Goal: Contribute content: Contribute content

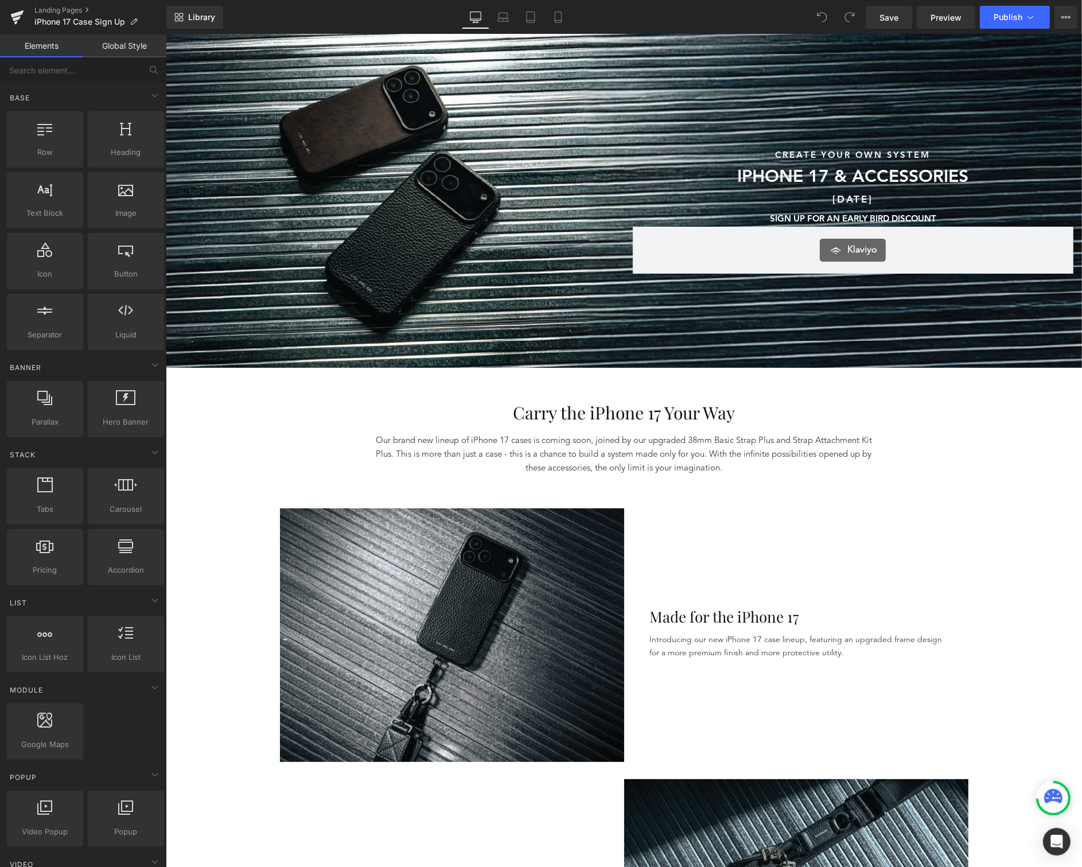
scroll to position [1, 0]
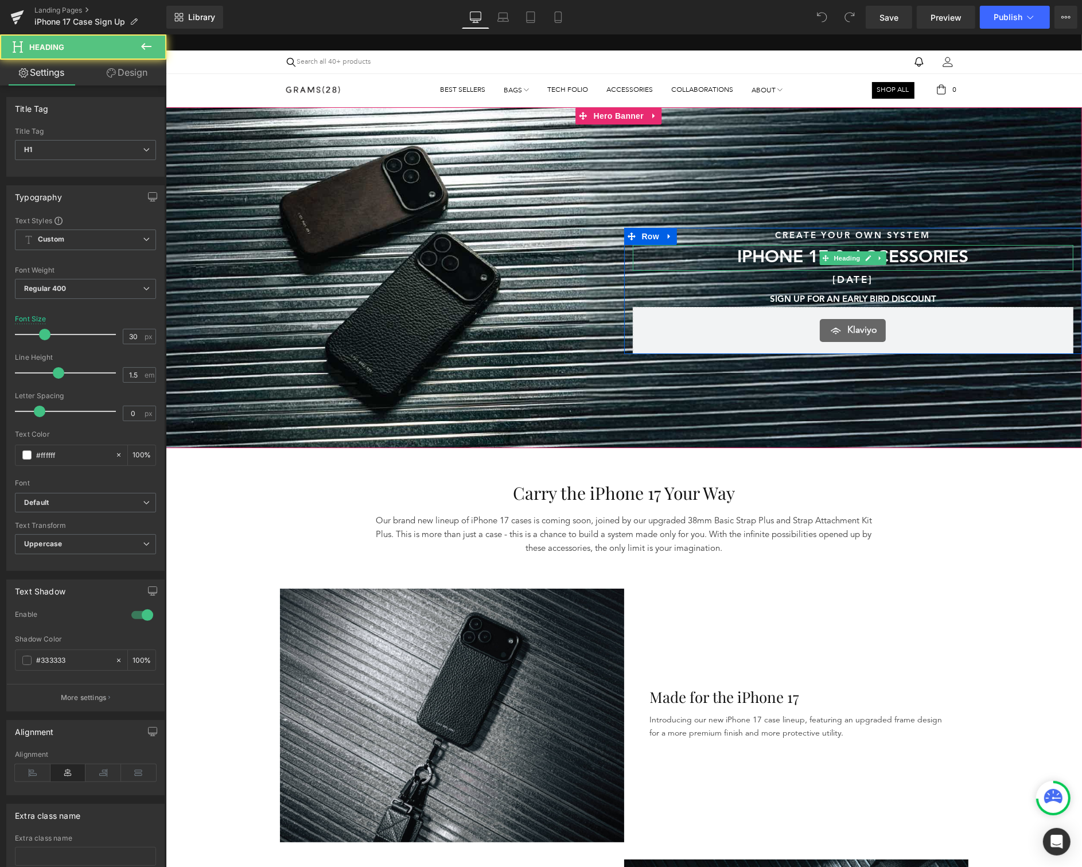
click at [973, 255] on h1 "IPHONE 17 & ACCESSORIES" at bounding box center [852, 257] width 441 height 26
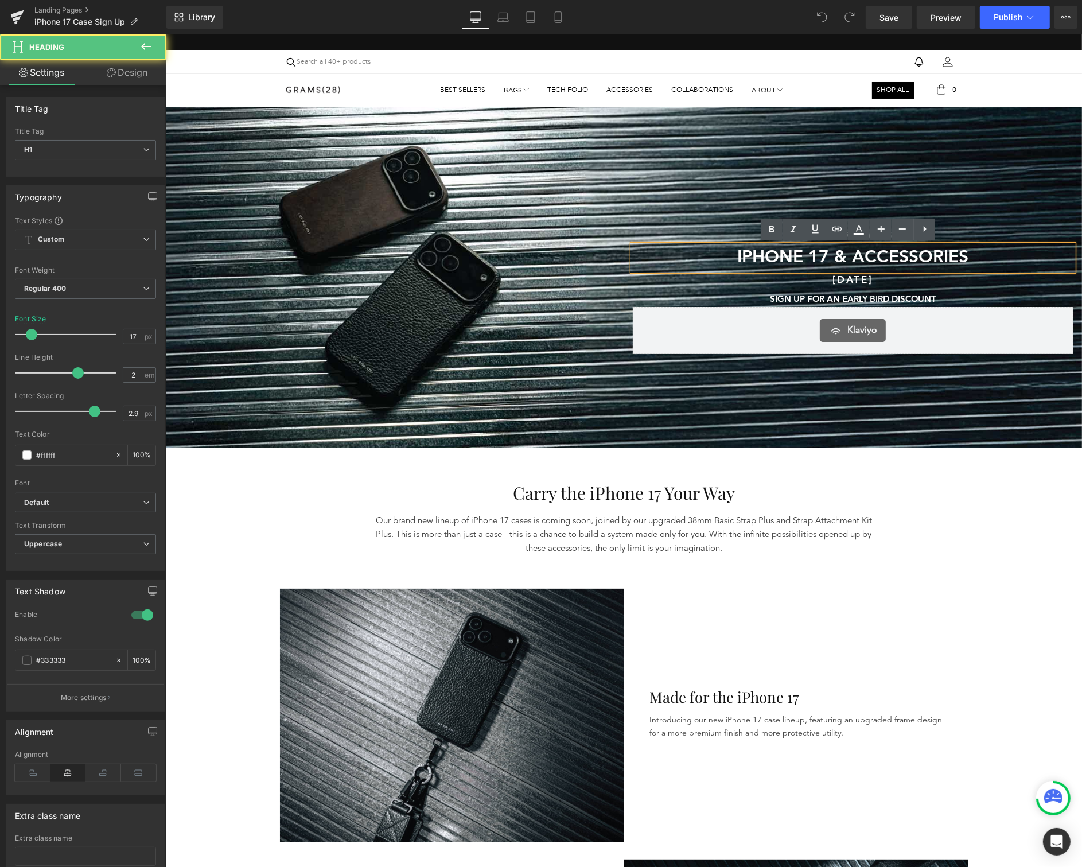
click at [940, 279] on h1 "[DATE]" at bounding box center [852, 280] width 441 height 20
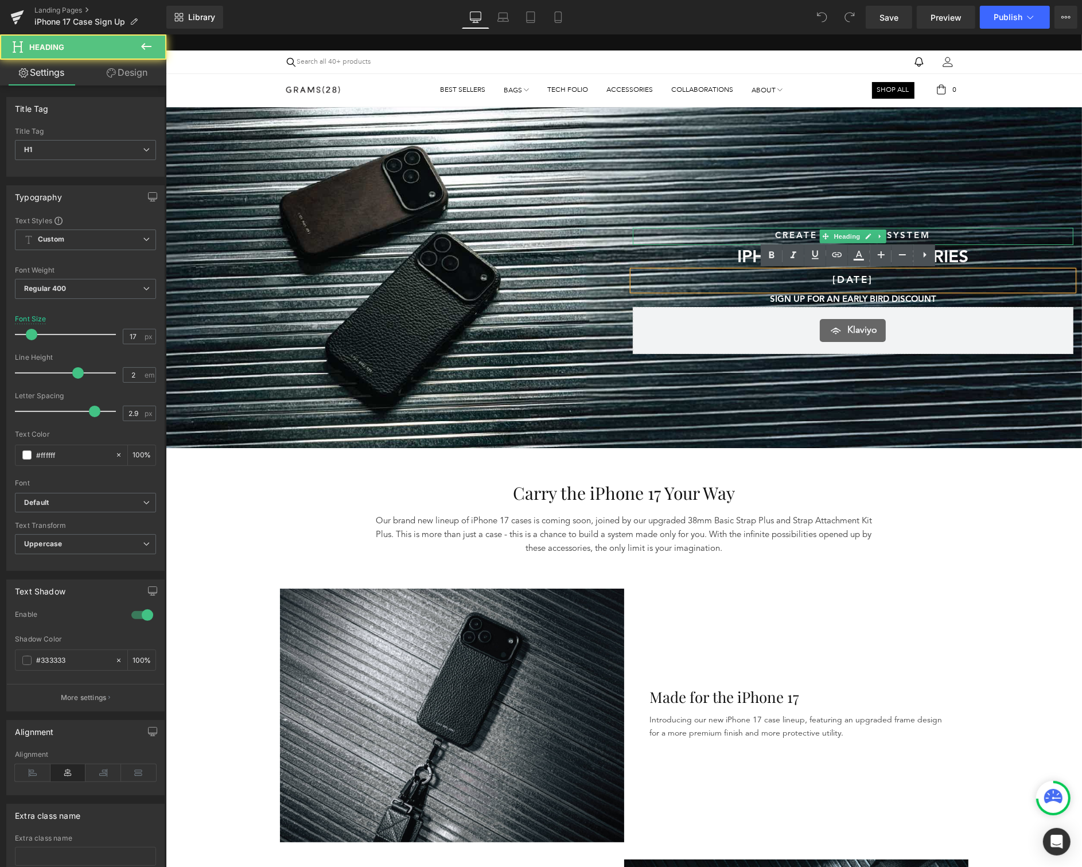
click at [1045, 230] on h1 "CREATE YOUR OWN SYSTEM" at bounding box center [852, 235] width 441 height 17
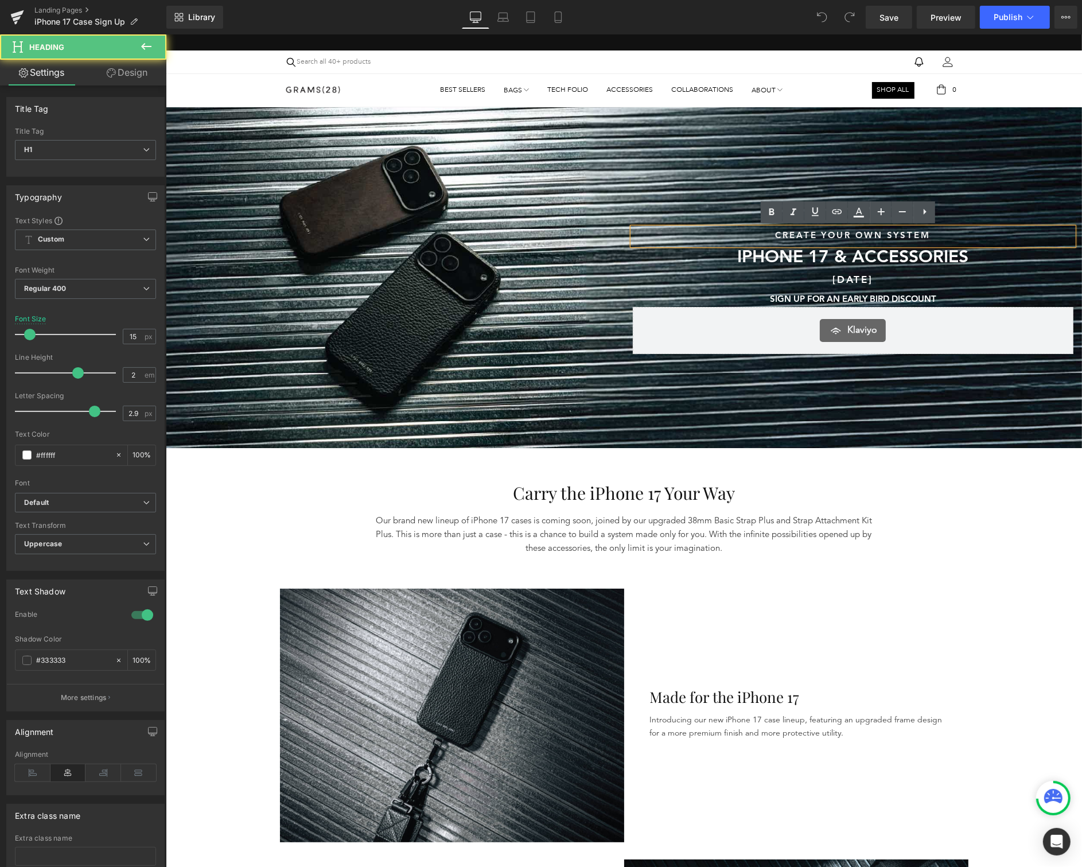
click at [938, 240] on h1 "CREATE YOUR OWN SYSTEM" at bounding box center [852, 235] width 441 height 17
click at [774, 213] on icon at bounding box center [771, 212] width 5 height 7
click at [854, 233] on strong "CREATE YOUR OWN SYSTEM" at bounding box center [852, 235] width 155 height 9
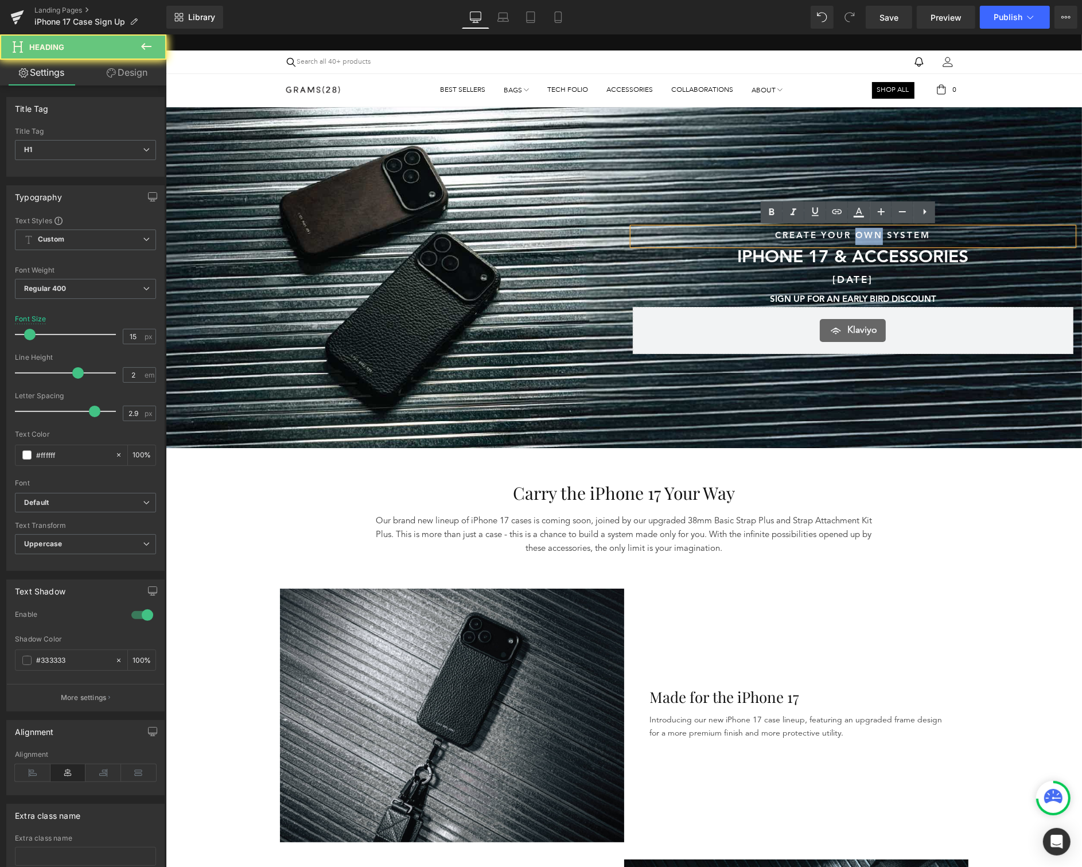
click at [854, 233] on strong "CREATE YOUR OWN SYSTEM" at bounding box center [852, 235] width 155 height 9
click at [770, 209] on icon at bounding box center [771, 212] width 5 height 7
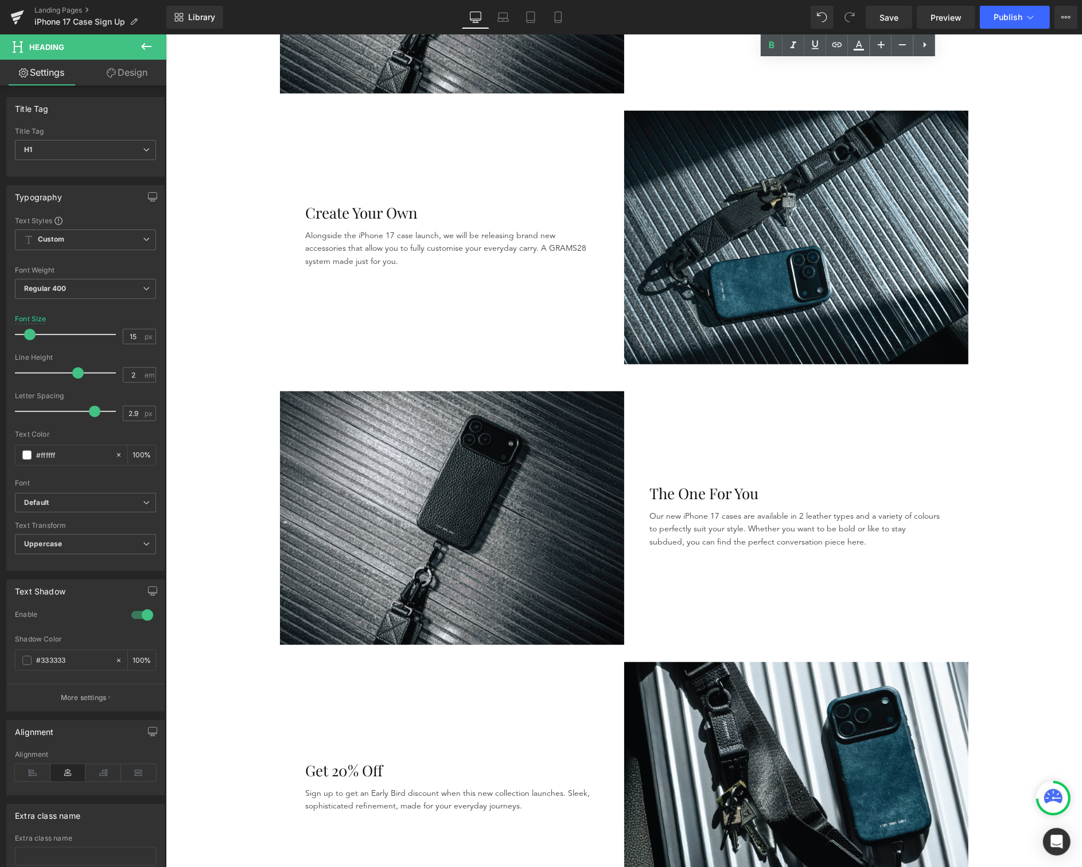
scroll to position [755, 0]
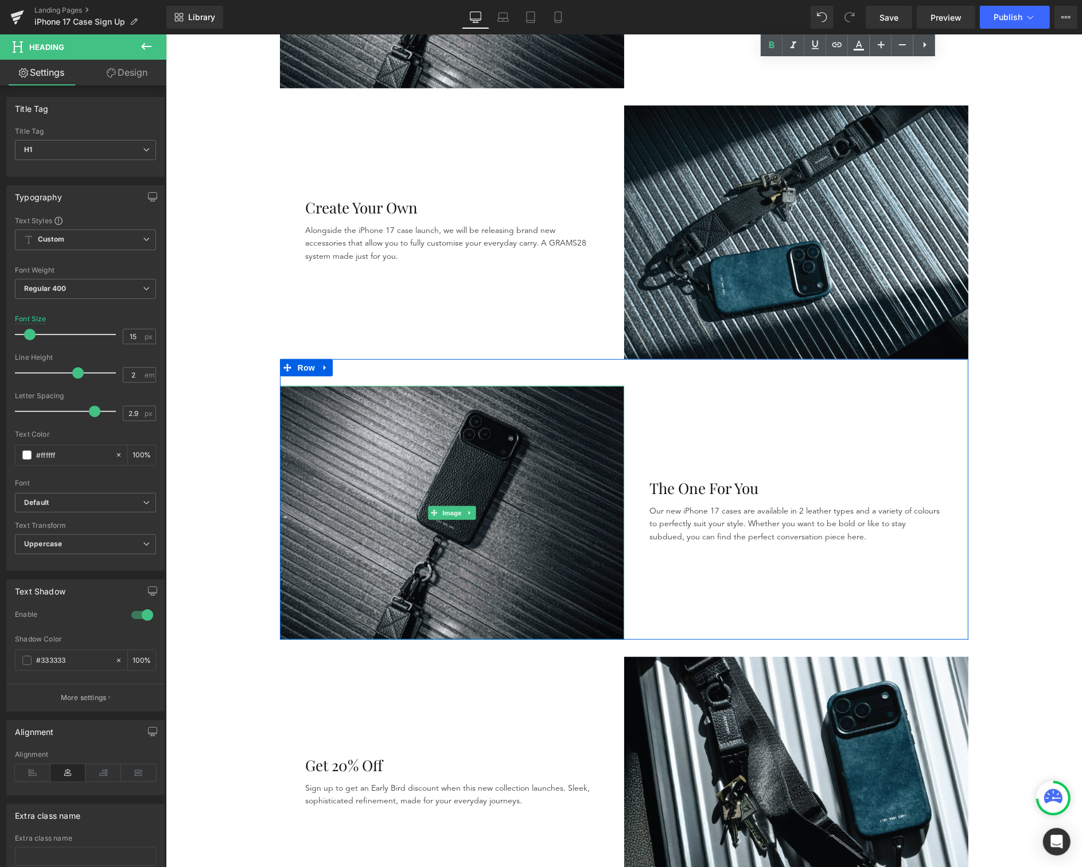
click at [532, 483] on img at bounding box center [451, 513] width 344 height 254
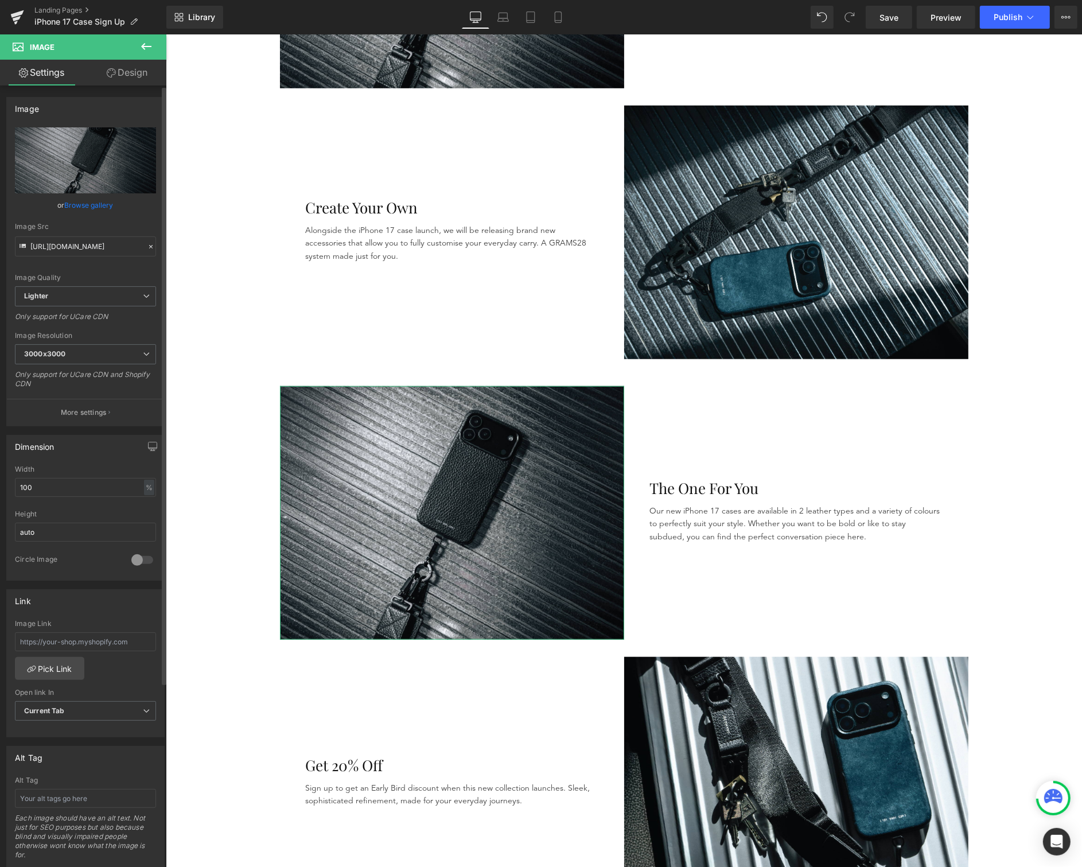
click at [100, 203] on link "Browse gallery" at bounding box center [89, 205] width 49 height 20
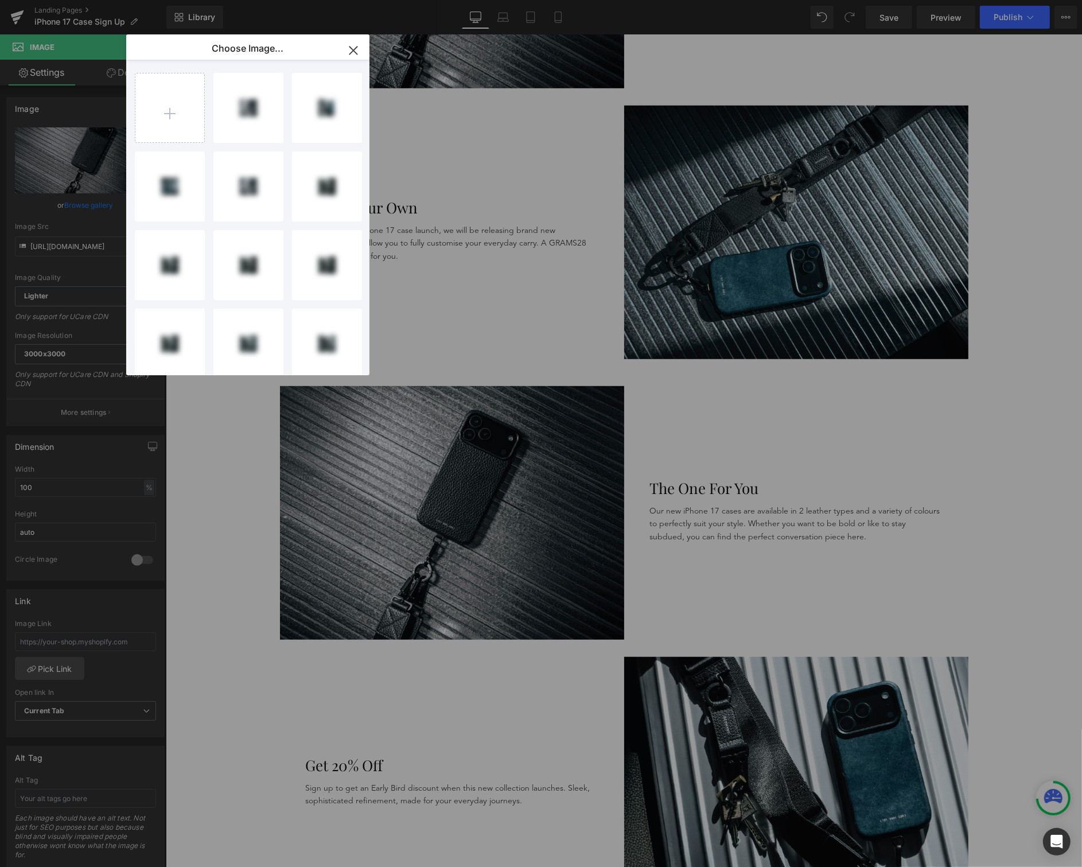
click at [169, 108] on input "file" at bounding box center [169, 107] width 69 height 69
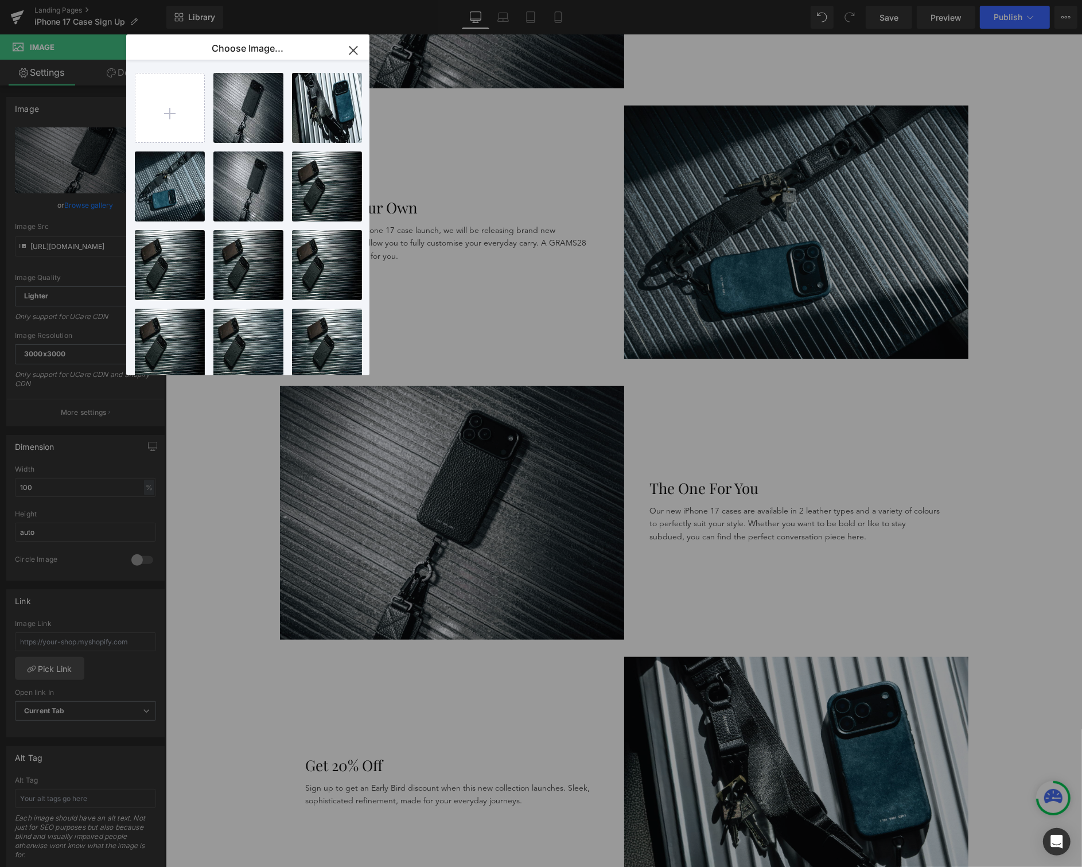
drag, startPoint x: 352, startPoint y: 48, endPoint x: 192, endPoint y: 16, distance: 163.8
click at [352, 48] on icon "button" at bounding box center [353, 50] width 18 height 18
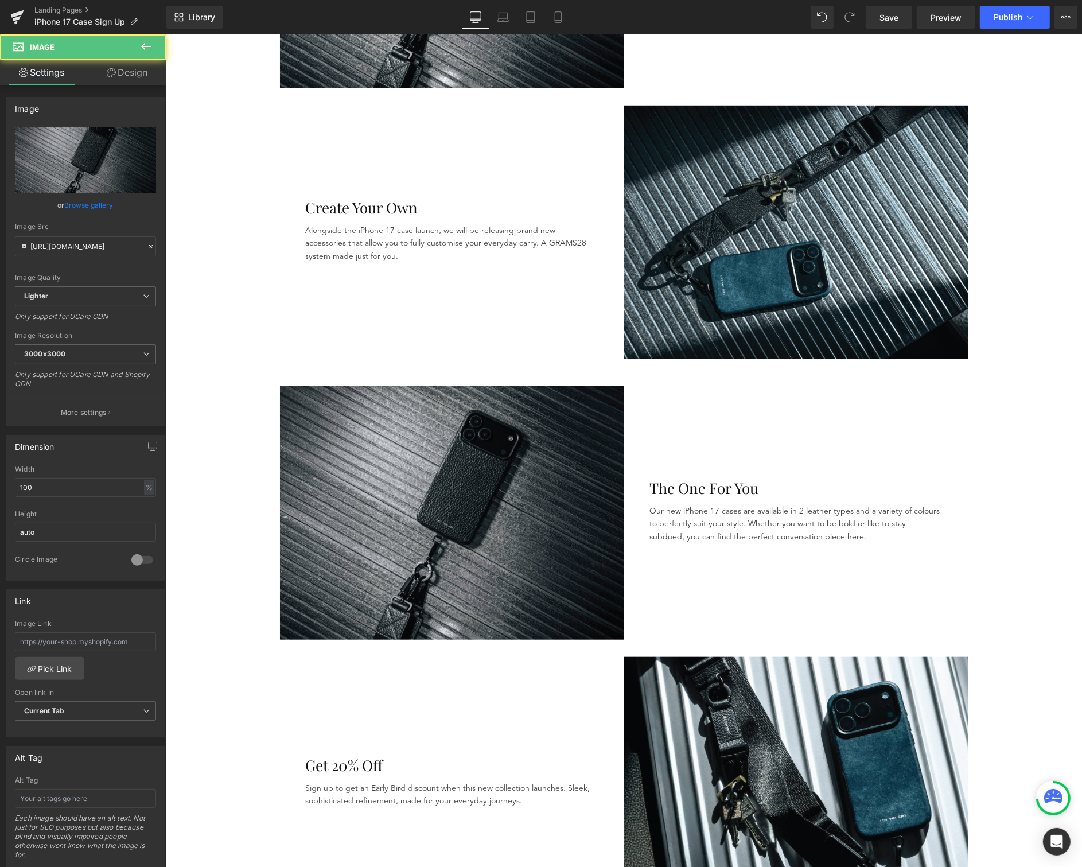
click at [314, 399] on img at bounding box center [451, 513] width 344 height 254
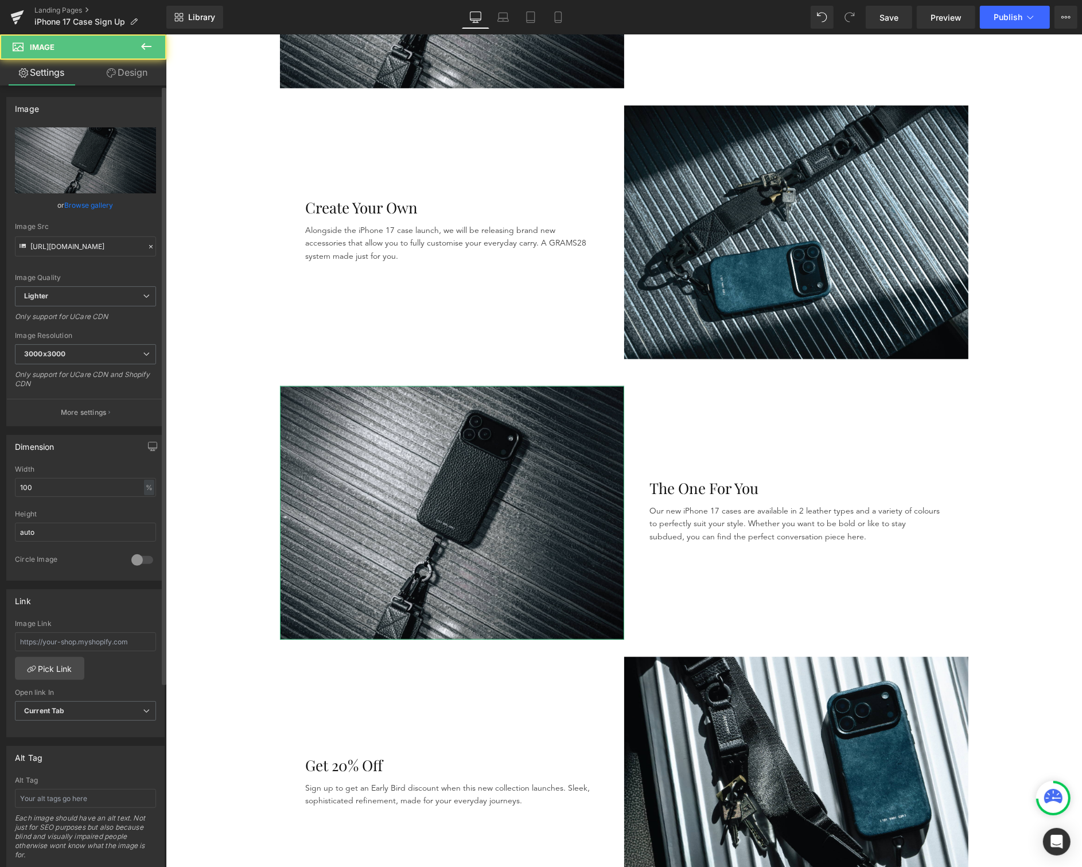
click at [73, 209] on link "Browse gallery" at bounding box center [89, 205] width 49 height 20
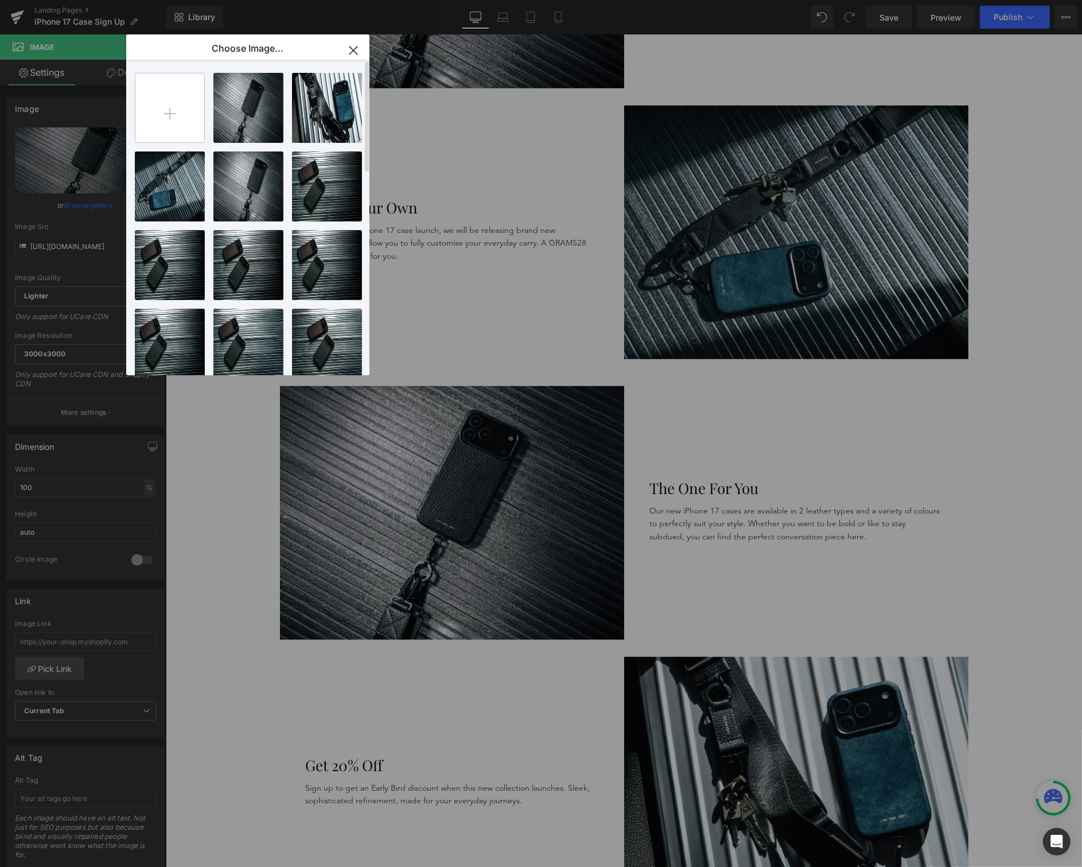
click at [179, 115] on input "file" at bounding box center [169, 107] width 69 height 69
click at [154, 124] on input "file" at bounding box center [169, 107] width 69 height 69
type input "C:\fakepath\iphone 17 page.png"
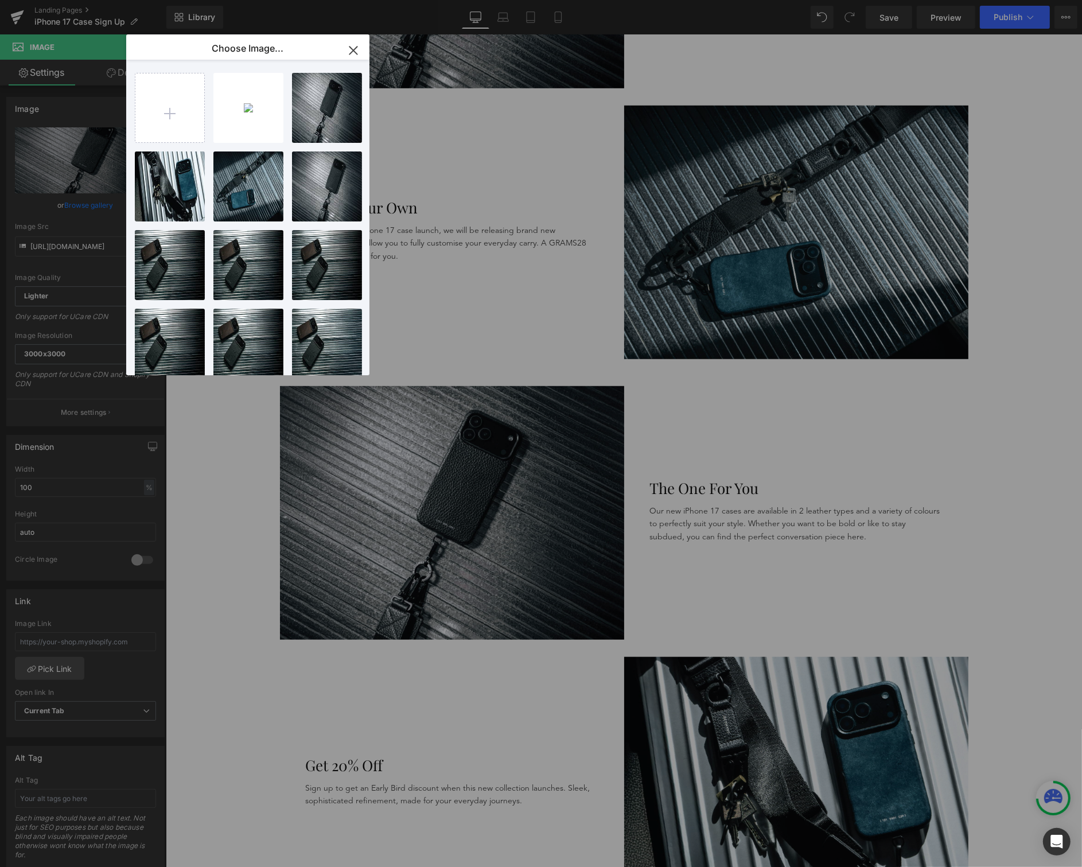
click at [359, 46] on icon "button" at bounding box center [353, 50] width 18 height 18
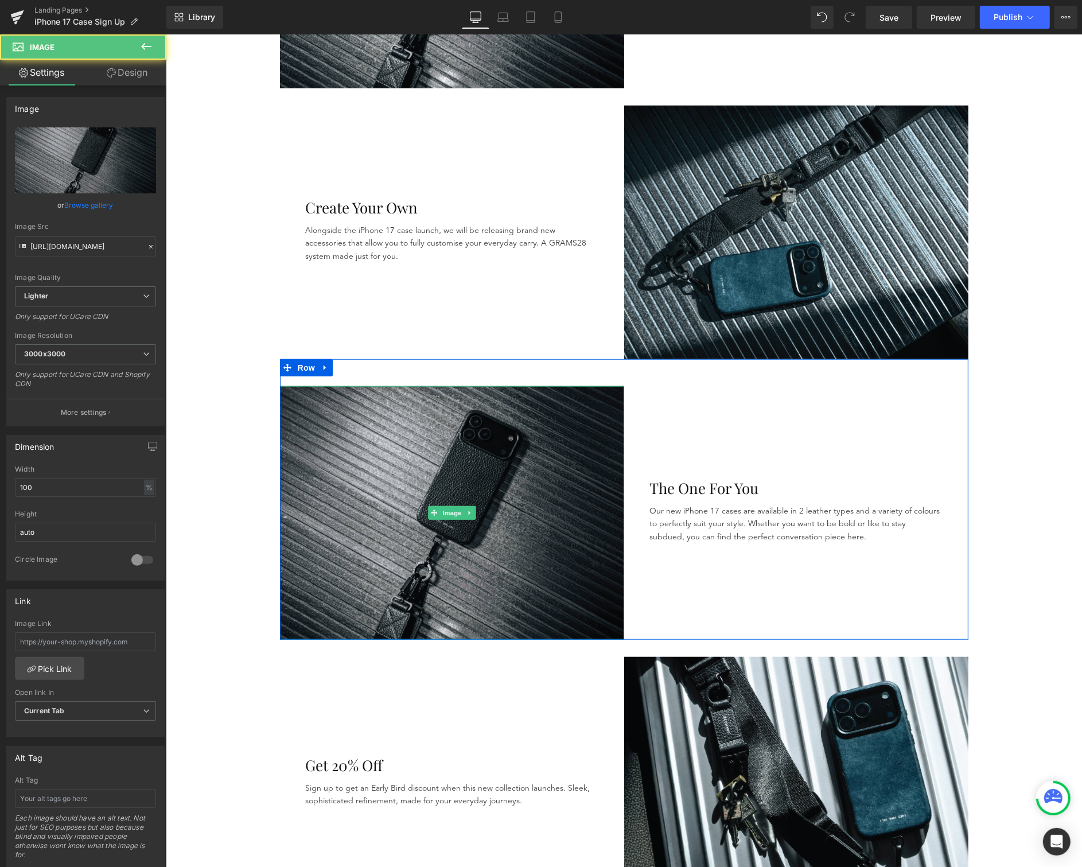
click at [427, 435] on img at bounding box center [451, 513] width 344 height 254
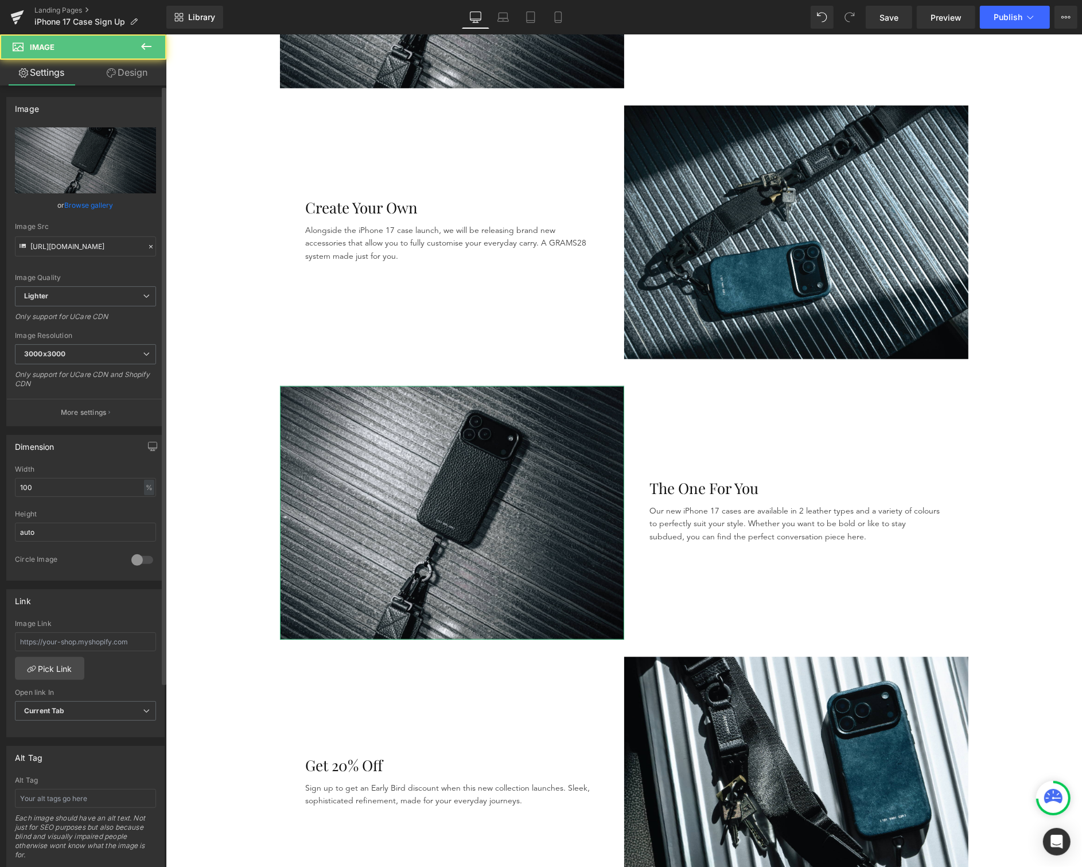
click at [99, 196] on link "Browse gallery" at bounding box center [89, 205] width 49 height 20
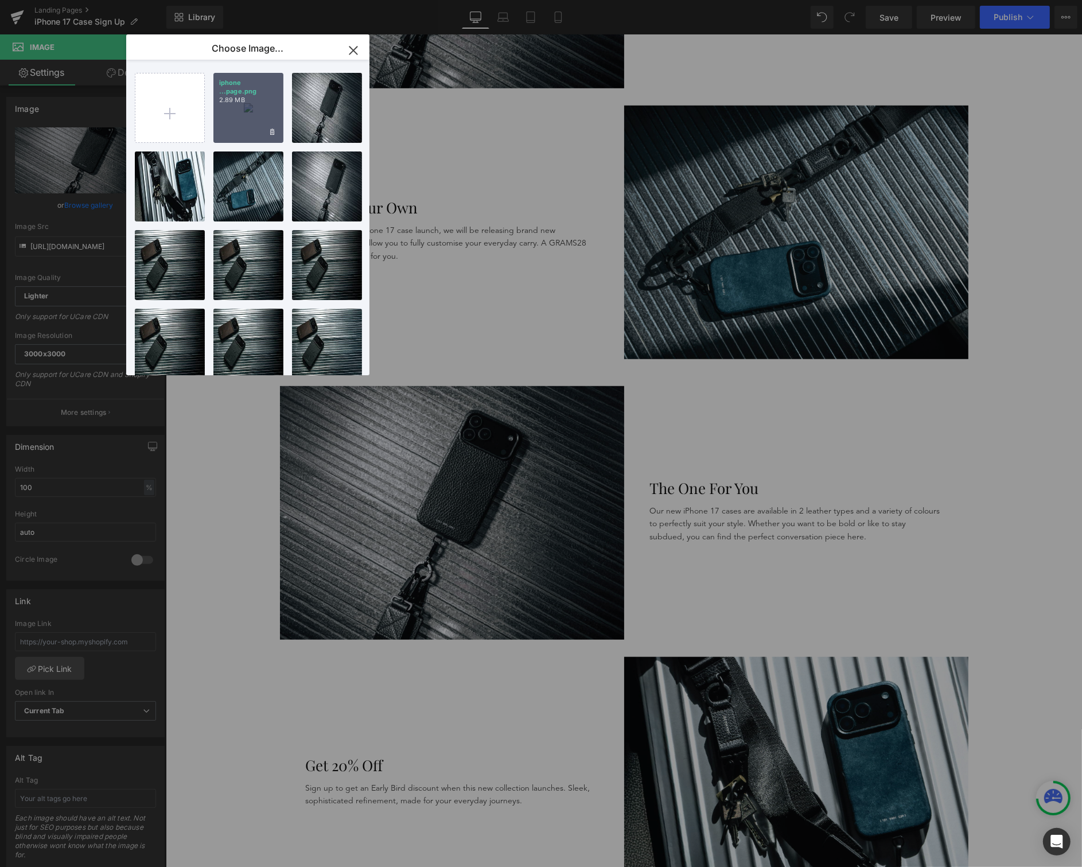
click at [250, 117] on div "iphone ...page.png 2.89 MB" at bounding box center [248, 108] width 70 height 70
type input "[URL][DOMAIN_NAME]"
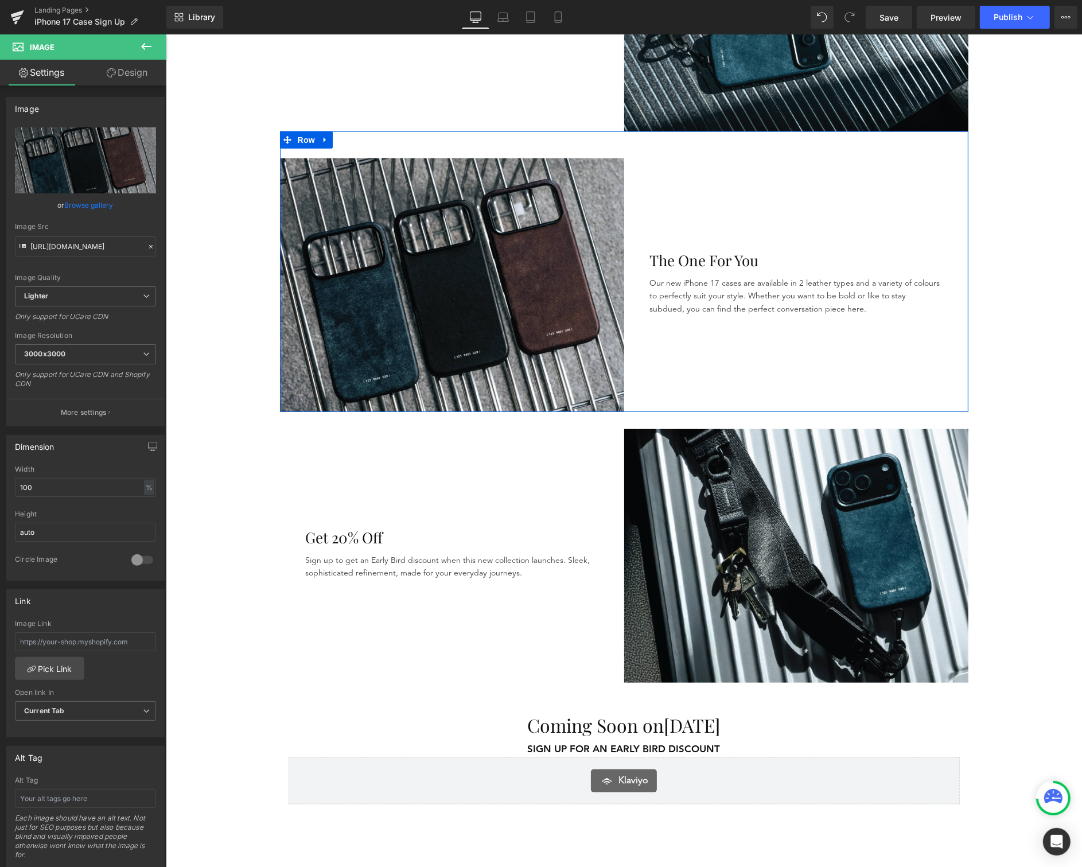
scroll to position [997, 0]
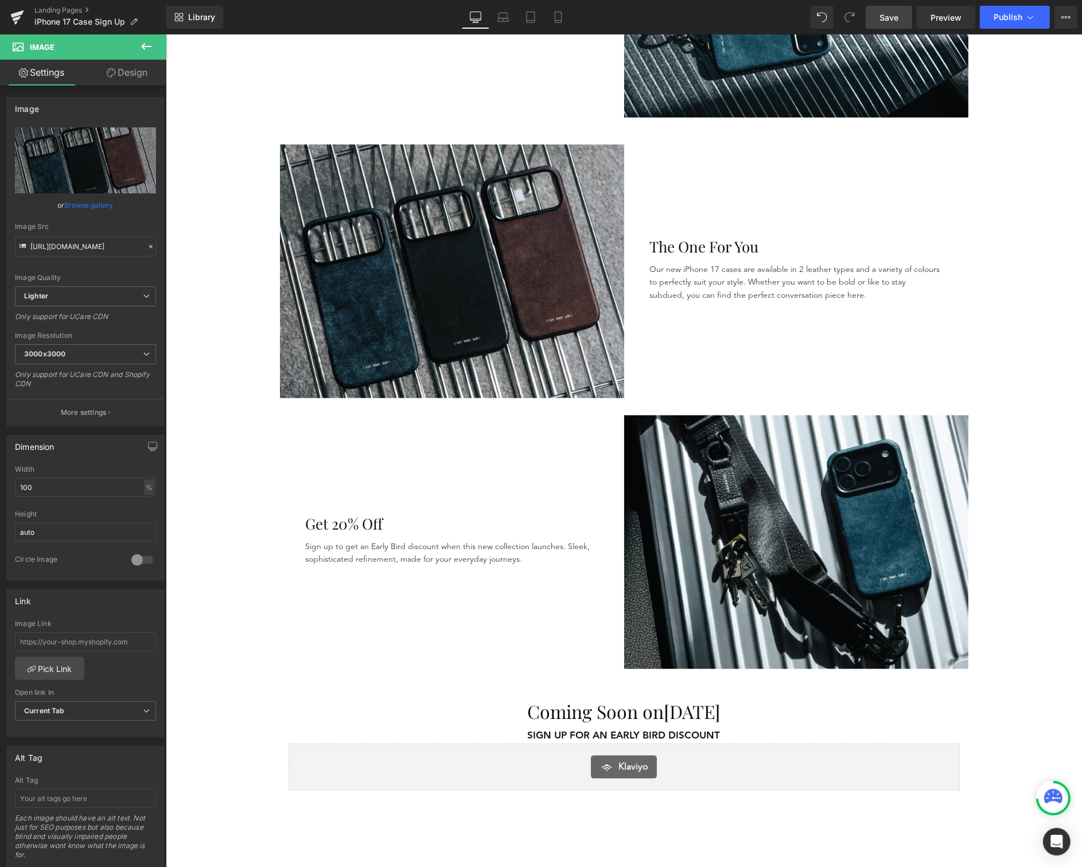
click at [887, 11] on span "Save" at bounding box center [889, 17] width 19 height 12
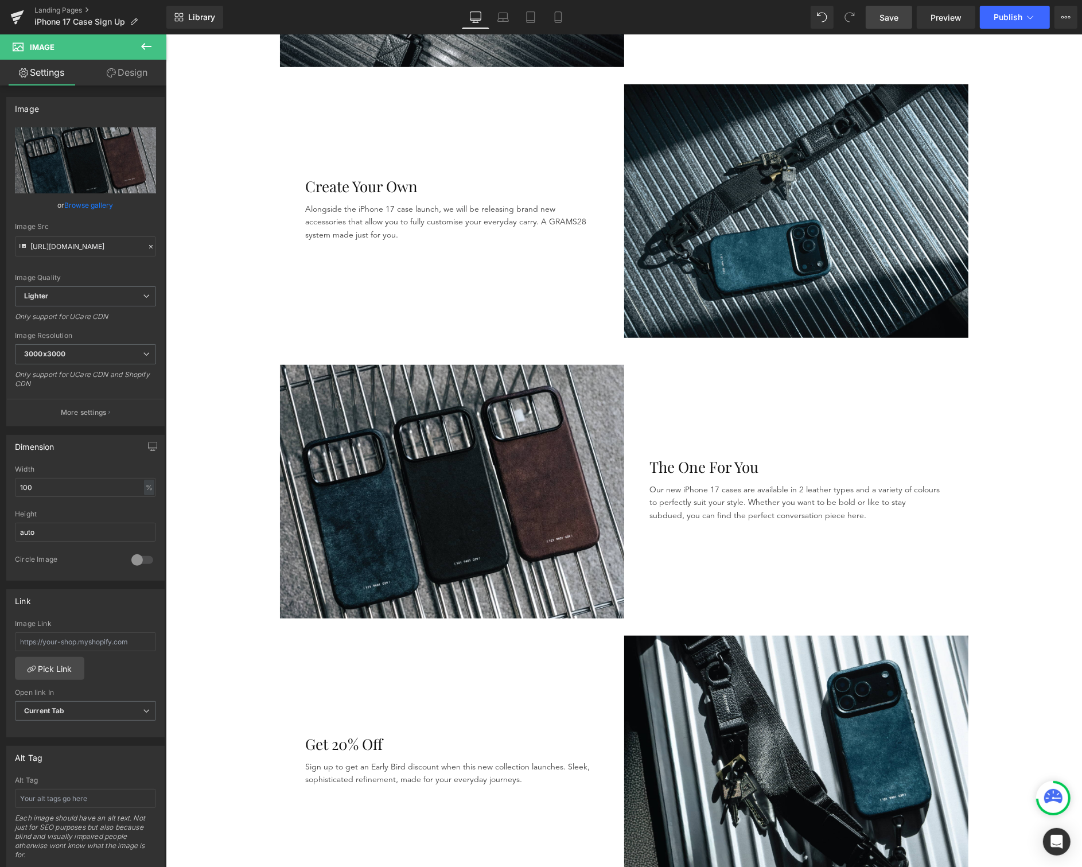
scroll to position [793, 0]
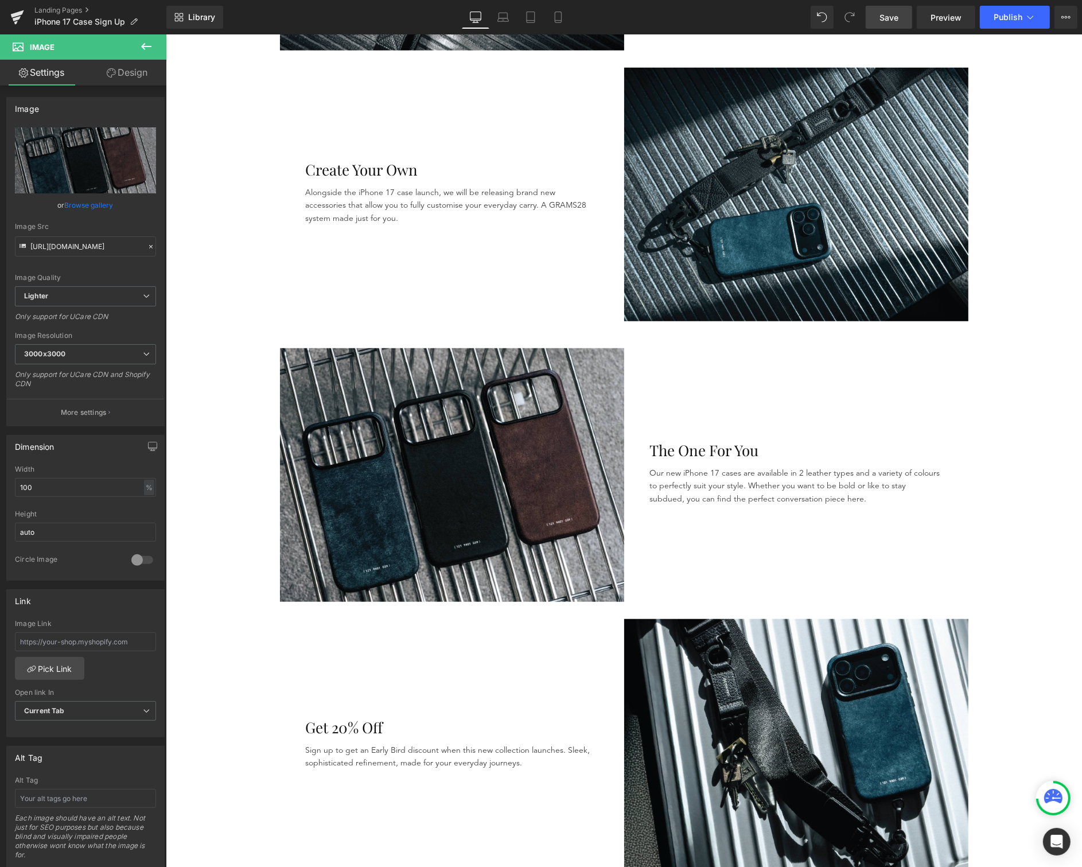
click at [902, 16] on link "Save" at bounding box center [889, 17] width 46 height 23
click at [891, 20] on span "Save" at bounding box center [889, 17] width 19 height 12
click at [502, 20] on icon at bounding box center [502, 16] width 11 height 11
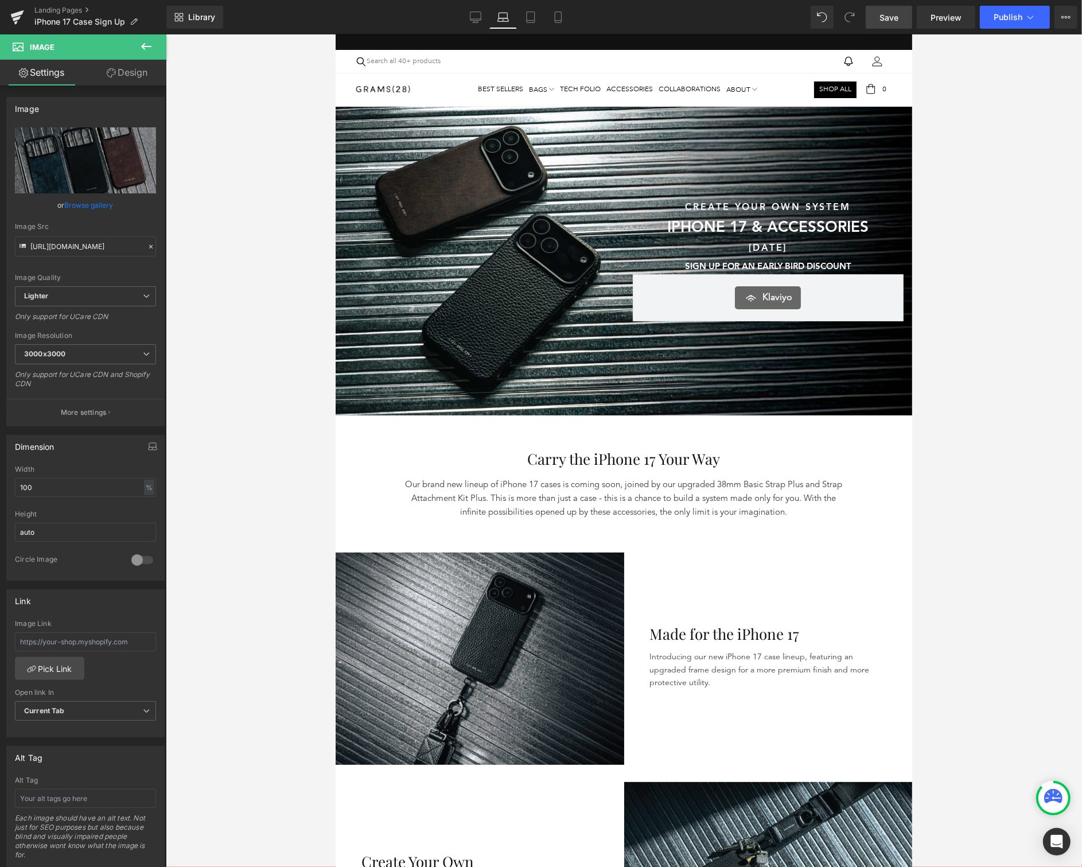
scroll to position [0, 0]
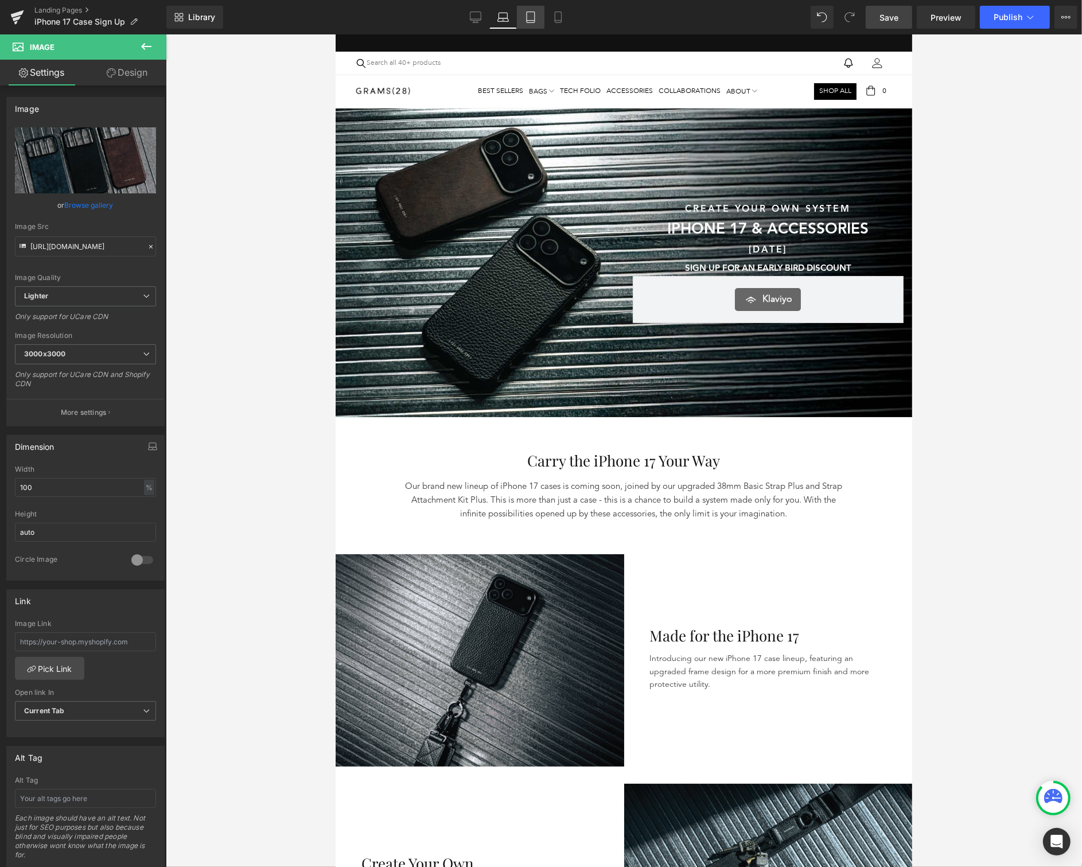
click at [538, 17] on link "Tablet" at bounding box center [531, 17] width 28 height 23
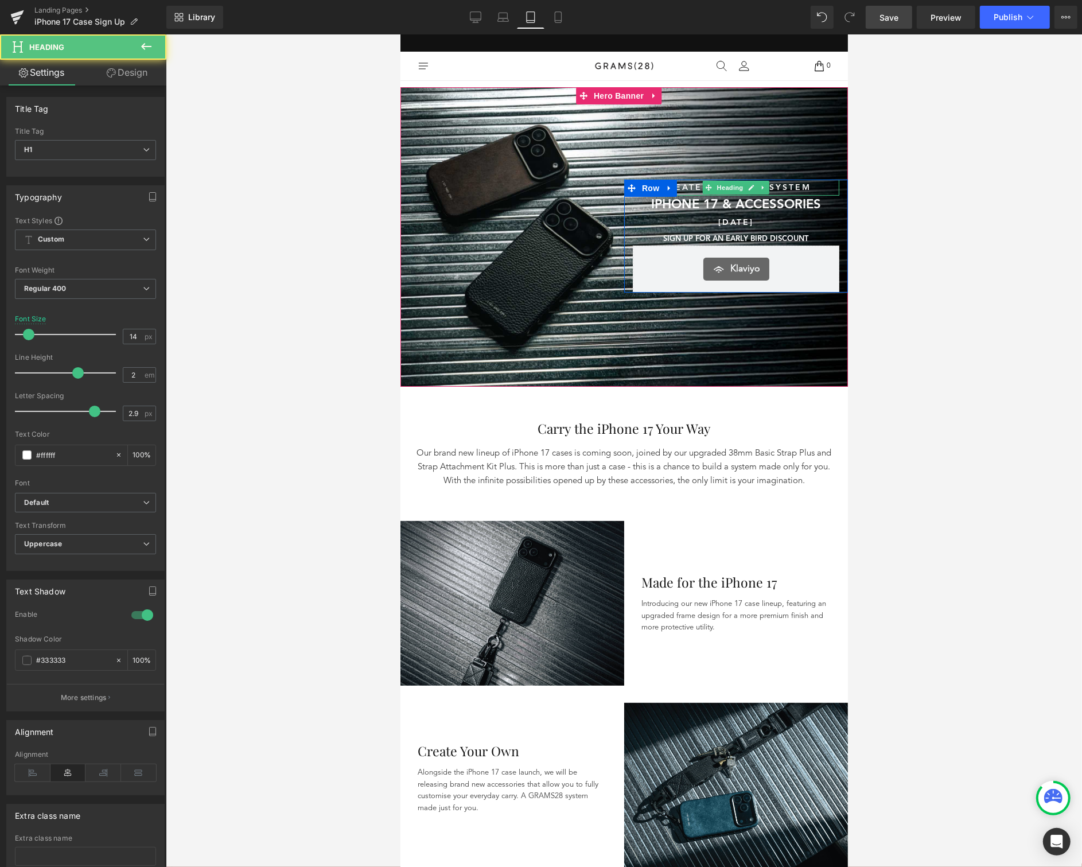
click at [795, 184] on h1 "CREATE YOUR OWN SYSTEM" at bounding box center [735, 187] width 207 height 16
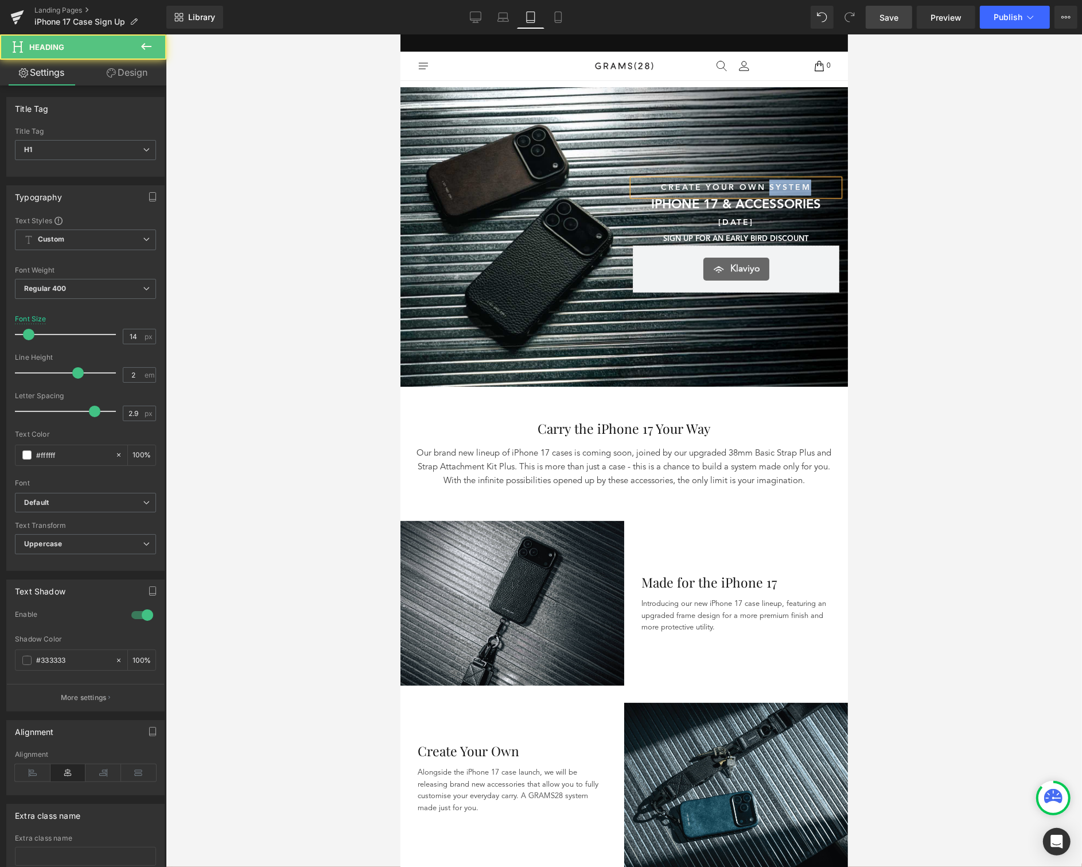
click at [795, 184] on h1 "CREATE YOUR OWN SYSTEM" at bounding box center [735, 187] width 207 height 16
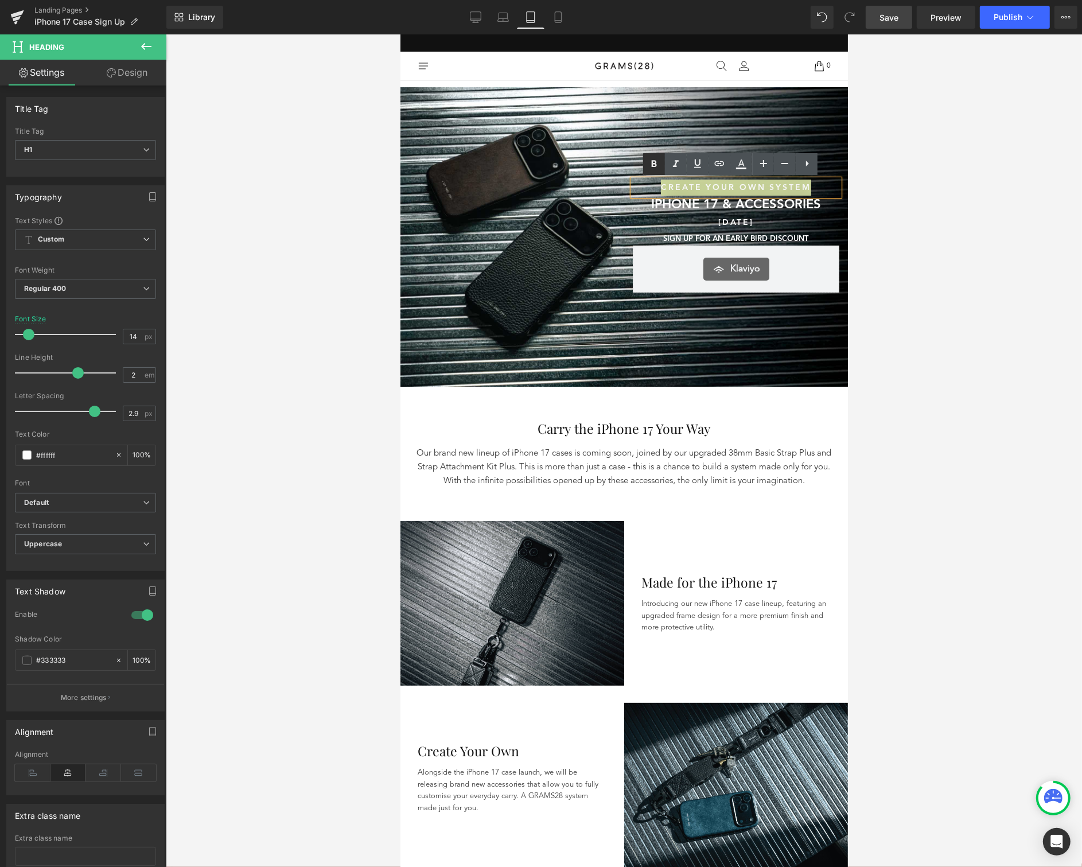
click at [660, 161] on icon at bounding box center [654, 164] width 14 height 14
drag, startPoint x: 547, startPoint y: 13, endPoint x: 563, endPoint y: 19, distance: 17.3
click at [551, 13] on link "Mobile" at bounding box center [558, 17] width 28 height 23
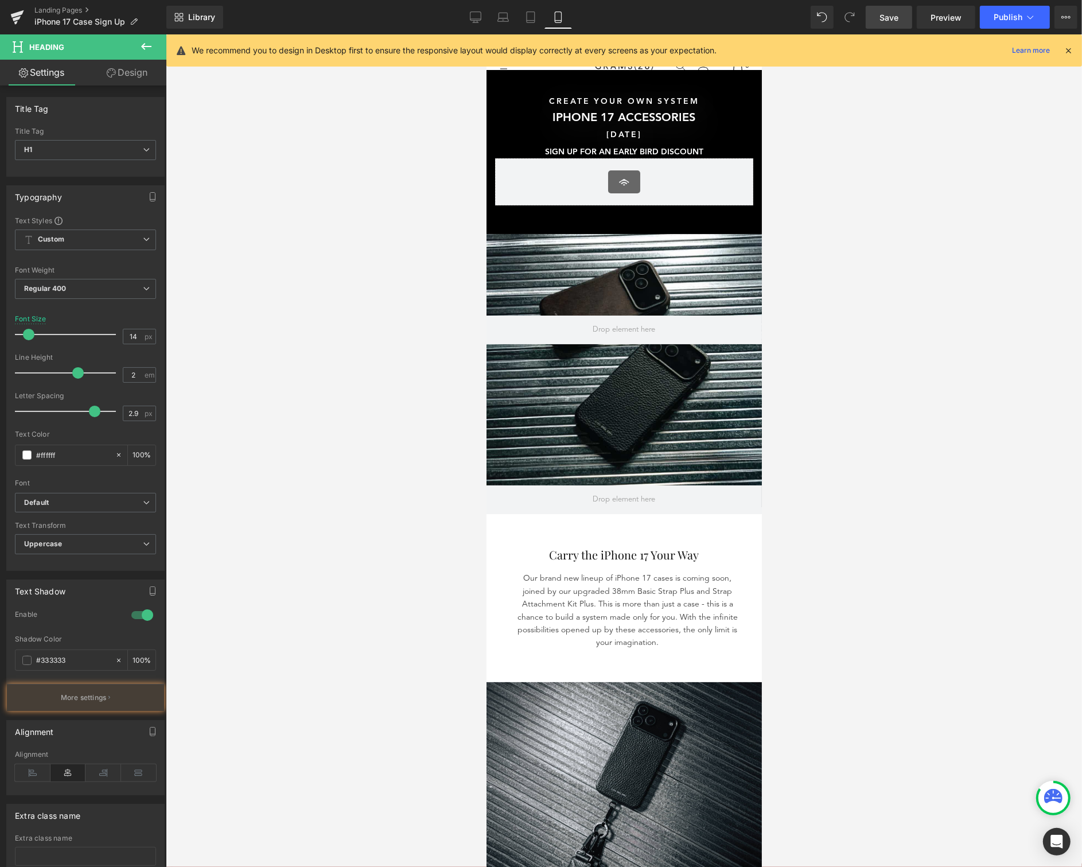
type input "100"
click at [515, 18] on link "Laptop" at bounding box center [503, 17] width 28 height 23
type input "16"
type input "100"
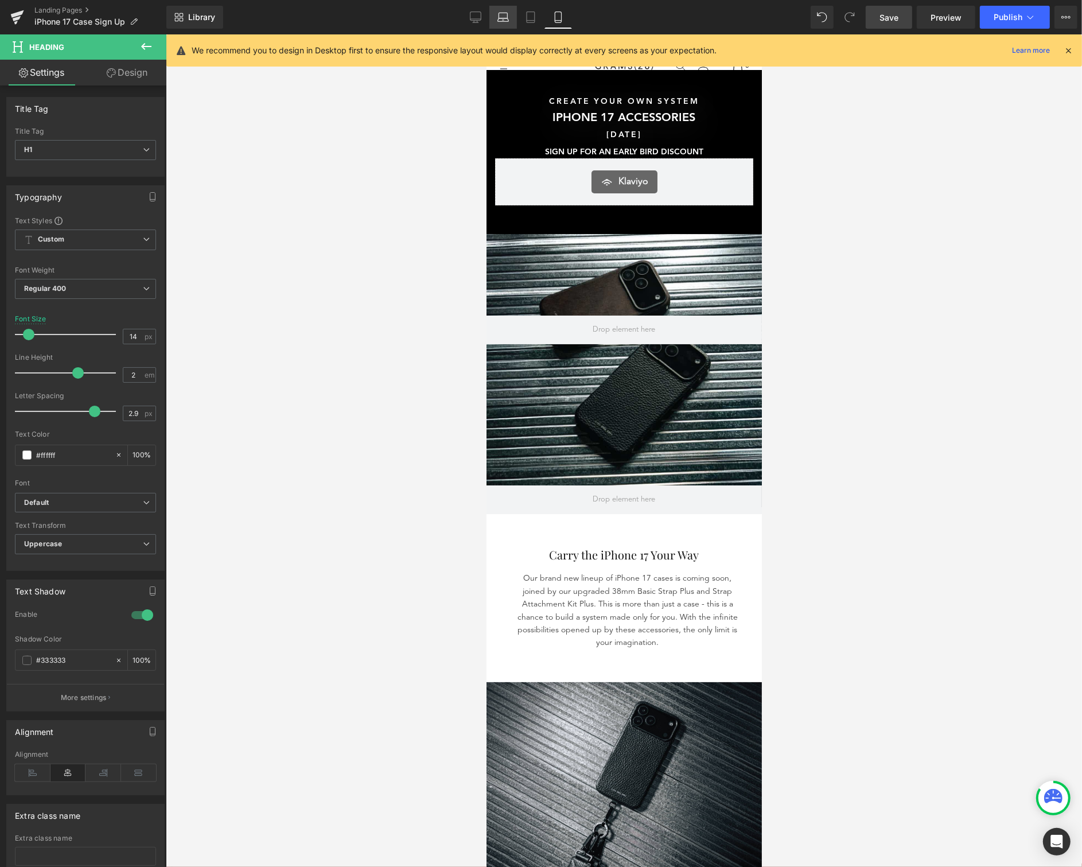
type input "100"
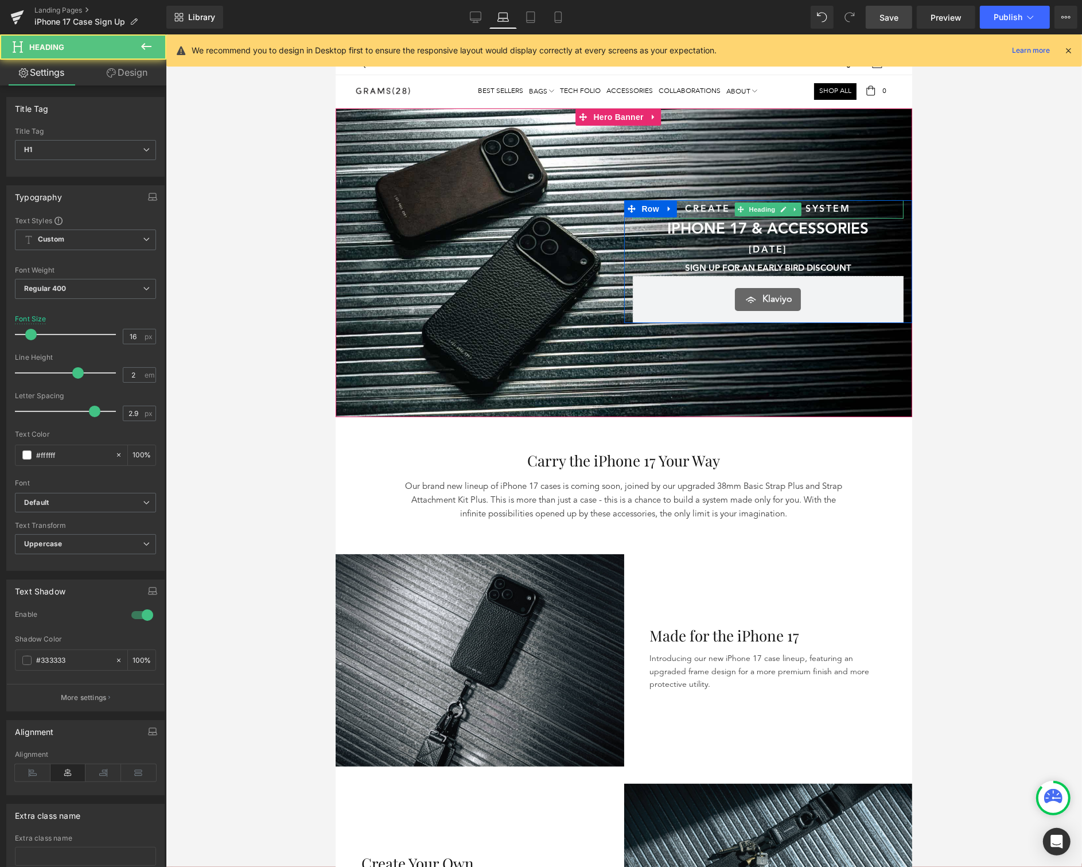
click at [818, 206] on strong "CREATE YOUR OWN SYSTEM" at bounding box center [767, 208] width 166 height 9
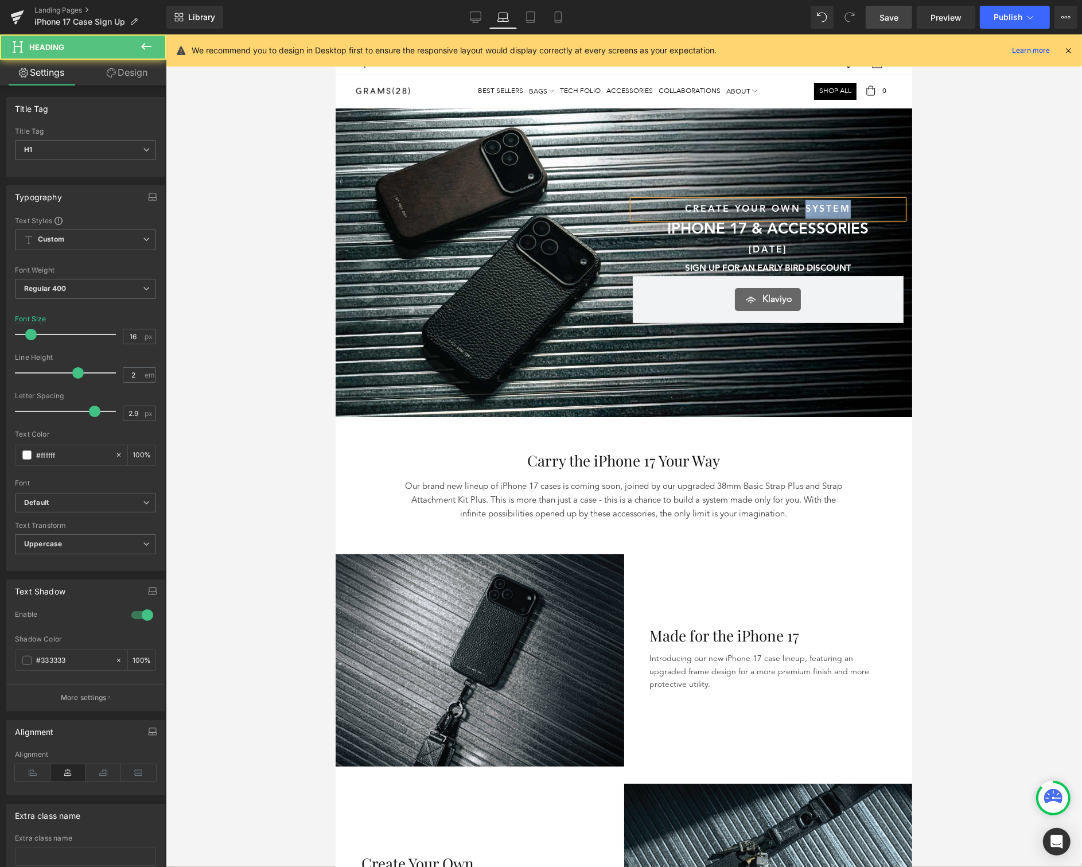
click at [818, 206] on strong "CREATE YOUR OWN SYSTEM" at bounding box center [767, 208] width 166 height 9
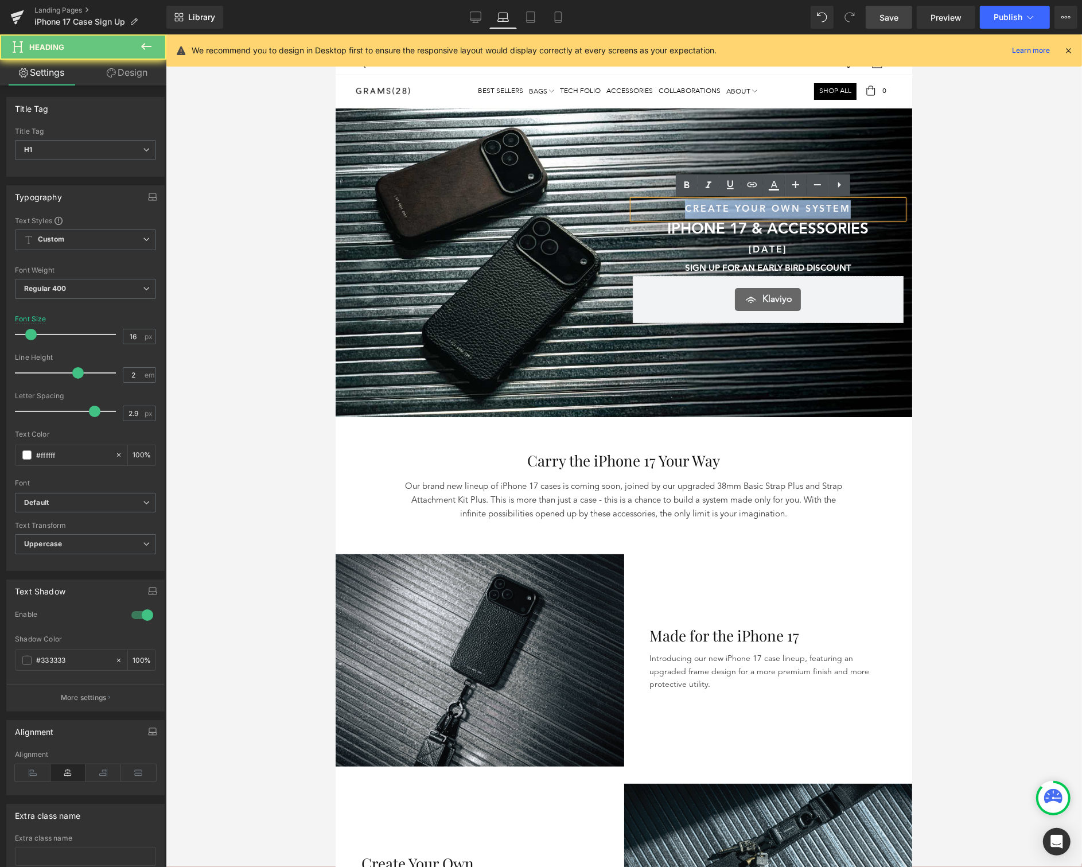
click at [818, 206] on strong "CREATE YOUR OWN SYSTEM" at bounding box center [767, 208] width 166 height 9
click at [685, 186] on icon at bounding box center [686, 184] width 5 height 7
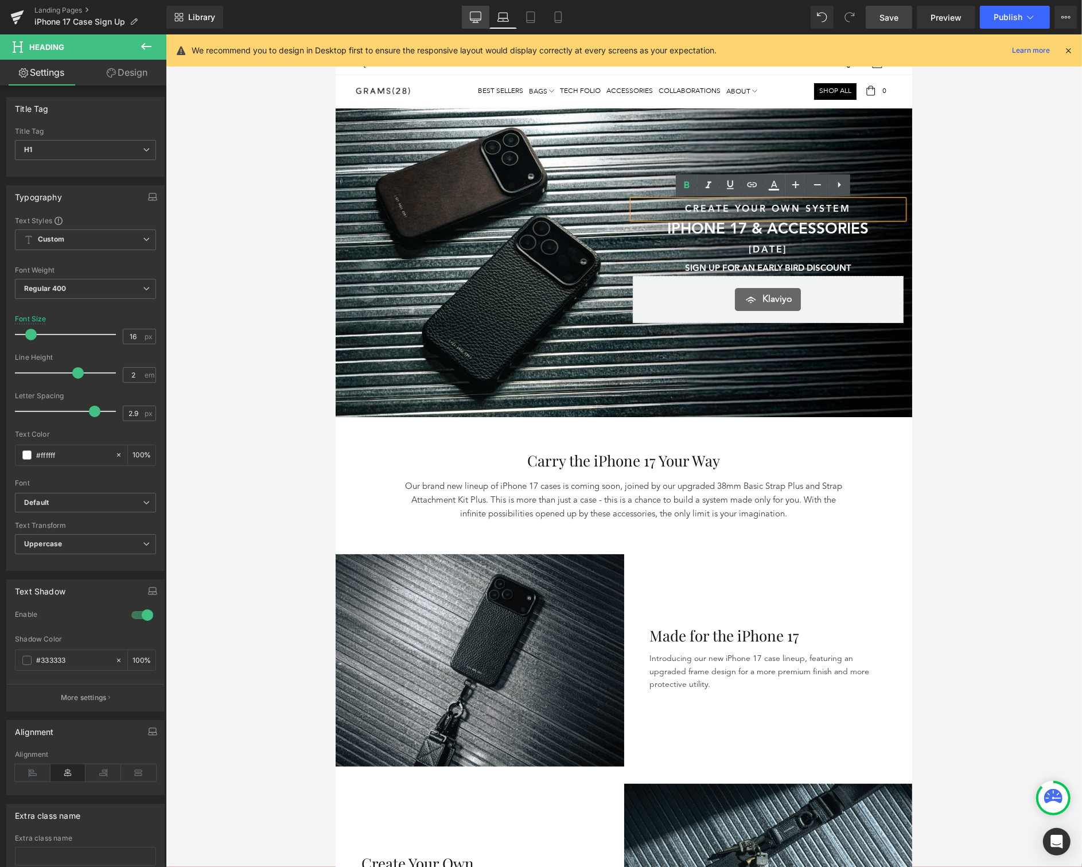
click at [473, 19] on icon at bounding box center [475, 16] width 11 height 11
type input "15"
type input "100"
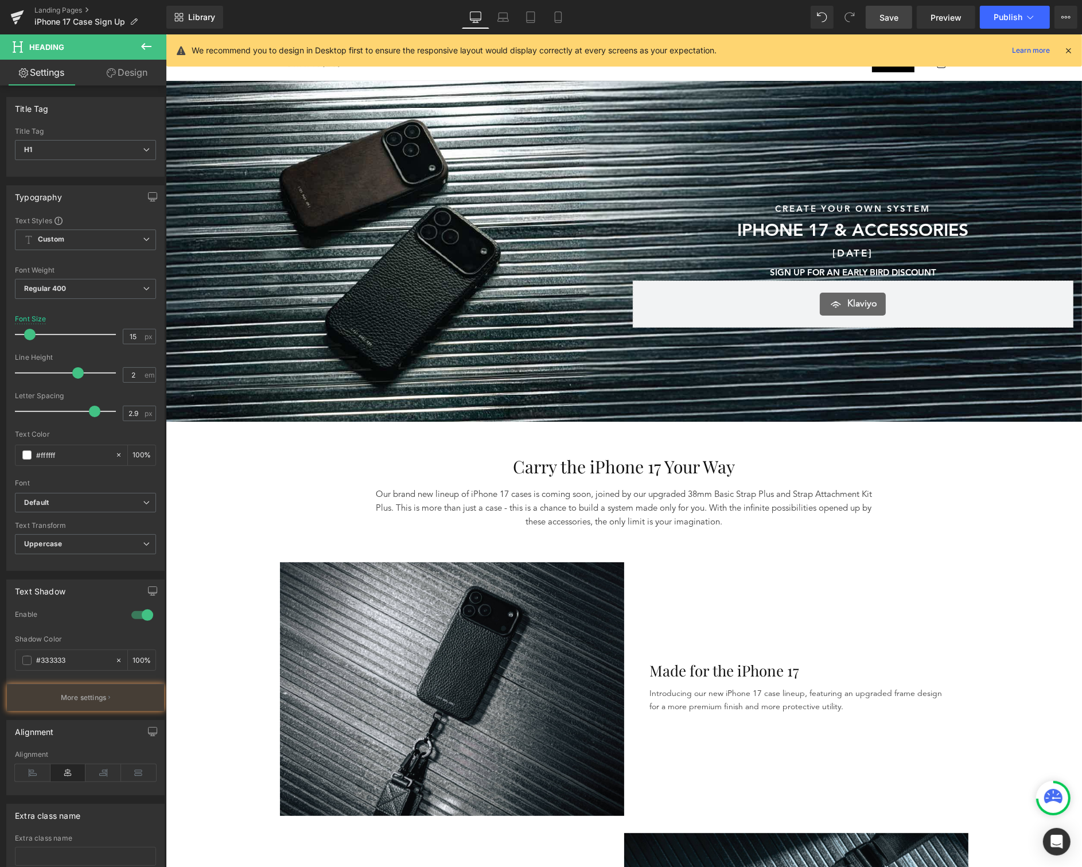
scroll to position [29, 0]
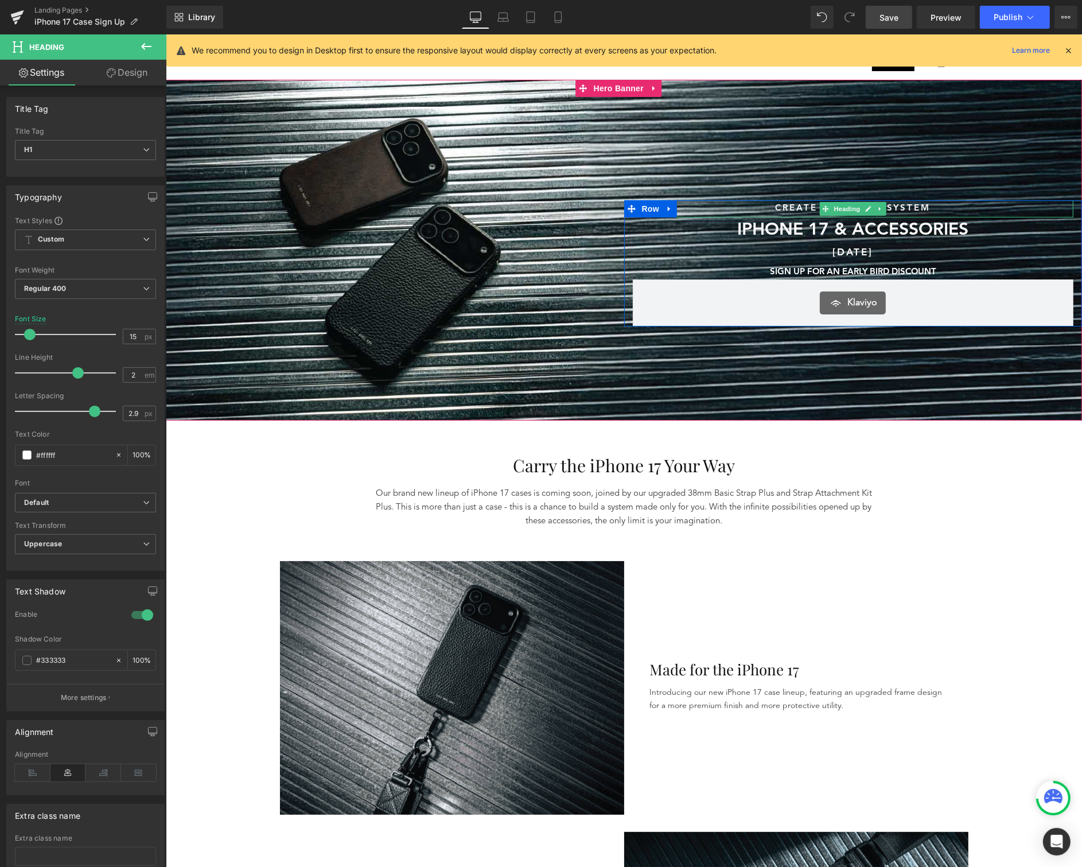
click at [901, 207] on h1 "CREATE YOUR OWN SYSTEM" at bounding box center [852, 208] width 441 height 17
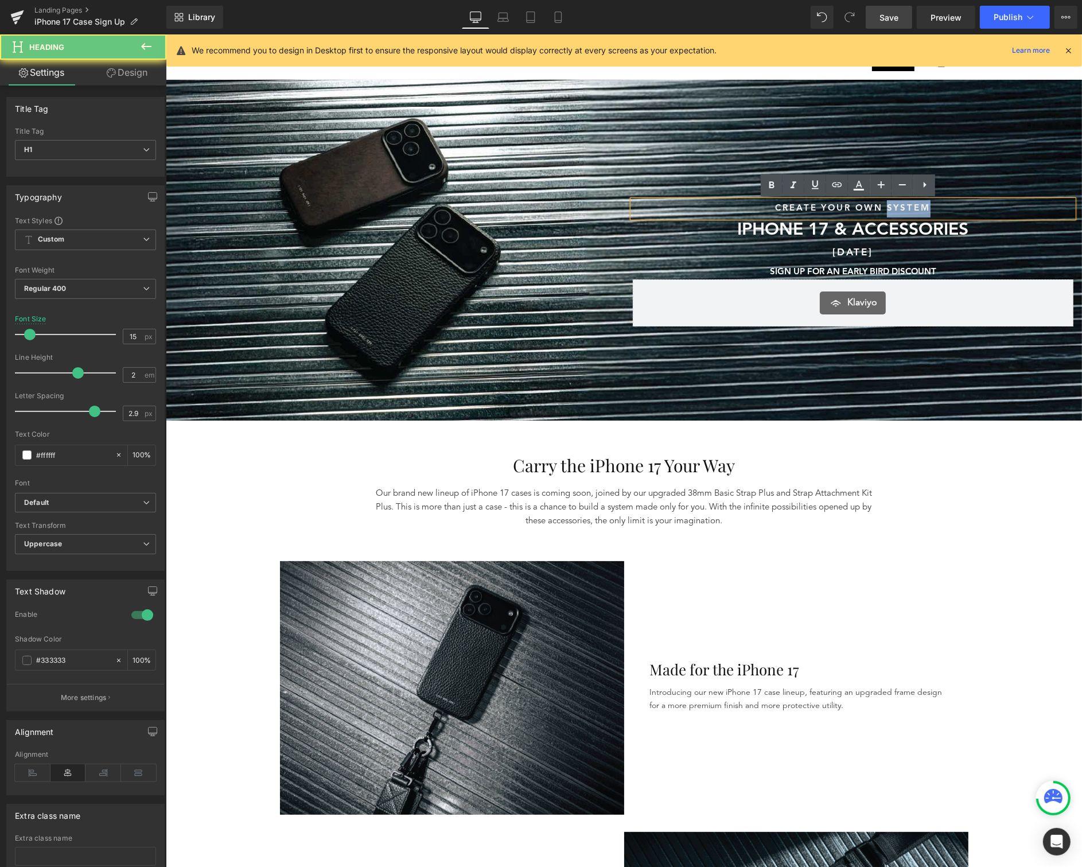
click at [901, 207] on h1 "CREATE YOUR OWN SYSTEM" at bounding box center [852, 208] width 441 height 17
click at [776, 182] on icon at bounding box center [772, 185] width 14 height 14
click at [915, 212] on strong "CREATE YOUR OWN SYSTEM" at bounding box center [852, 208] width 155 height 9
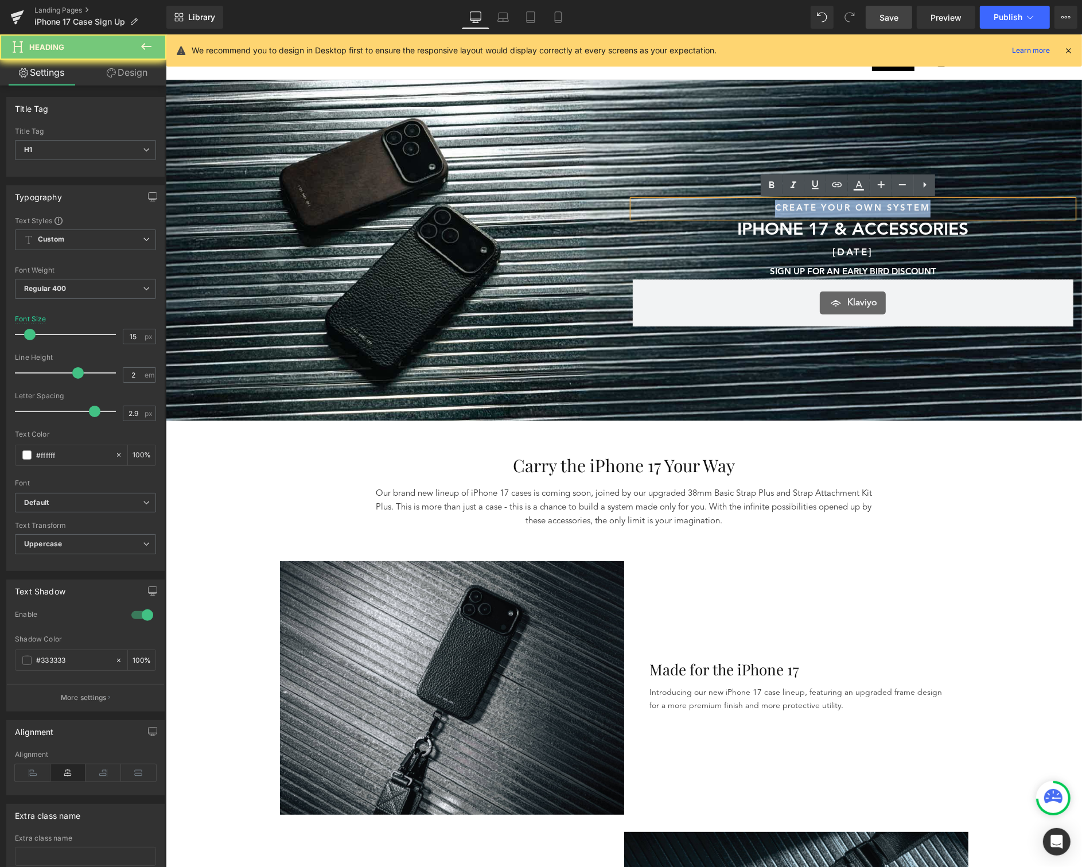
click at [915, 212] on strong "CREATE YOUR OWN SYSTEM" at bounding box center [852, 208] width 155 height 9
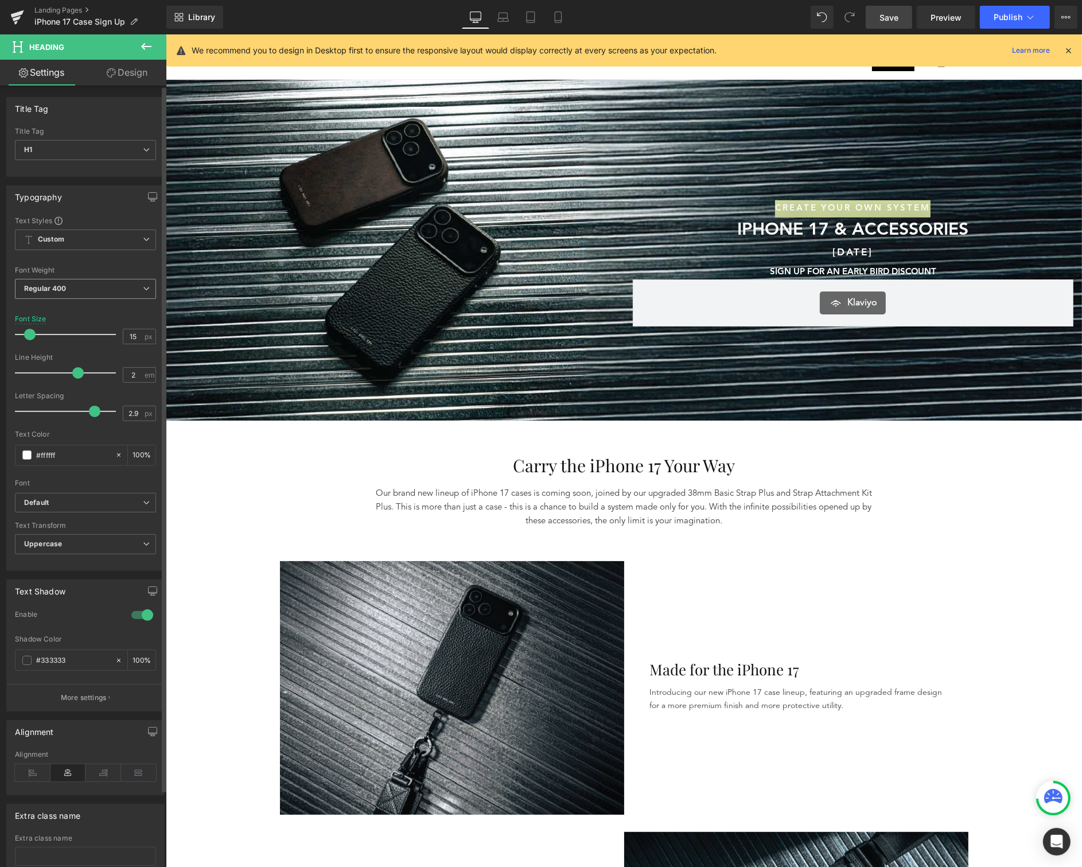
click at [78, 295] on span "Regular 400" at bounding box center [85, 289] width 141 height 20
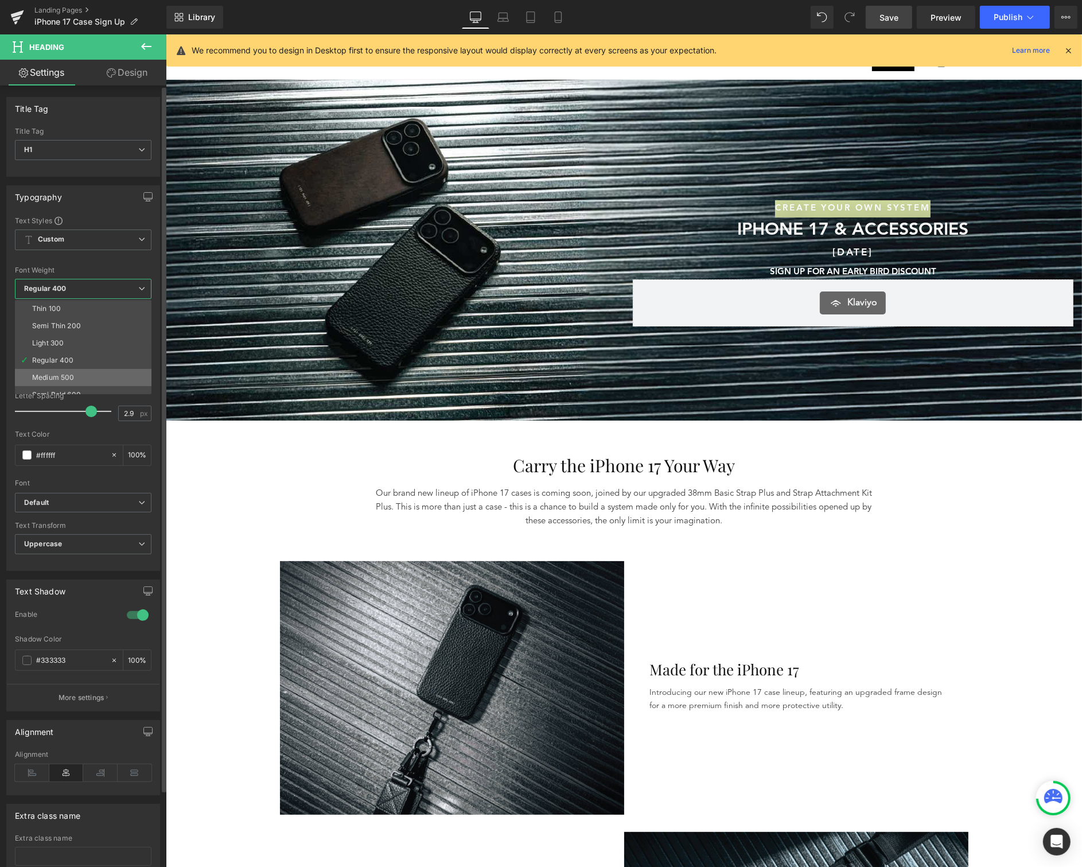
click at [68, 369] on li "Medium 500" at bounding box center [86, 377] width 142 height 17
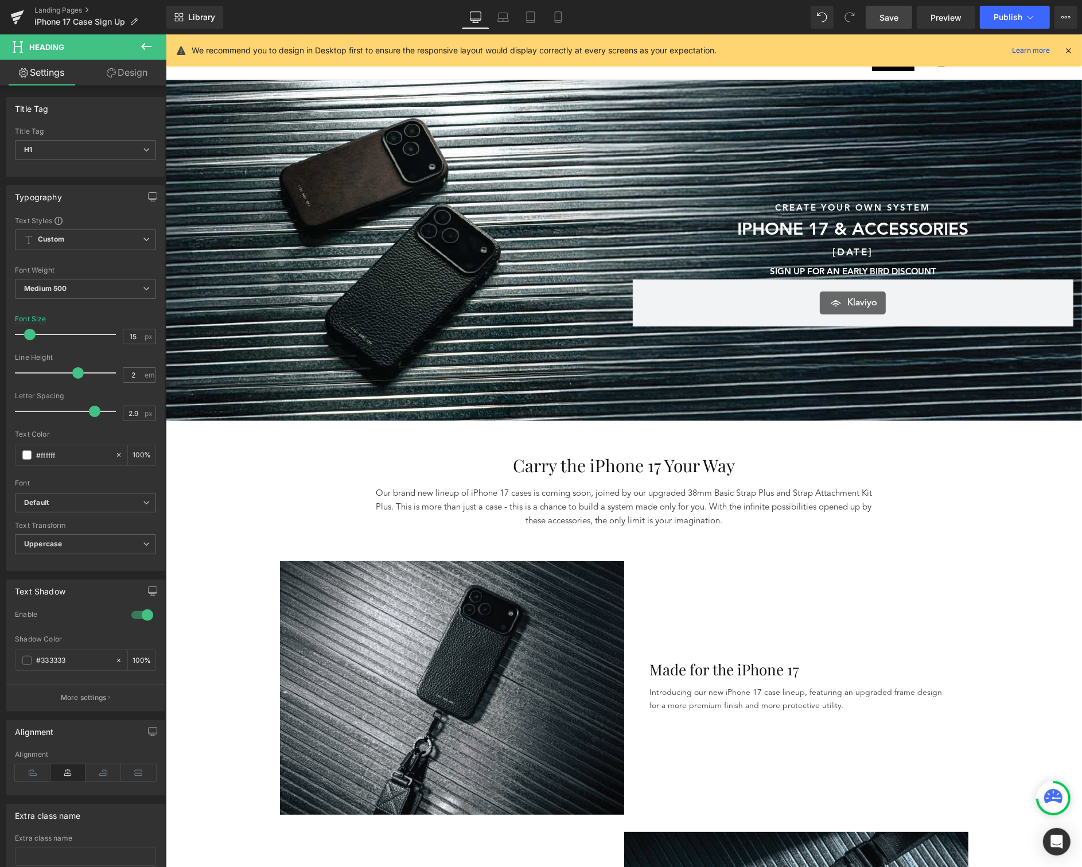
click at [888, 17] on span "Save" at bounding box center [889, 17] width 19 height 12
click at [493, 22] on link "Laptop" at bounding box center [503, 17] width 28 height 23
type input "16"
type input "100"
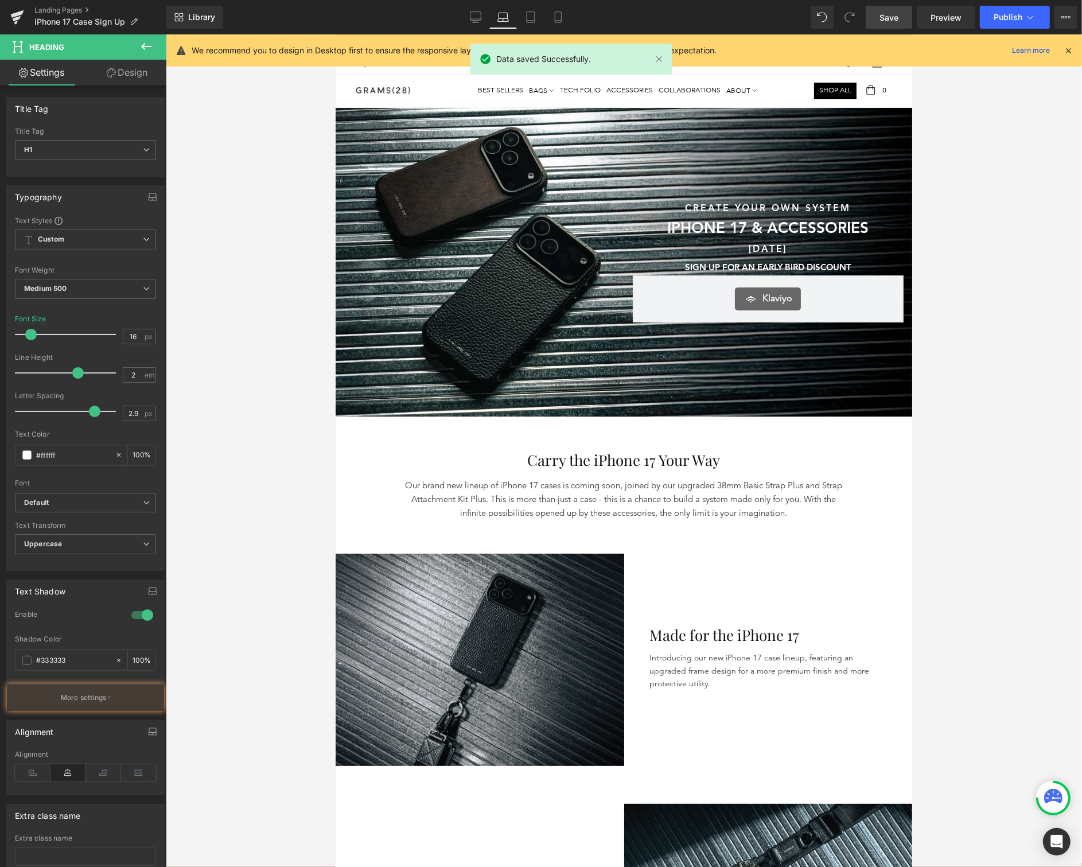
scroll to position [0, 0]
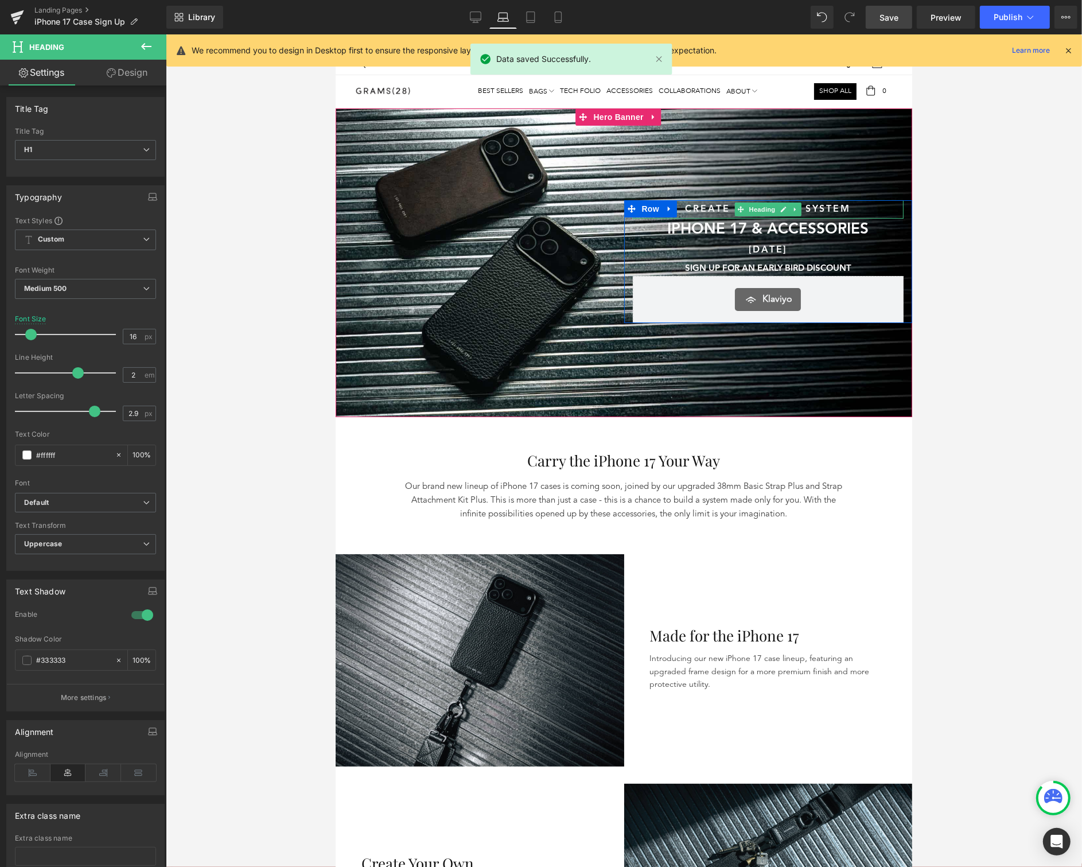
click at [828, 206] on strong "CREATE YOUR OWN SYSTEM" at bounding box center [767, 208] width 166 height 9
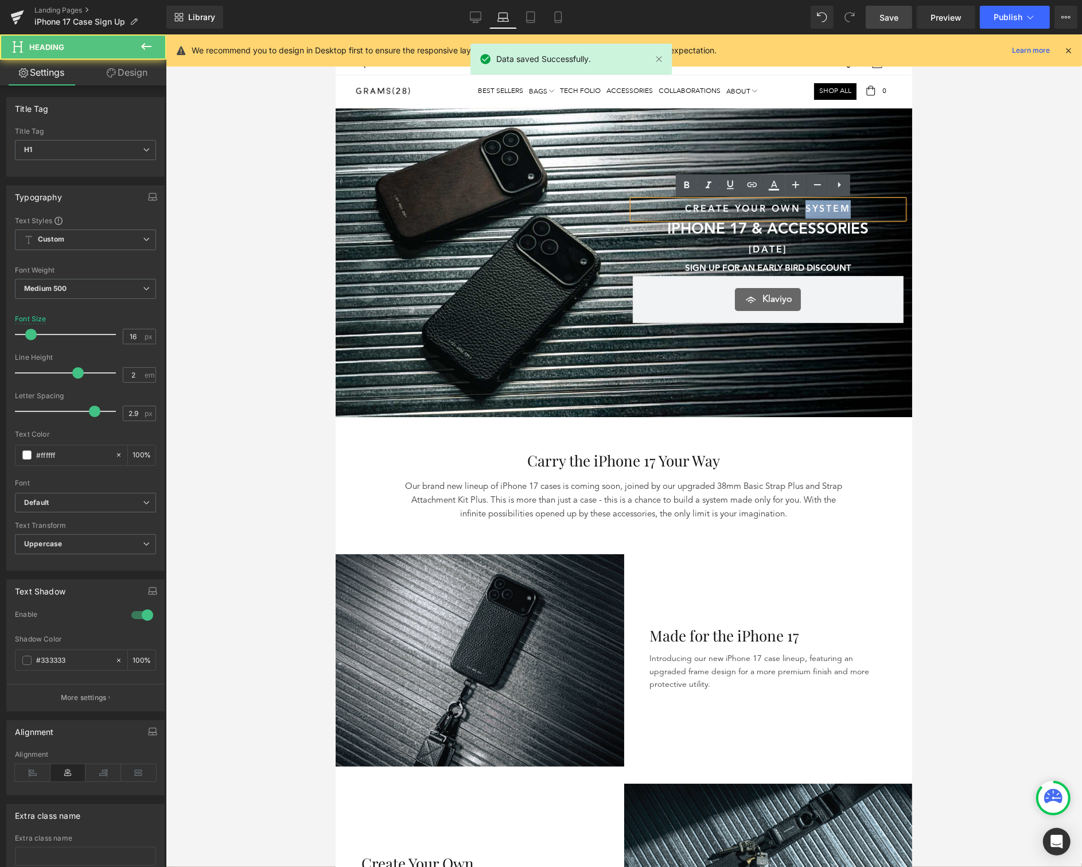
click at [828, 206] on strong "CREATE YOUR OWN SYSTEM" at bounding box center [767, 208] width 166 height 9
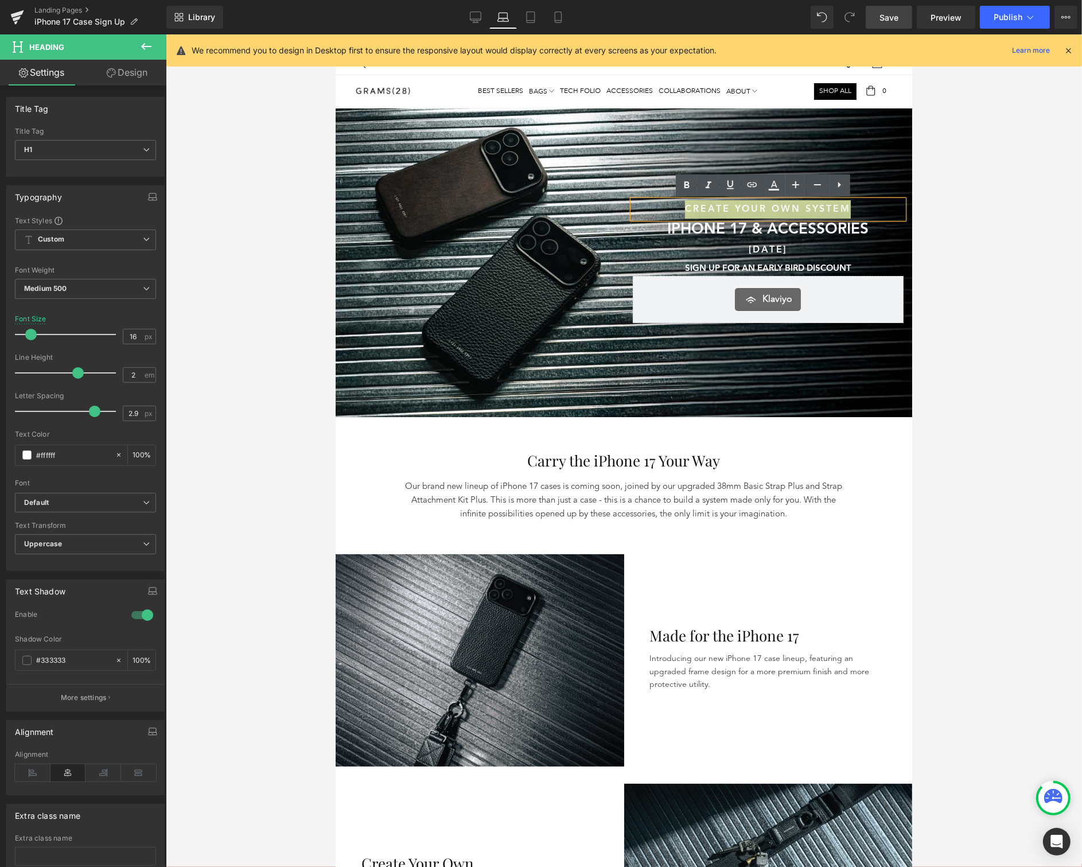
click at [886, 15] on span "Save" at bounding box center [889, 17] width 19 height 12
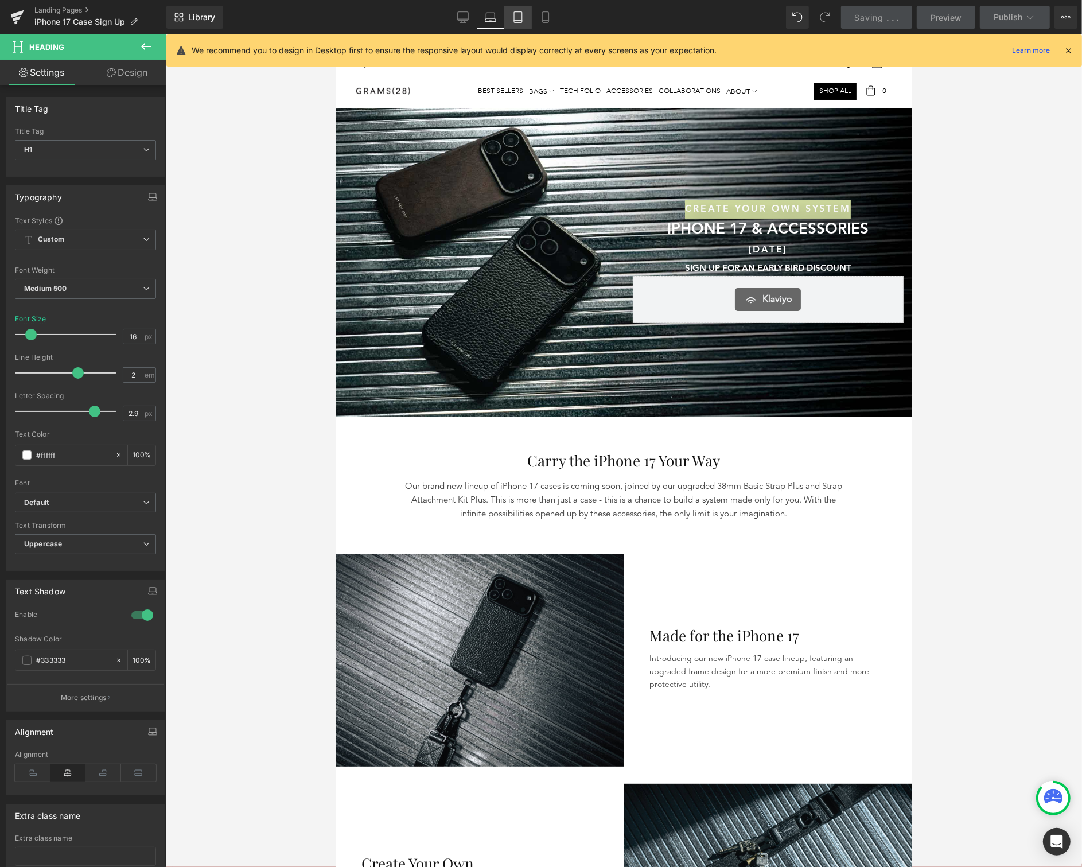
click at [516, 18] on icon at bounding box center [517, 16] width 11 height 11
type input "14"
type input "100"
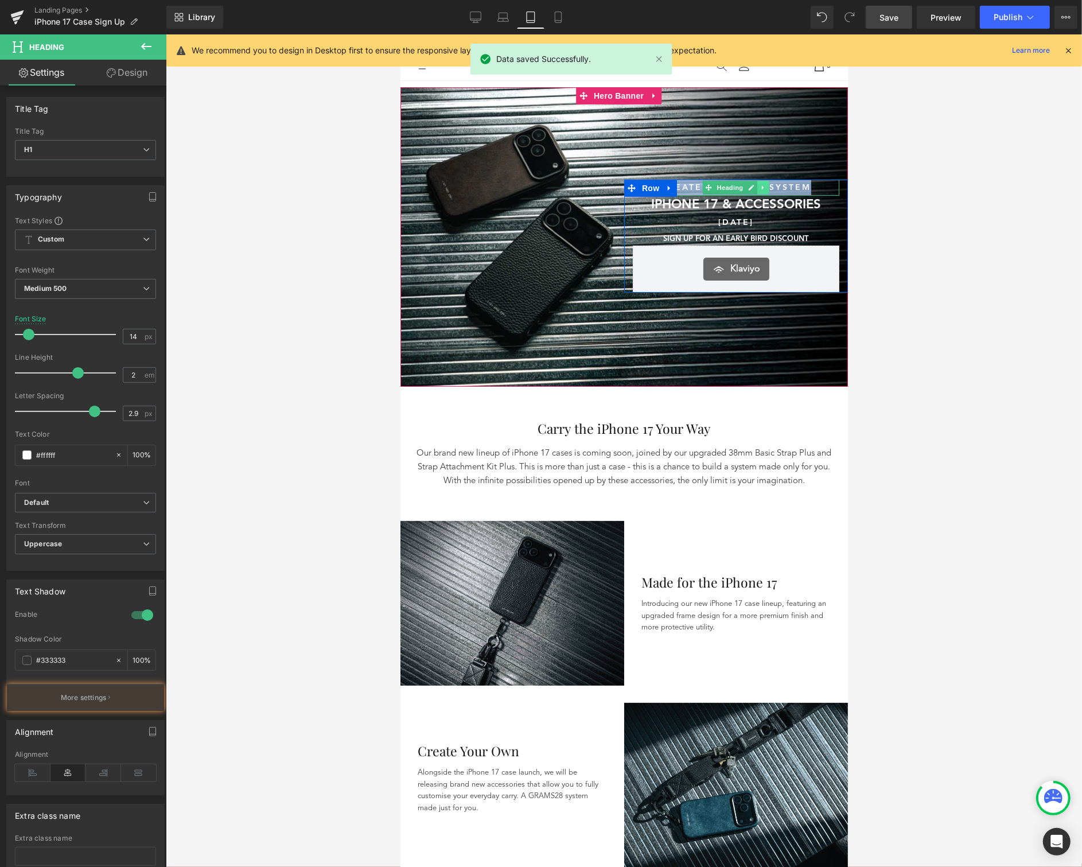
click at [761, 190] on icon at bounding box center [763, 187] width 6 height 7
click at [812, 188] on h1 "CREATE YOUR OWN SYSTEM" at bounding box center [735, 187] width 207 height 16
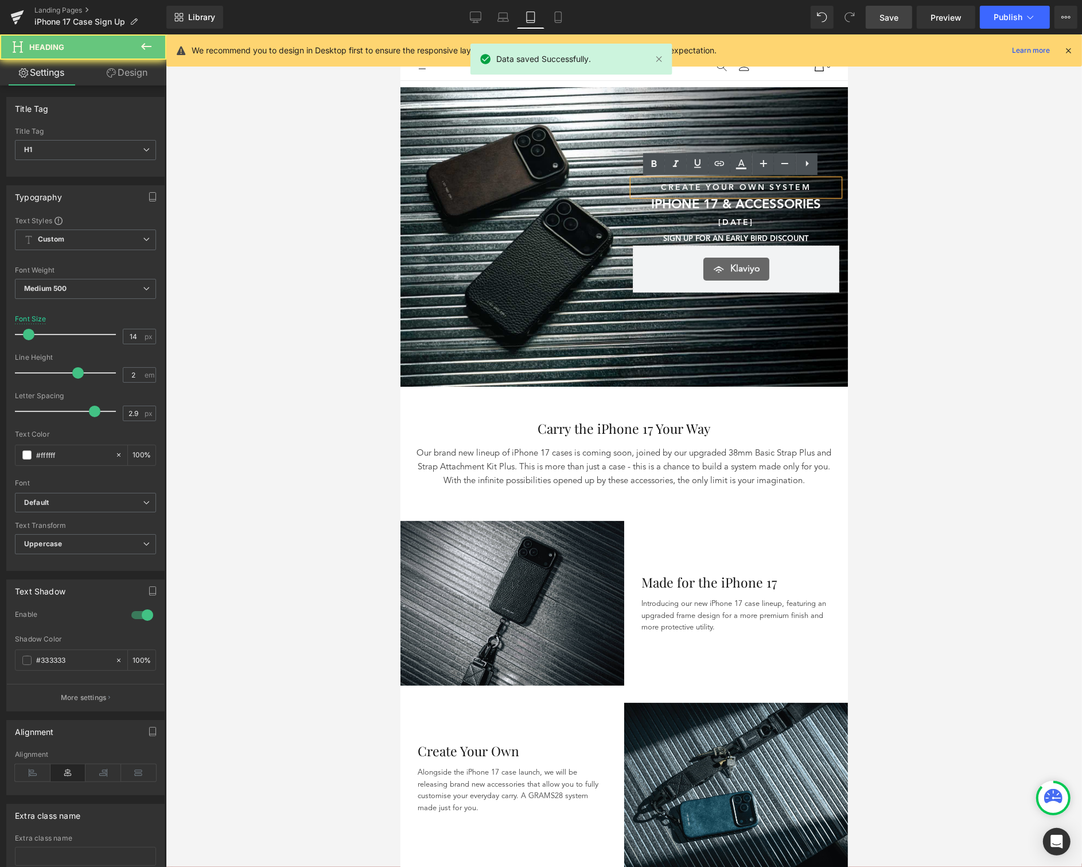
click at [812, 188] on h1 "CREATE YOUR OWN SYSTEM" at bounding box center [735, 187] width 207 height 16
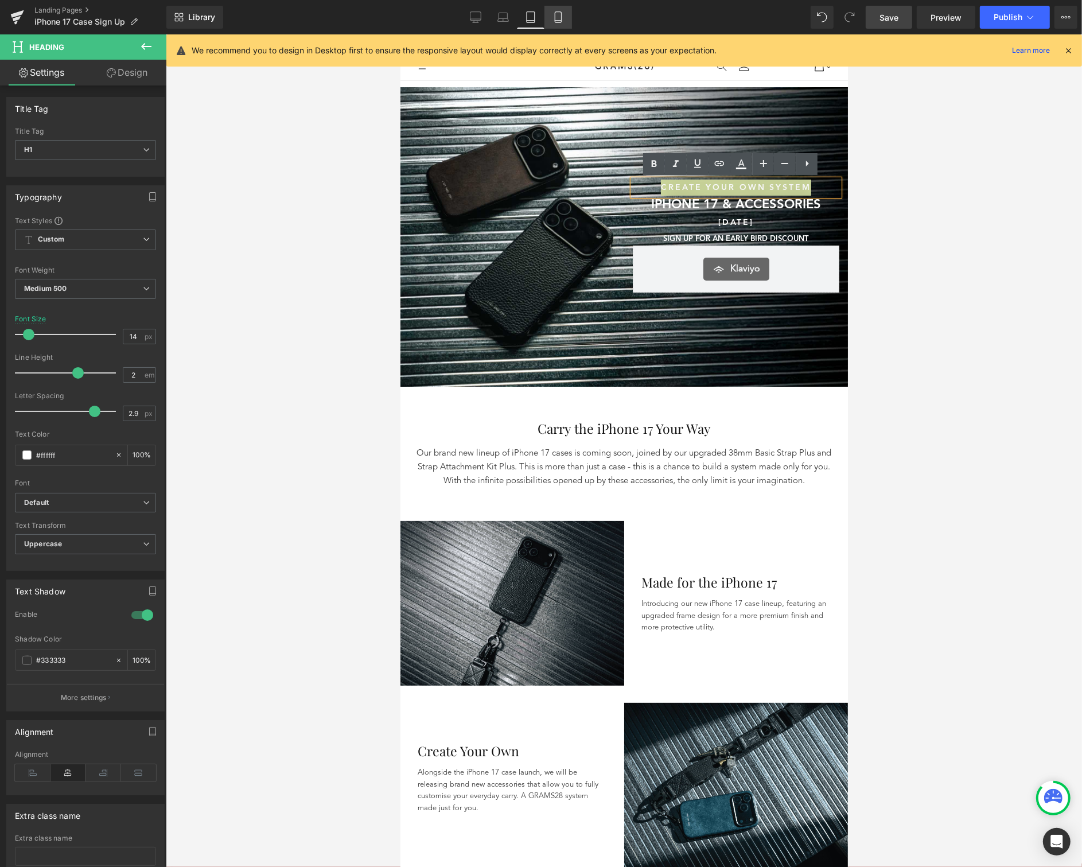
click at [555, 22] on icon at bounding box center [557, 16] width 11 height 11
type input "100"
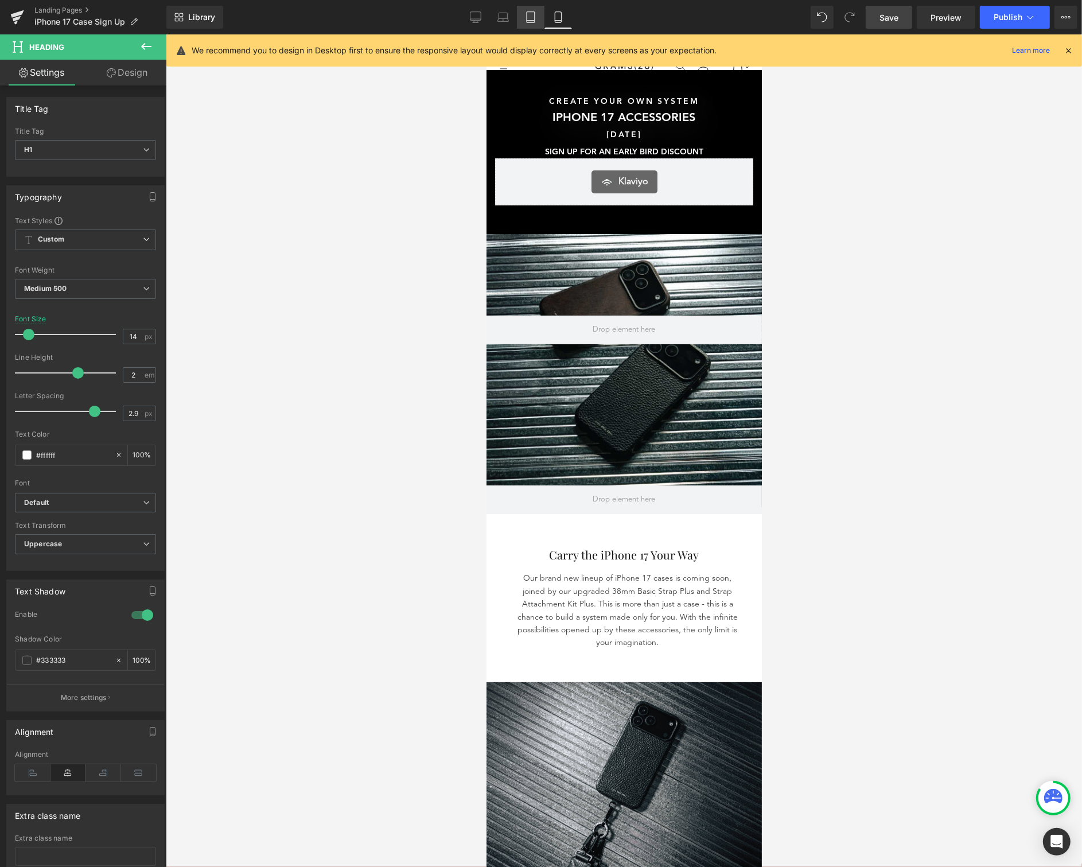
click at [522, 16] on link "Tablet" at bounding box center [531, 17] width 28 height 23
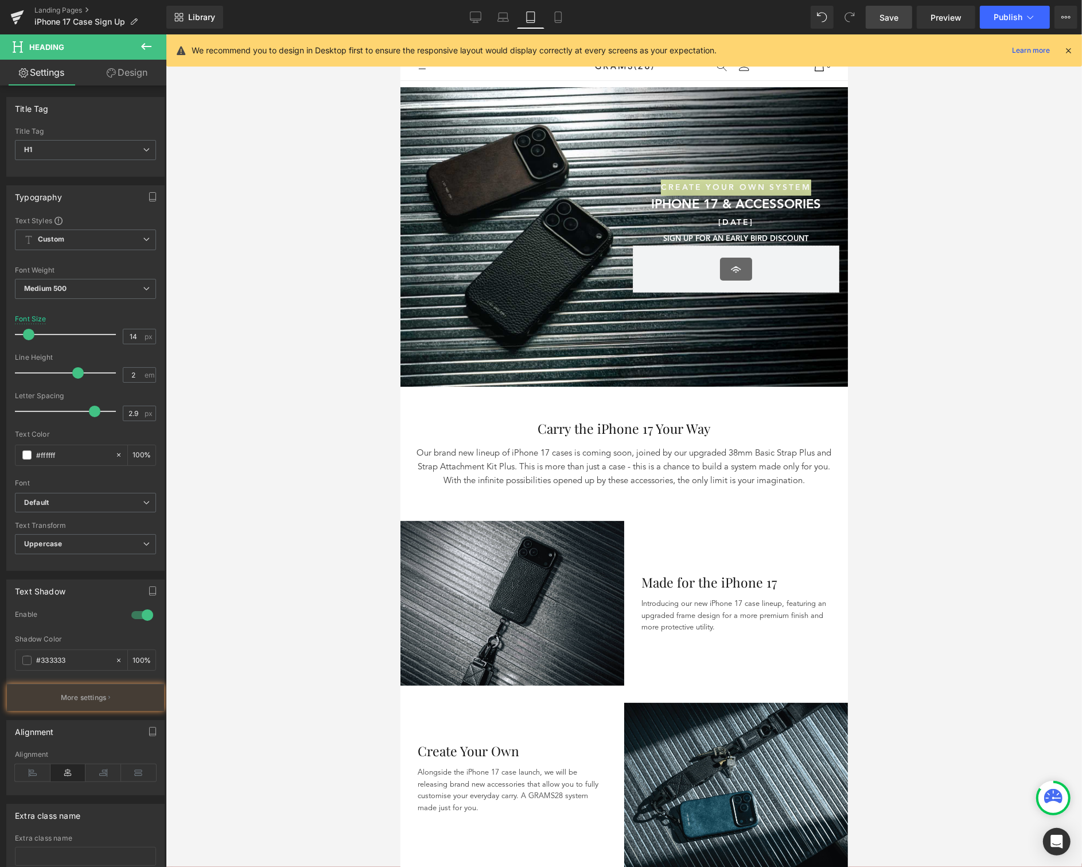
type input "100"
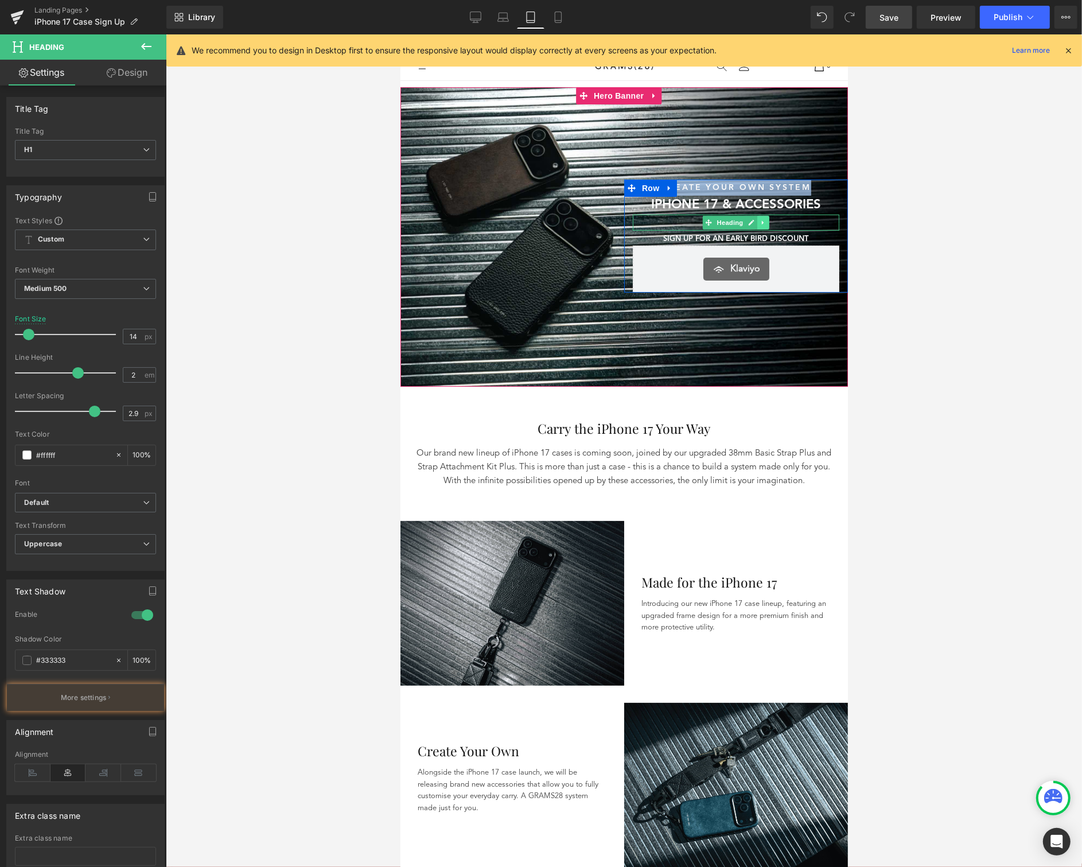
click at [761, 220] on link at bounding box center [763, 222] width 12 height 14
click at [799, 219] on h1 "[DATE]" at bounding box center [735, 222] width 207 height 16
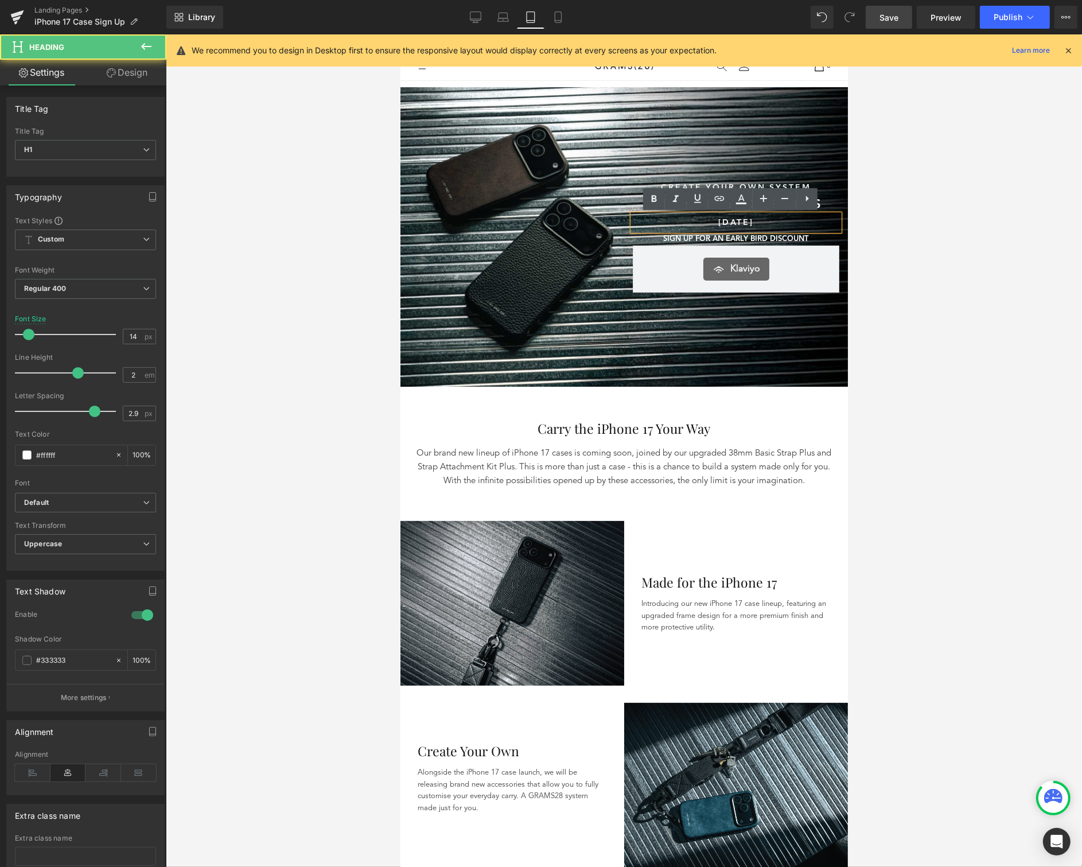
click at [799, 219] on h1 "[DATE]" at bounding box center [735, 222] width 207 height 16
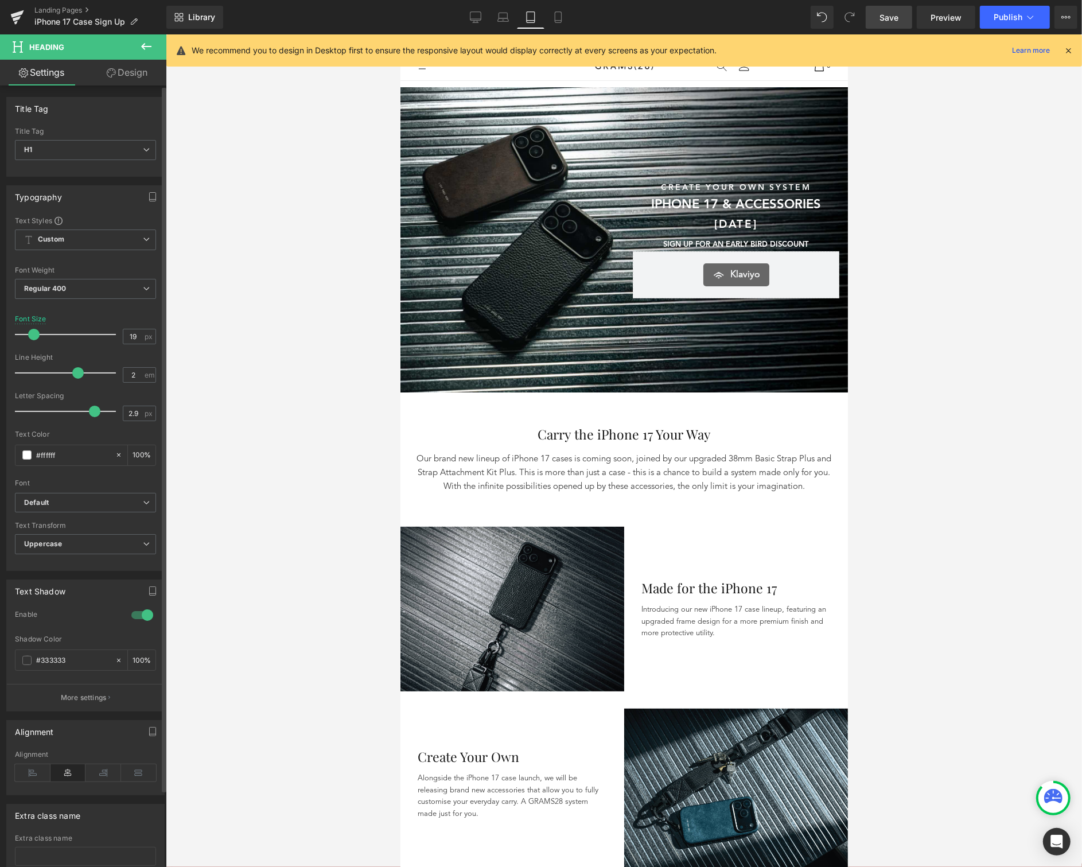
click at [38, 334] on span at bounding box center [33, 334] width 11 height 11
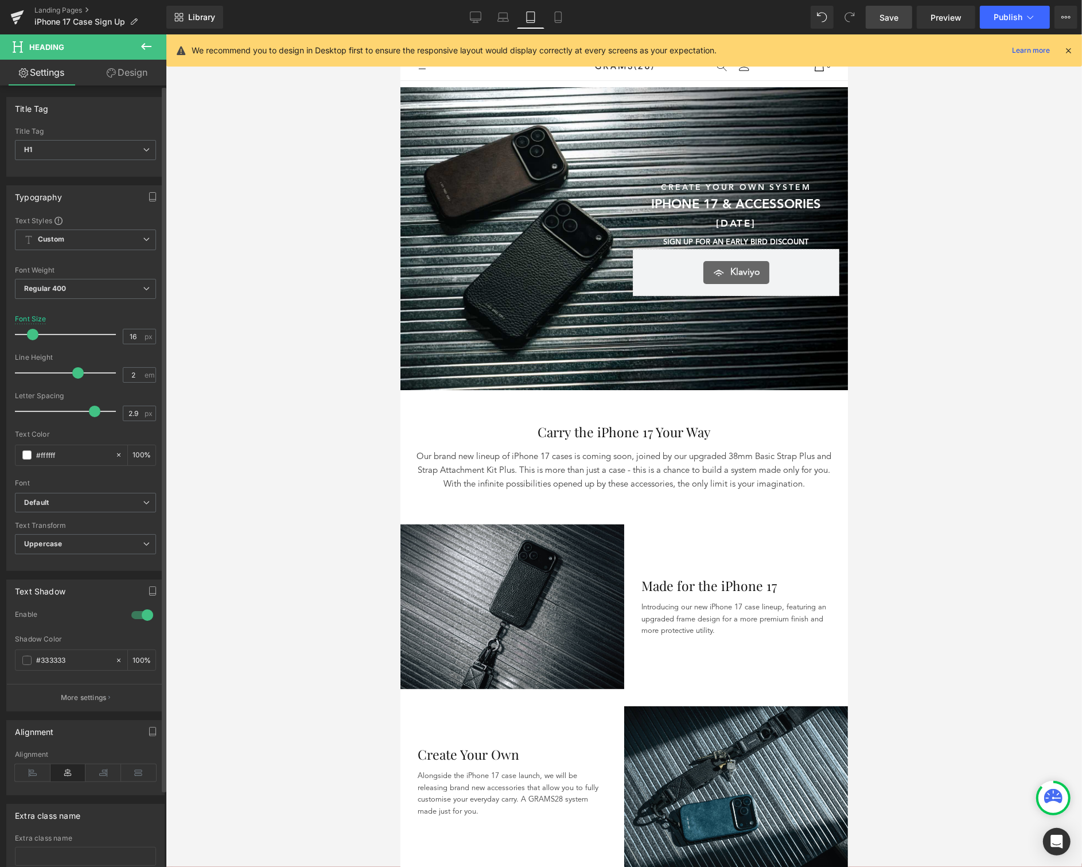
type input "15"
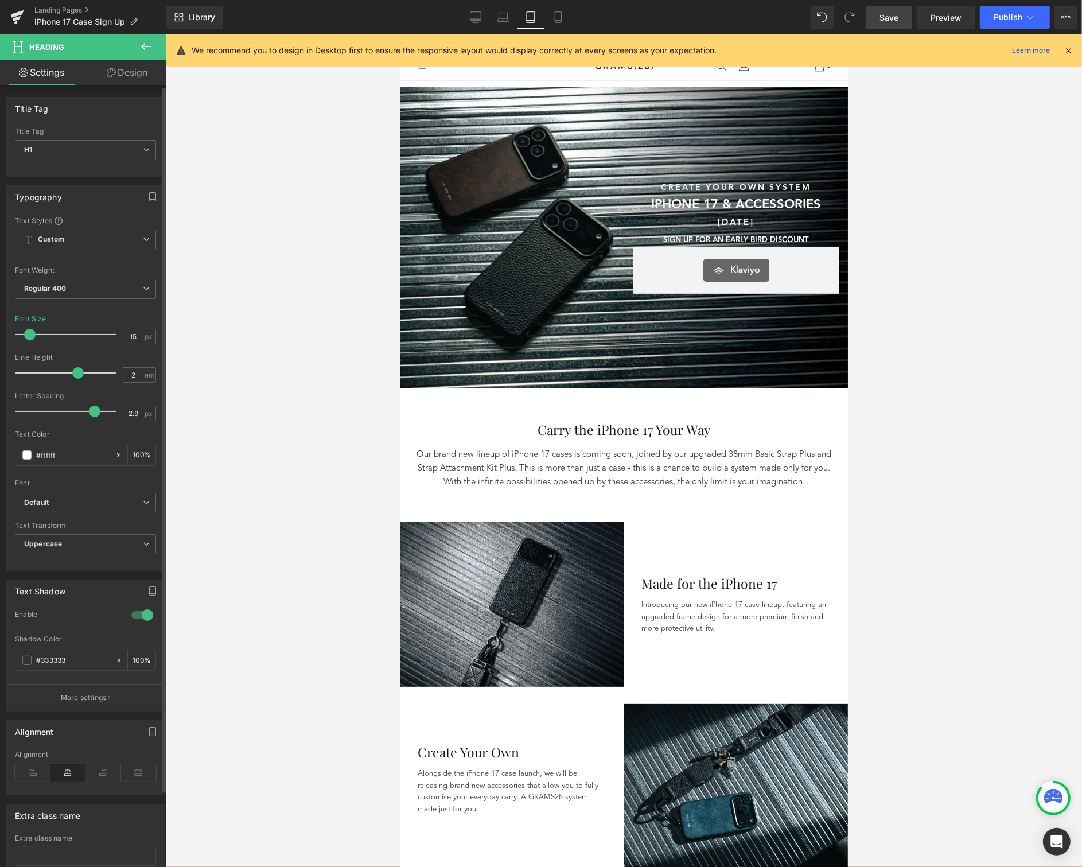
click at [34, 333] on span at bounding box center [29, 334] width 11 height 11
click at [892, 14] on span "Save" at bounding box center [889, 17] width 19 height 12
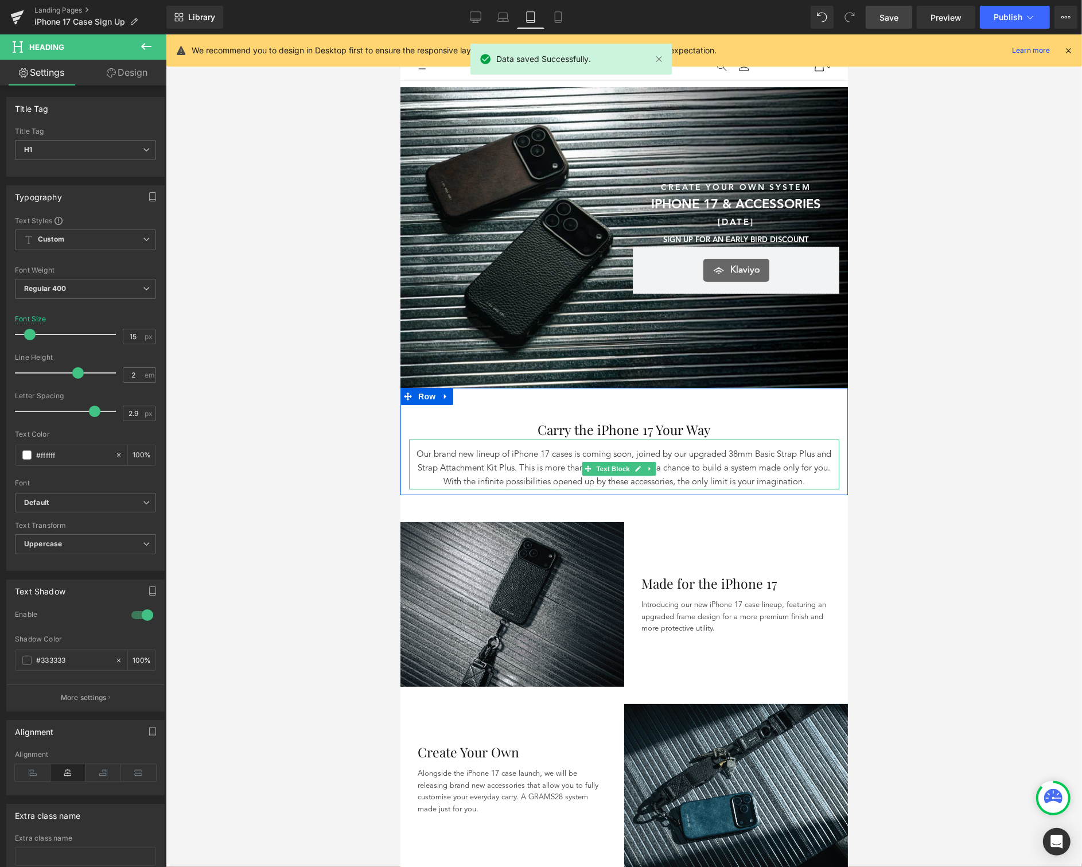
click at [822, 450] on p "Our brand new lineup of iPhone 17 cases is coming soon, joined by our upgraded …" at bounding box center [623, 468] width 430 height 41
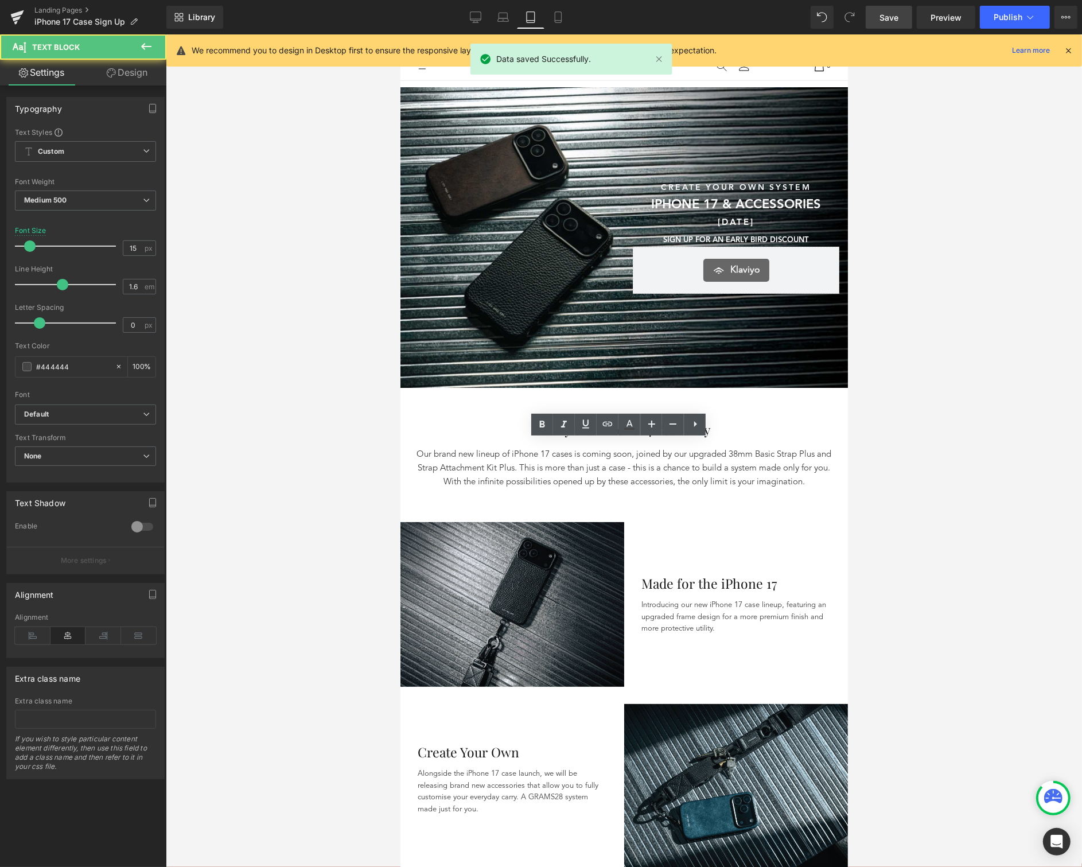
click at [919, 448] on div at bounding box center [624, 450] width 916 height 832
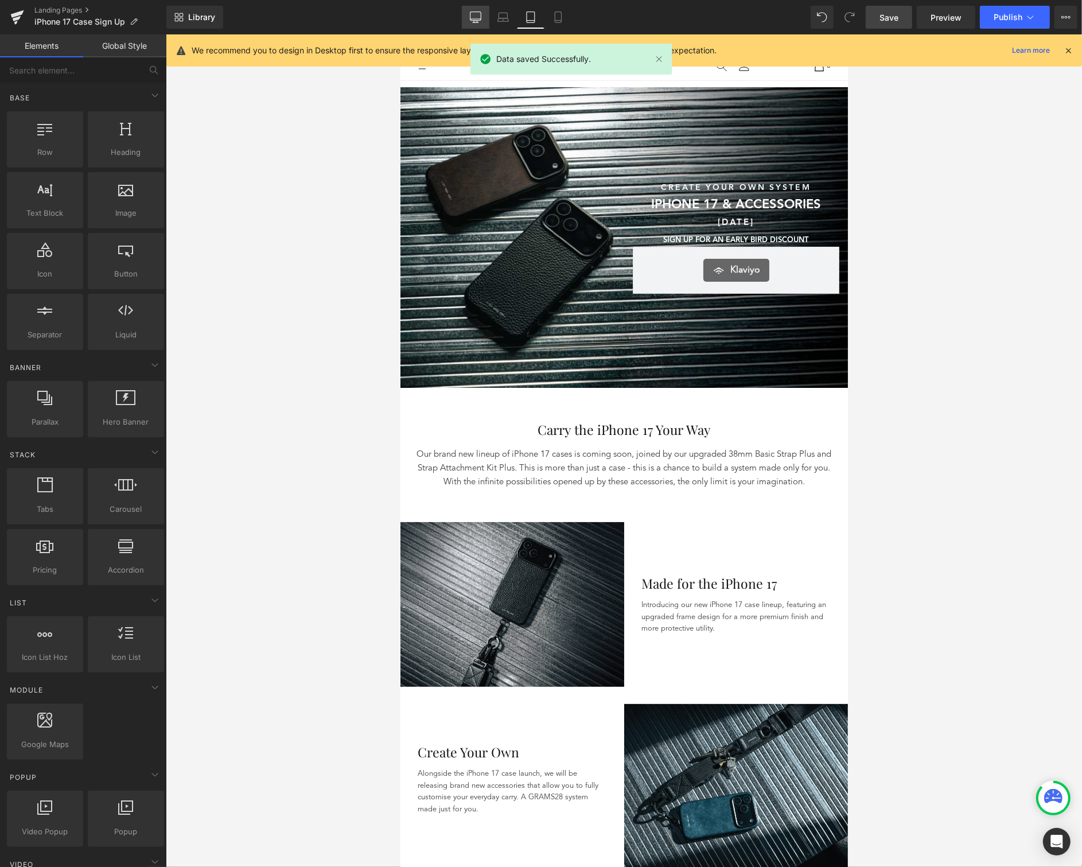
click at [480, 28] on div "Library Tablet Desktop Laptop Tablet Mobile Save Preview Publish Scheduled View…" at bounding box center [624, 17] width 916 height 34
click at [478, 19] on icon at bounding box center [475, 19] width 11 height 0
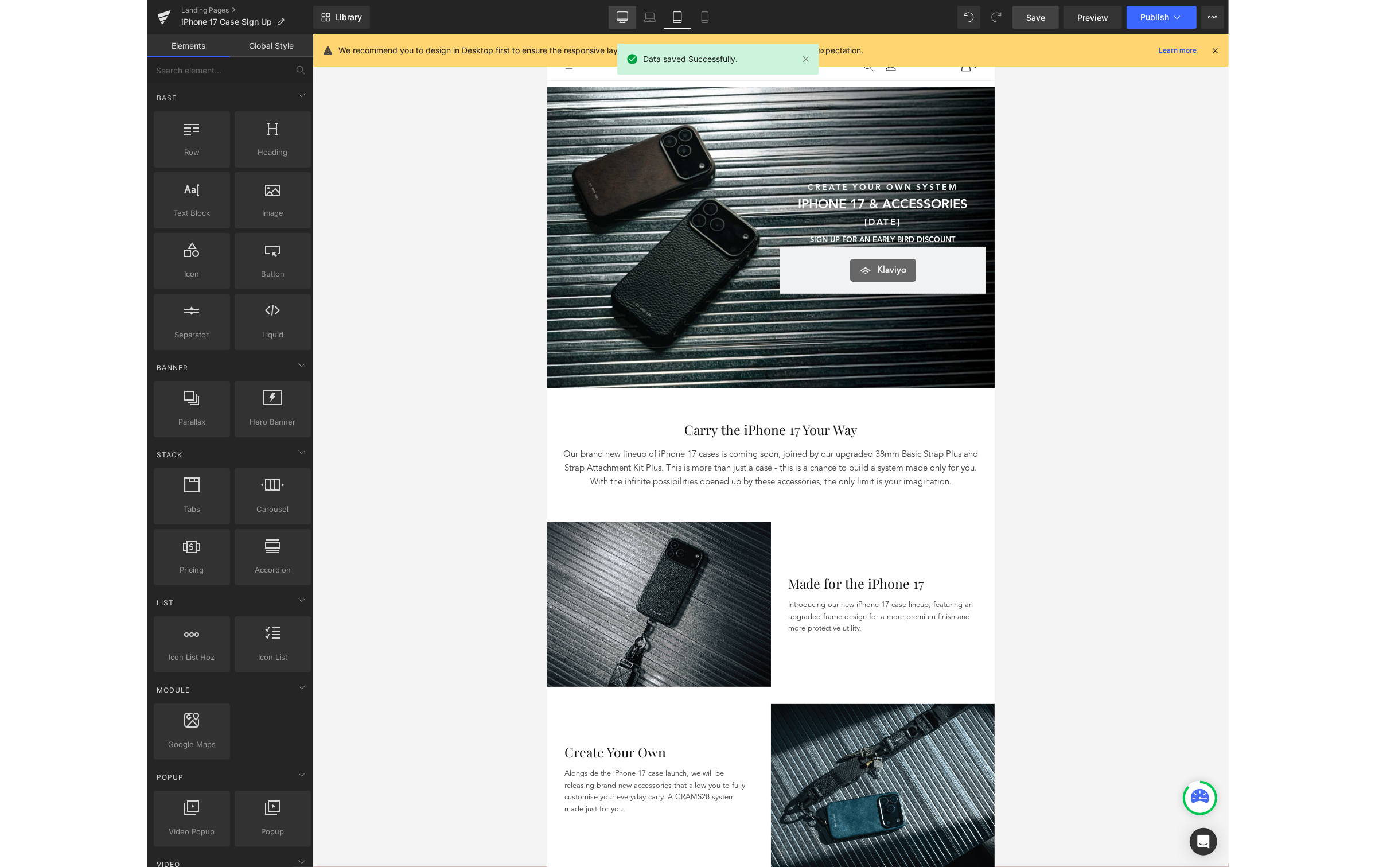
scroll to position [73, 0]
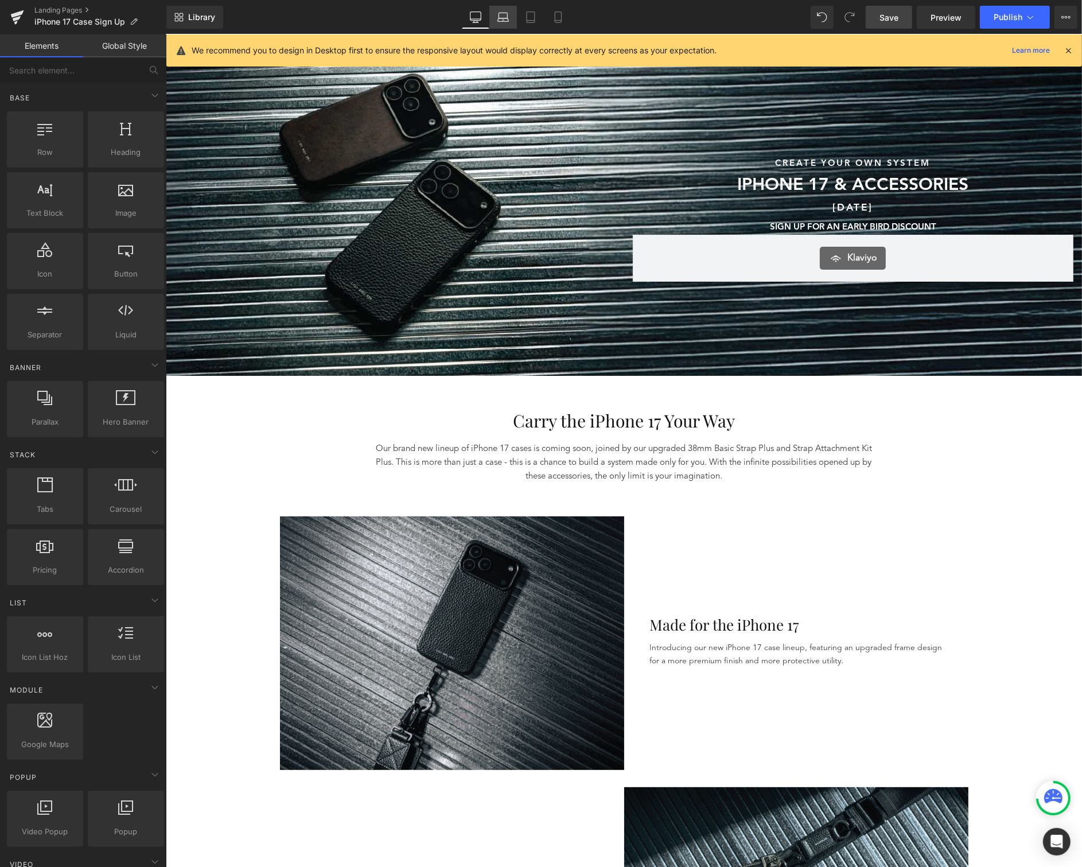
click at [500, 18] on icon at bounding box center [503, 19] width 11 height 3
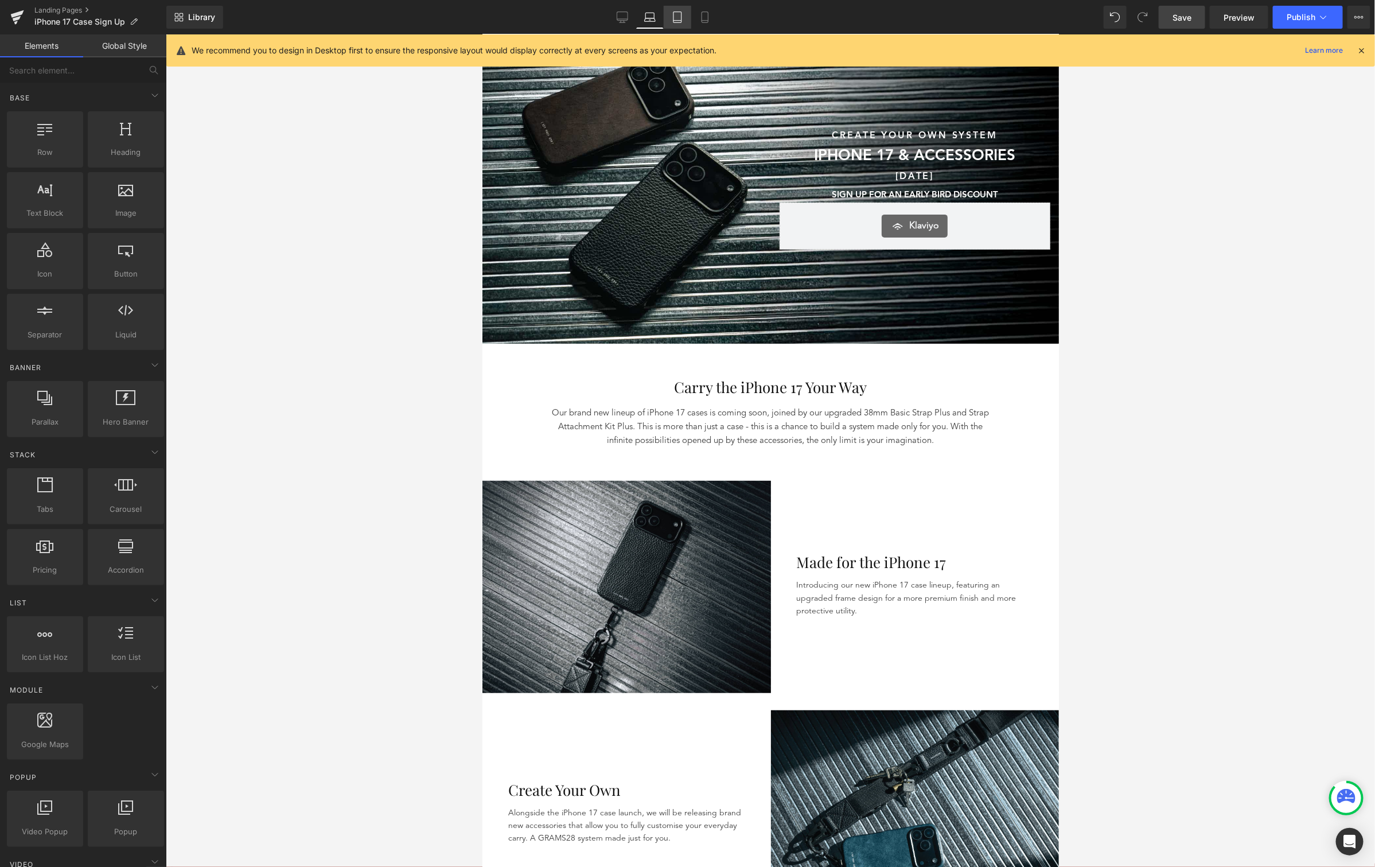
click at [683, 17] on icon at bounding box center [677, 16] width 11 height 11
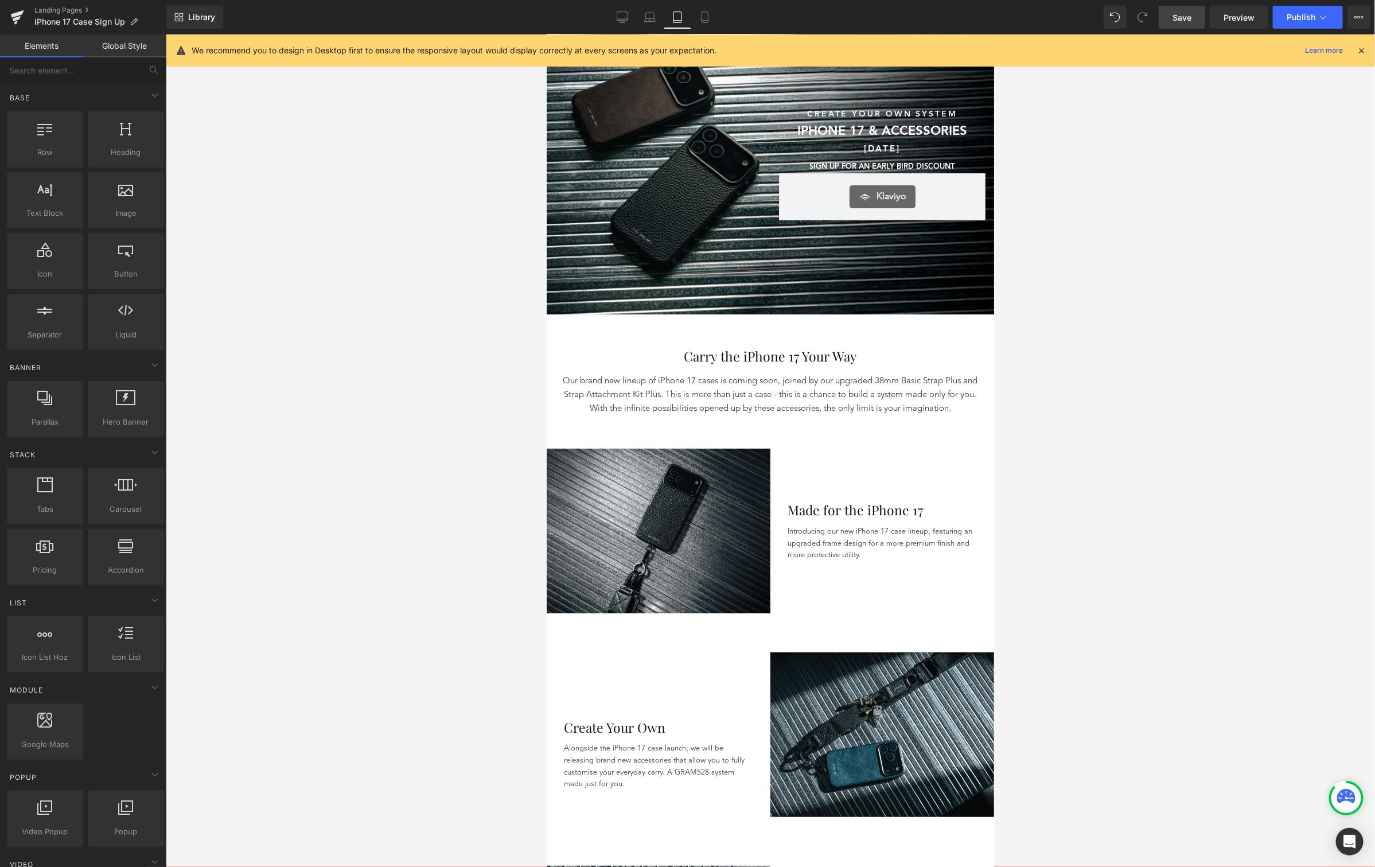
scroll to position [53, 0]
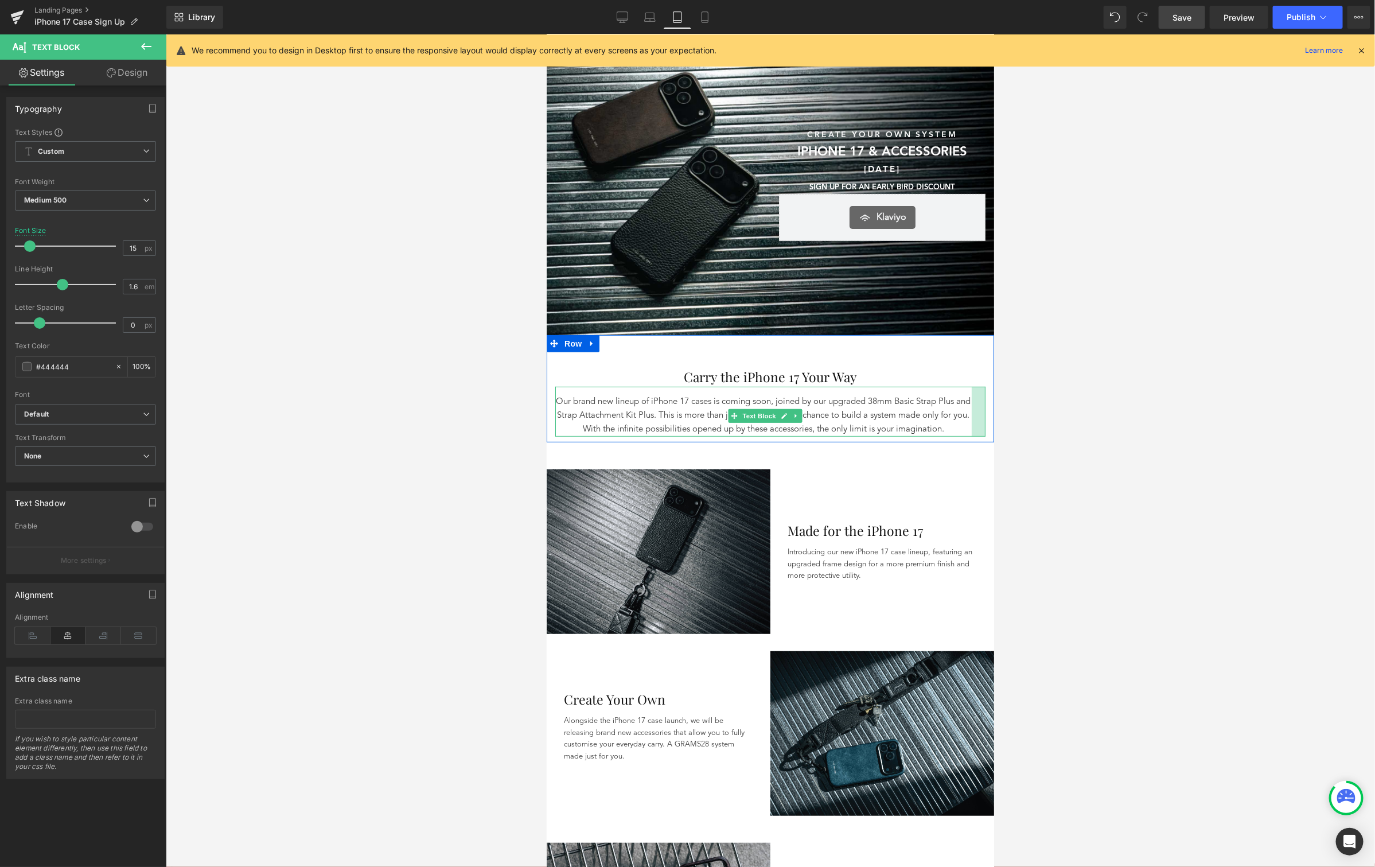
drag, startPoint x: 973, startPoint y: 410, endPoint x: 959, endPoint y: 411, distance: 13.8
click at [959, 411] on div "Our brand new lineup of iPhone 17 cases is coming soon, joined by our upgraded …" at bounding box center [770, 411] width 430 height 50
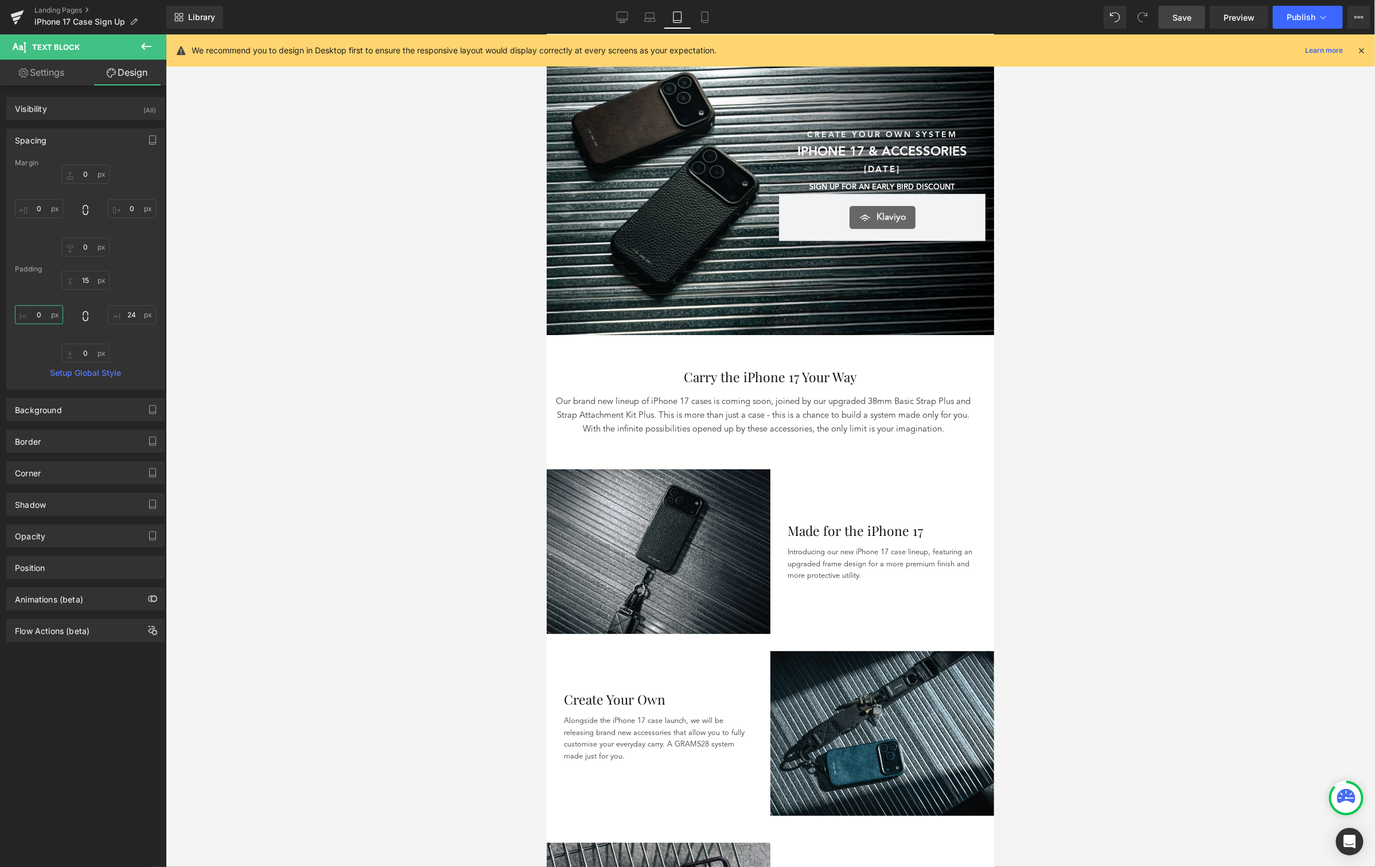
click at [47, 317] on input "0" at bounding box center [39, 314] width 48 height 19
type input "25"
click at [128, 313] on input "24" at bounding box center [132, 314] width 48 height 19
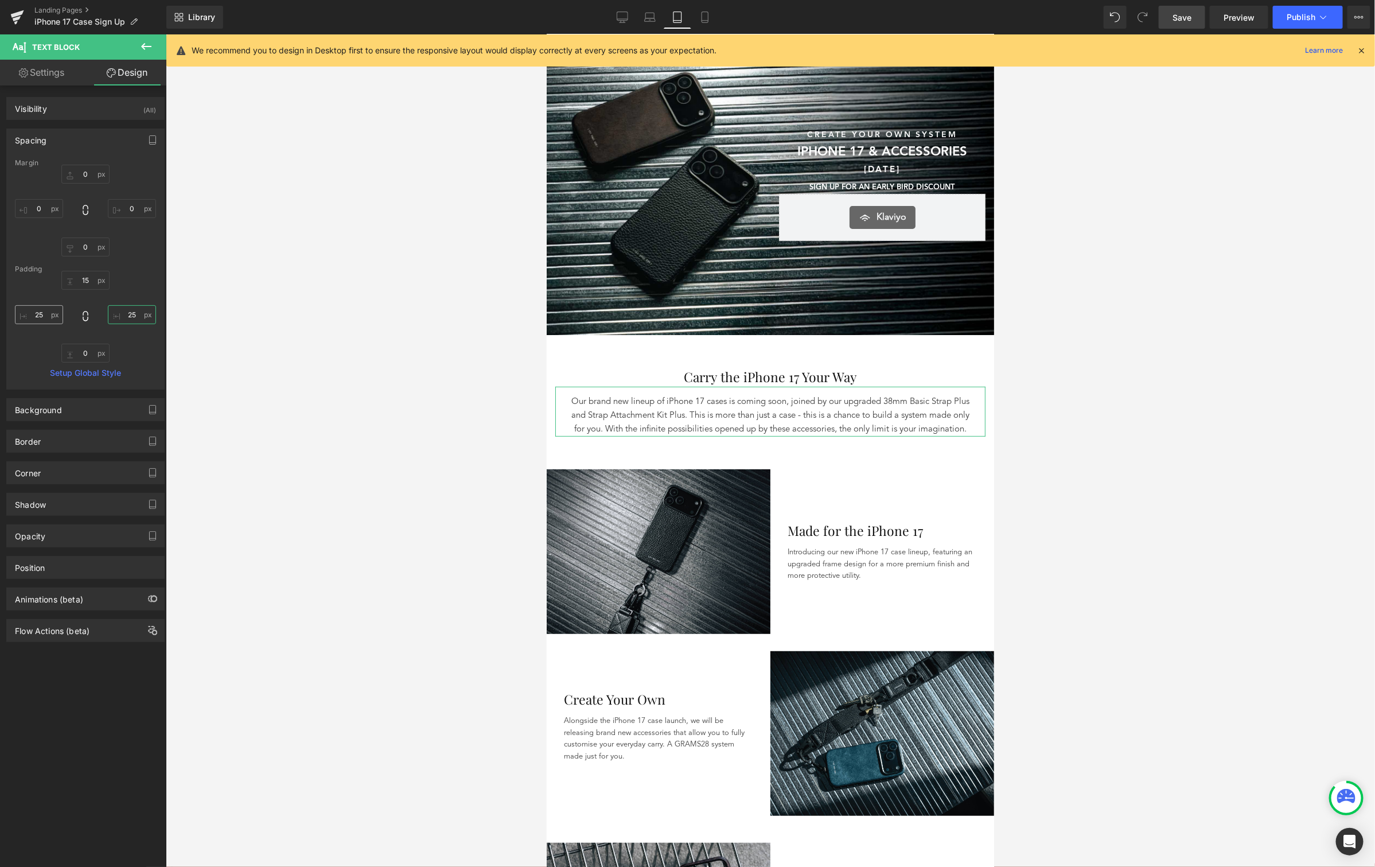
type input "25"
click at [49, 312] on input "25" at bounding box center [39, 314] width 48 height 19
type input "20"
click at [133, 315] on input "25" at bounding box center [132, 314] width 48 height 19
type input "20"
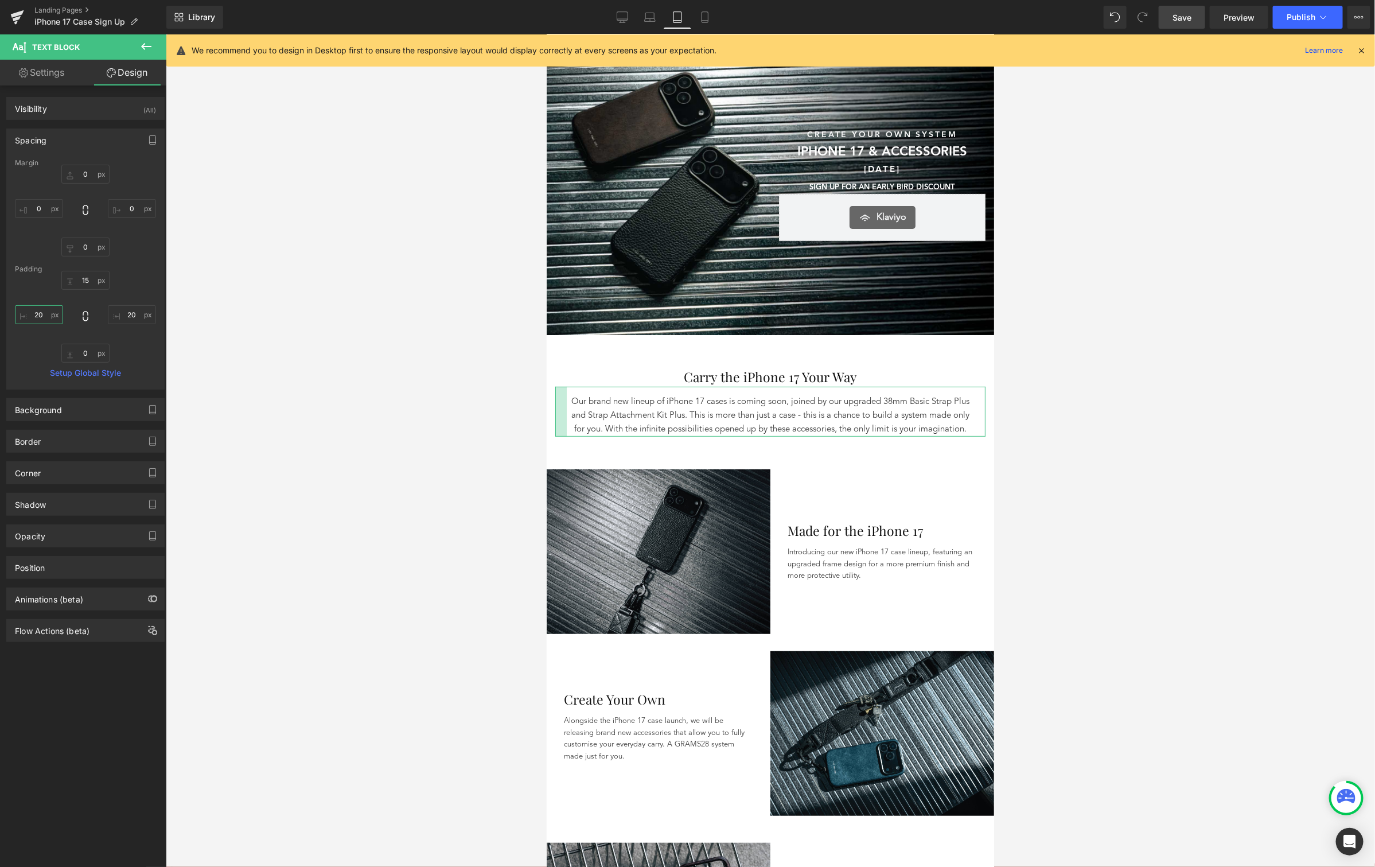
drag, startPoint x: 48, startPoint y: 315, endPoint x: 23, endPoint y: 312, distance: 24.8
click at [23, 312] on input "20" at bounding box center [39, 314] width 48 height 19
click at [39, 314] on input "20" at bounding box center [39, 314] width 48 height 19
type input "15"
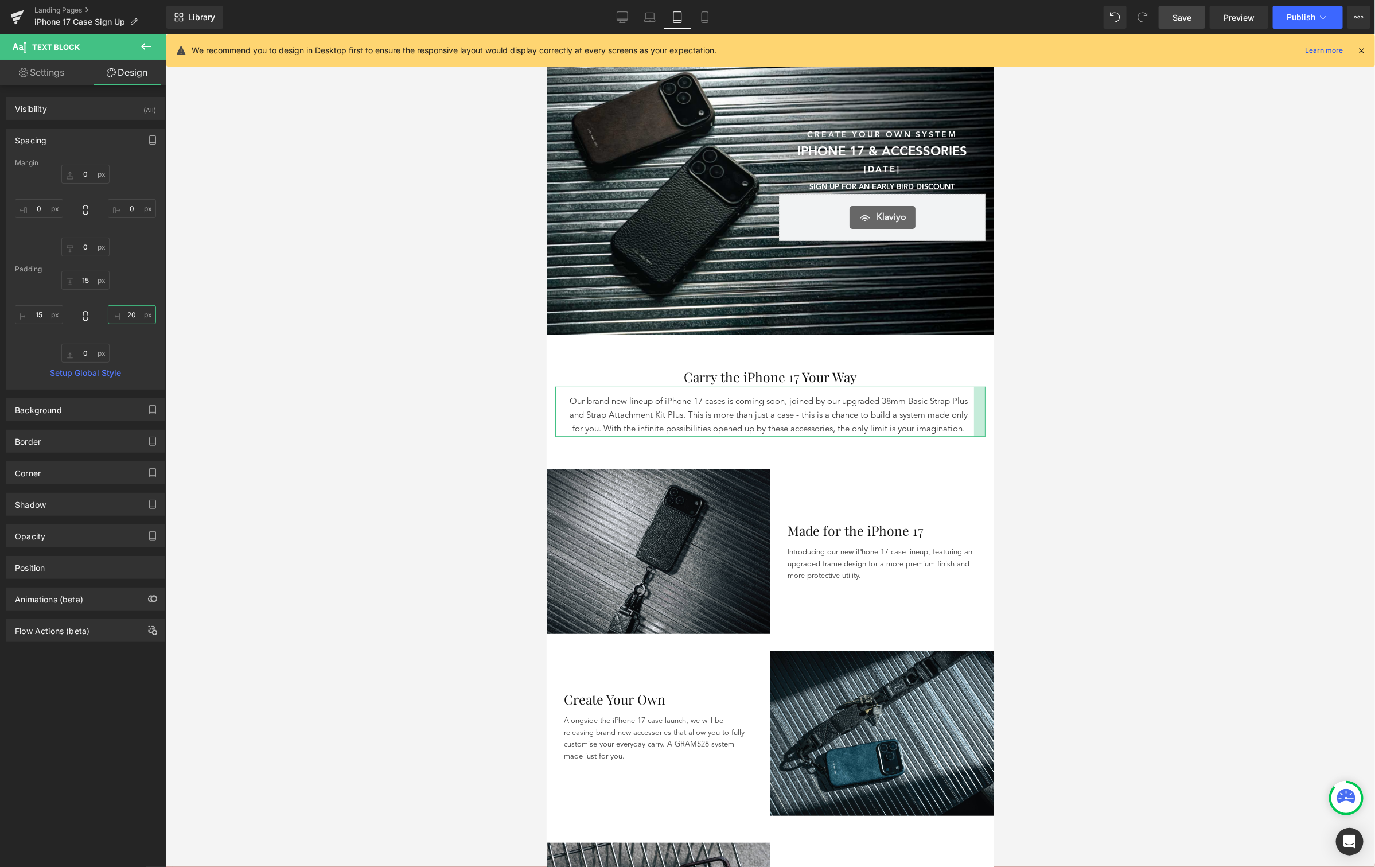
click at [131, 313] on input "20" at bounding box center [132, 314] width 48 height 19
type input "15"
click at [43, 315] on input "15" at bounding box center [39, 314] width 48 height 19
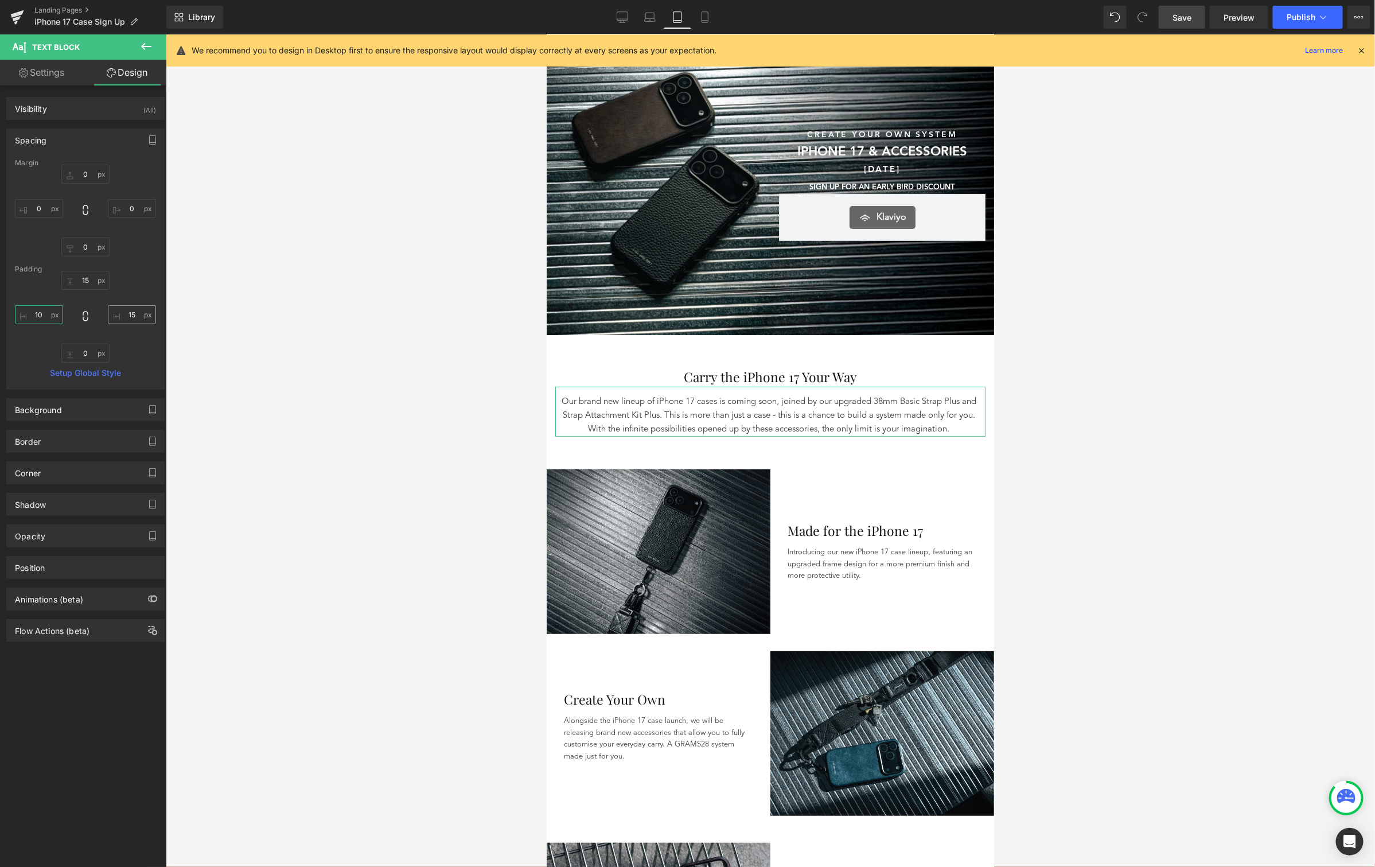
type input "10"
click at [120, 314] on input "15" at bounding box center [132, 314] width 48 height 19
drag, startPoint x: 968, startPoint y: 418, endPoint x: 951, endPoint y: 419, distance: 17.8
click at [962, 419] on div "41px" at bounding box center [974, 411] width 24 height 50
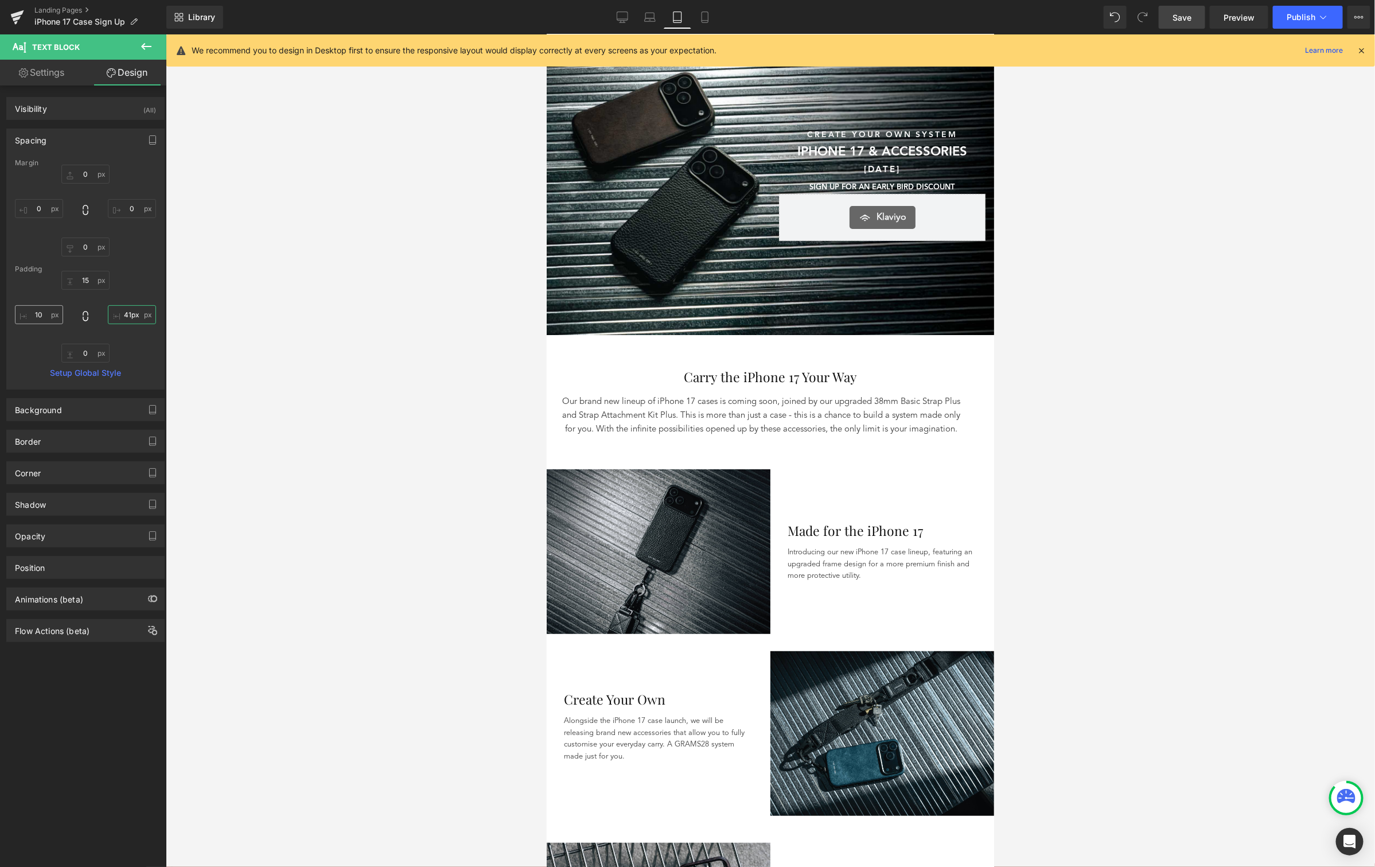
type input "41px"
click at [47, 312] on input "10" at bounding box center [39, 314] width 48 height 19
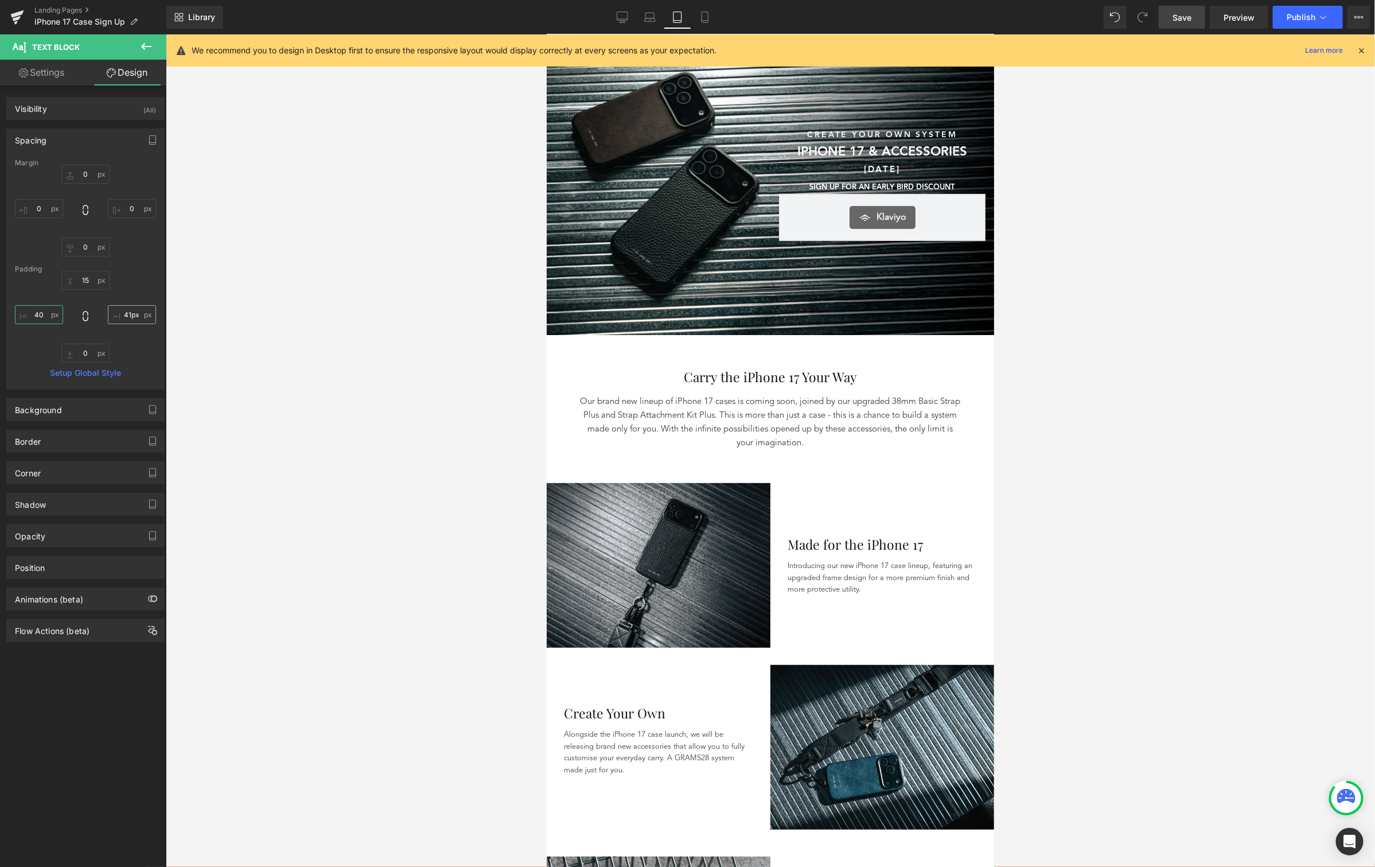
type input "40"
click at [119, 312] on input "41px" at bounding box center [132, 314] width 48 height 19
type input "45"
click at [48, 316] on input "40" at bounding box center [39, 314] width 48 height 19
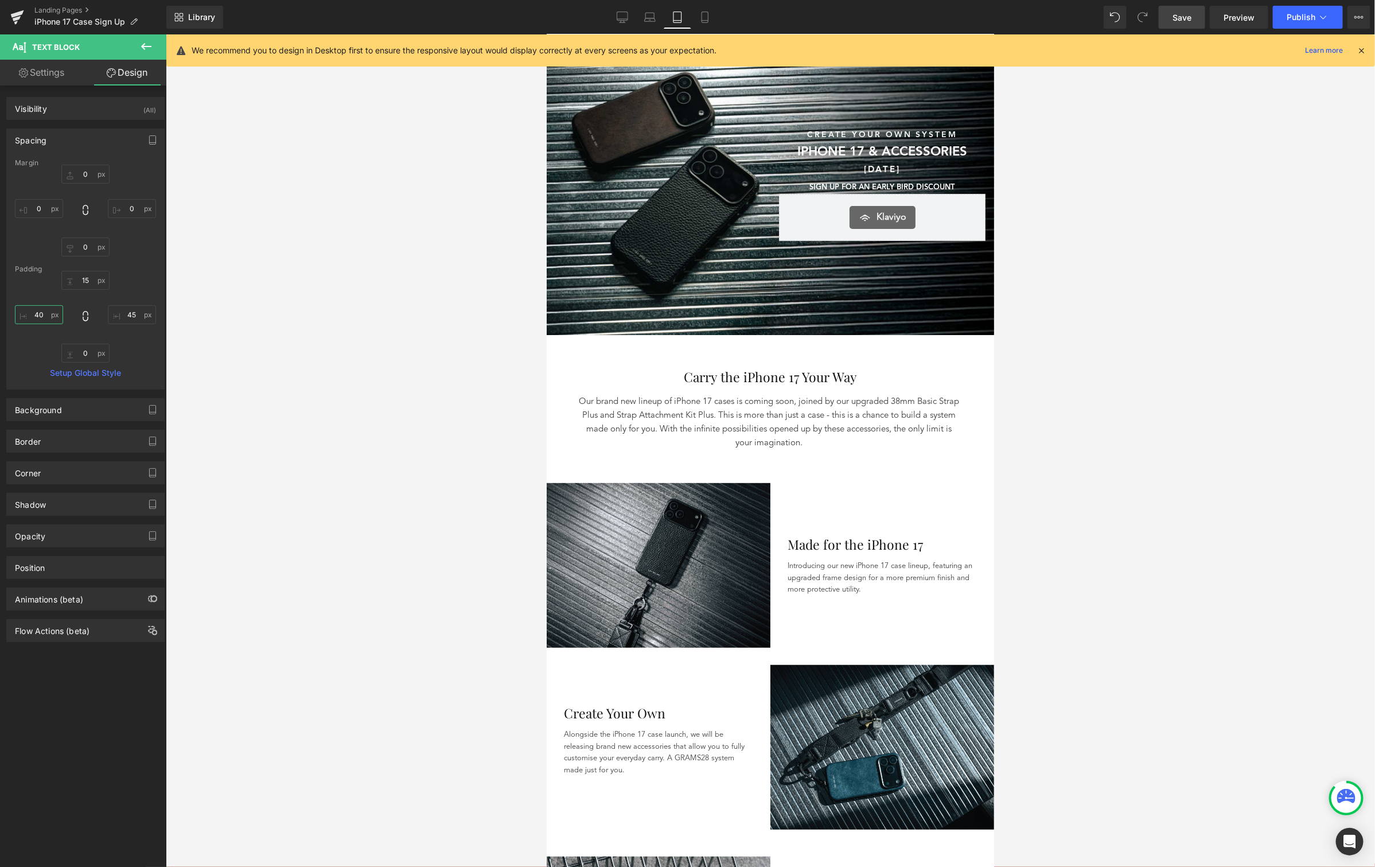
click at [48, 316] on input "40" at bounding box center [39, 314] width 48 height 19
type input "45"
click at [1081, 20] on span "Save" at bounding box center [1182, 17] width 19 height 12
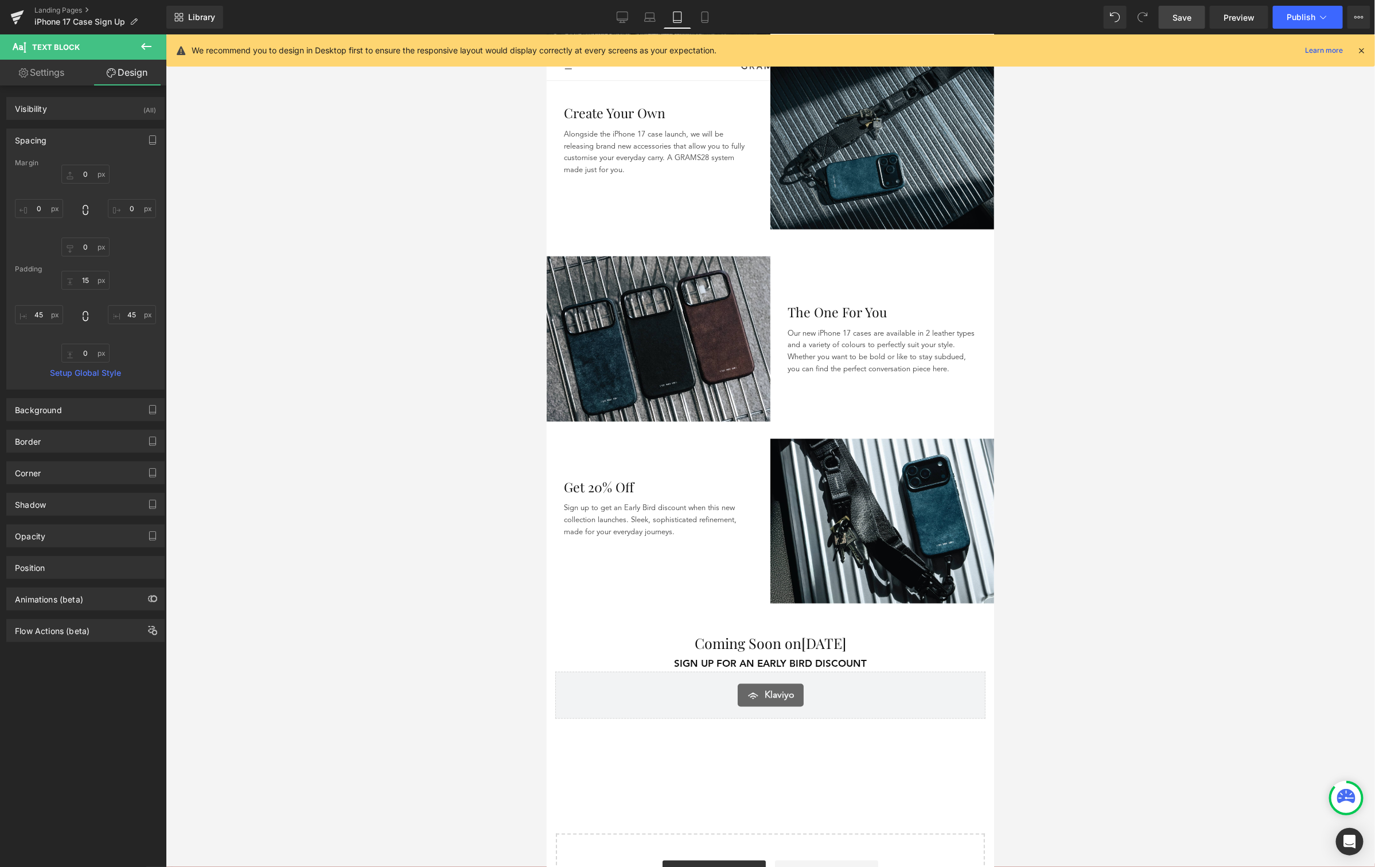
scroll to position [736, 0]
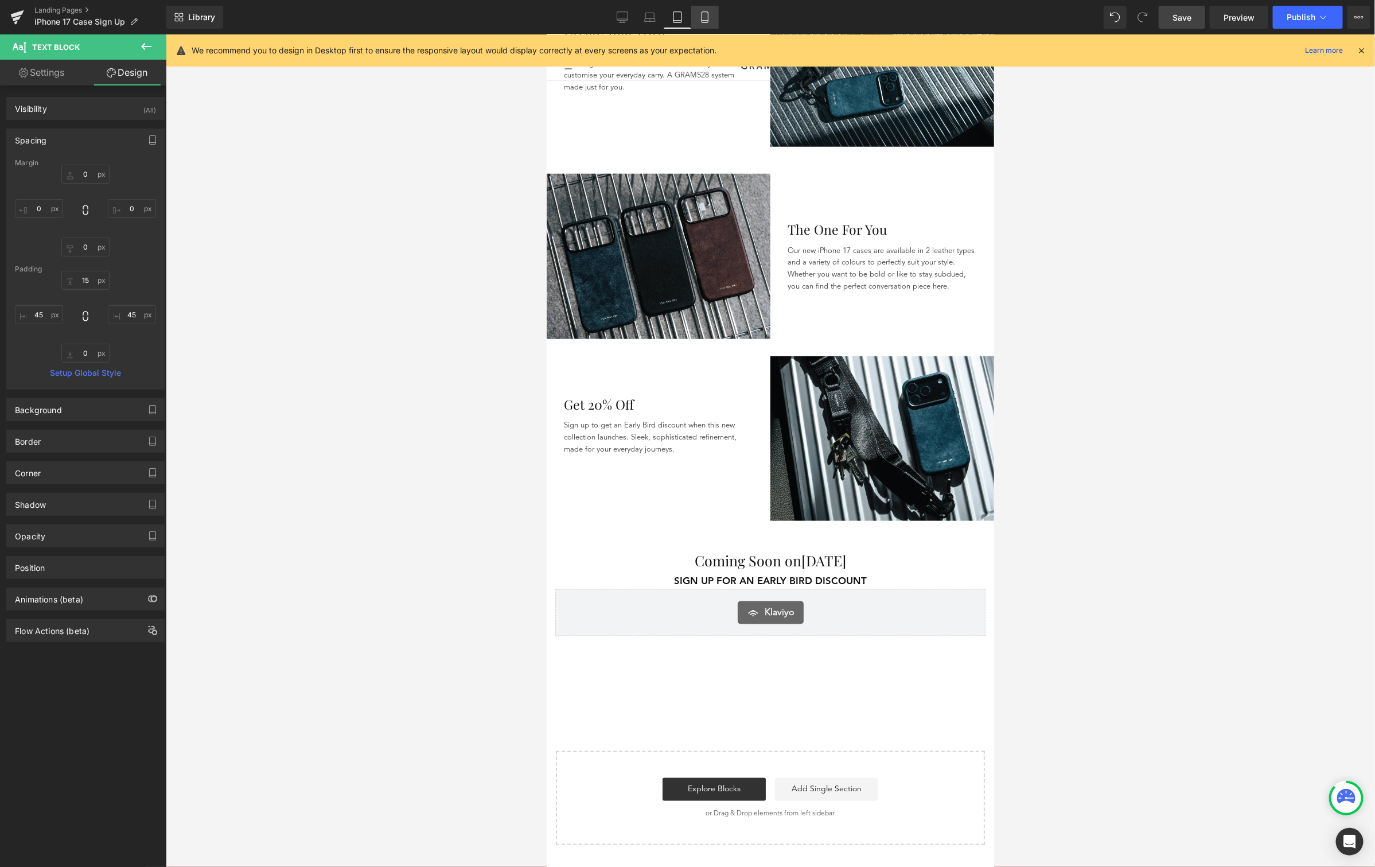
click at [695, 20] on link "Mobile" at bounding box center [705, 17] width 28 height 23
type input "0"
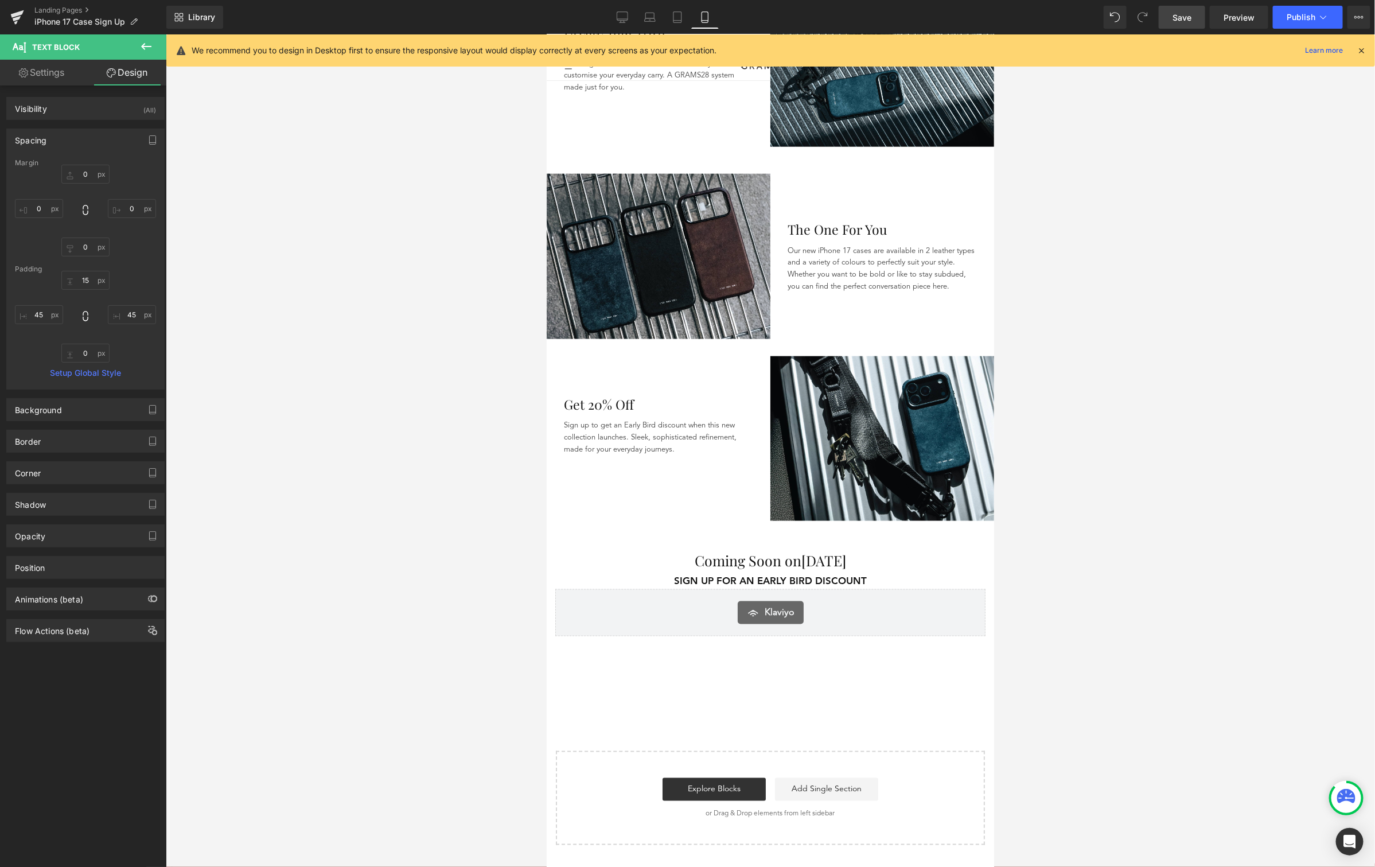
type input "15"
type input "27"
type input "0"
type input "39"
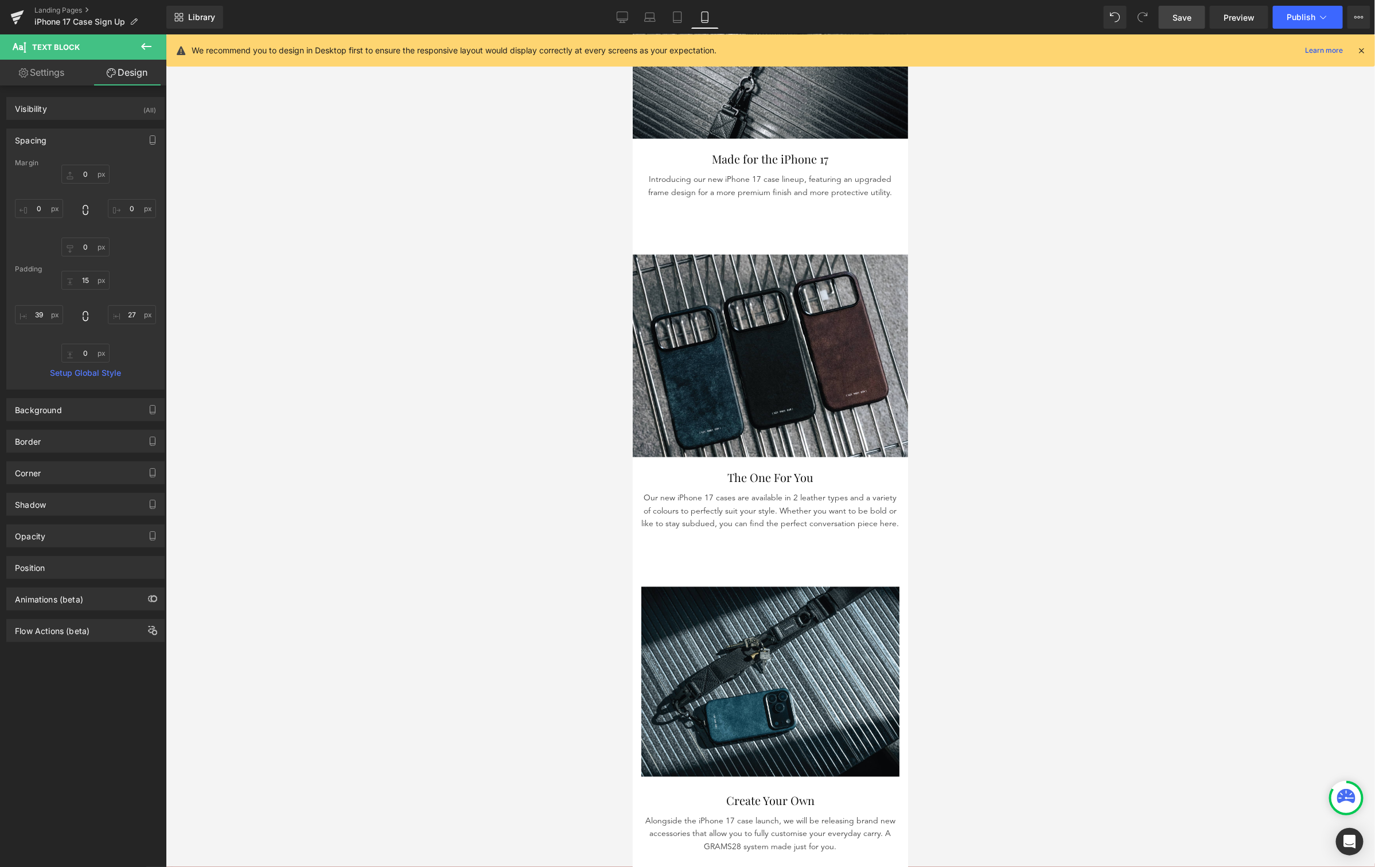
scroll to position [0, 0]
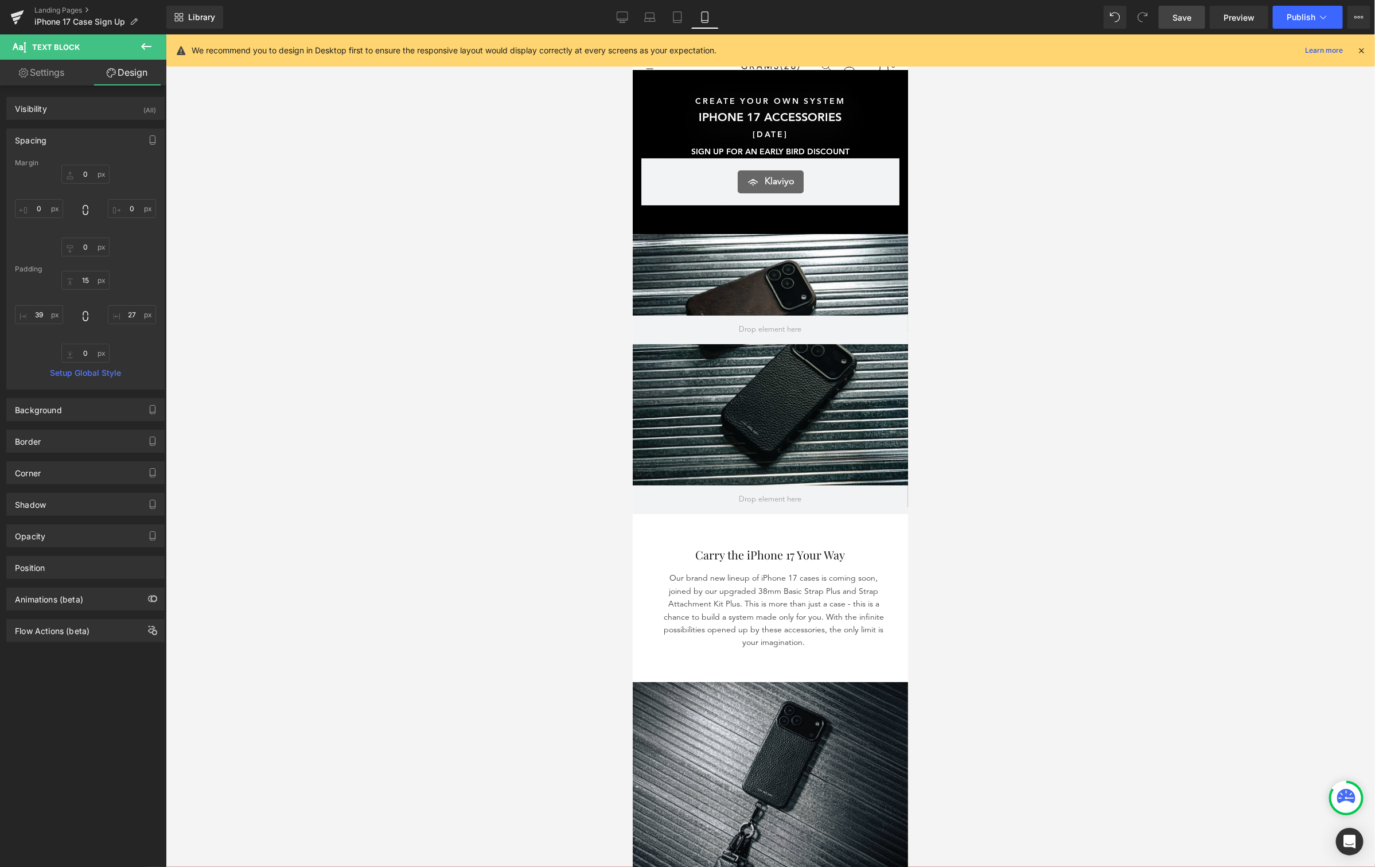
click at [1081, 6] on link "Save" at bounding box center [1182, 17] width 46 height 23
click at [1081, 13] on span "Save" at bounding box center [1182, 17] width 19 height 12
click at [623, 22] on icon at bounding box center [623, 22] width 6 height 0
type input "0"
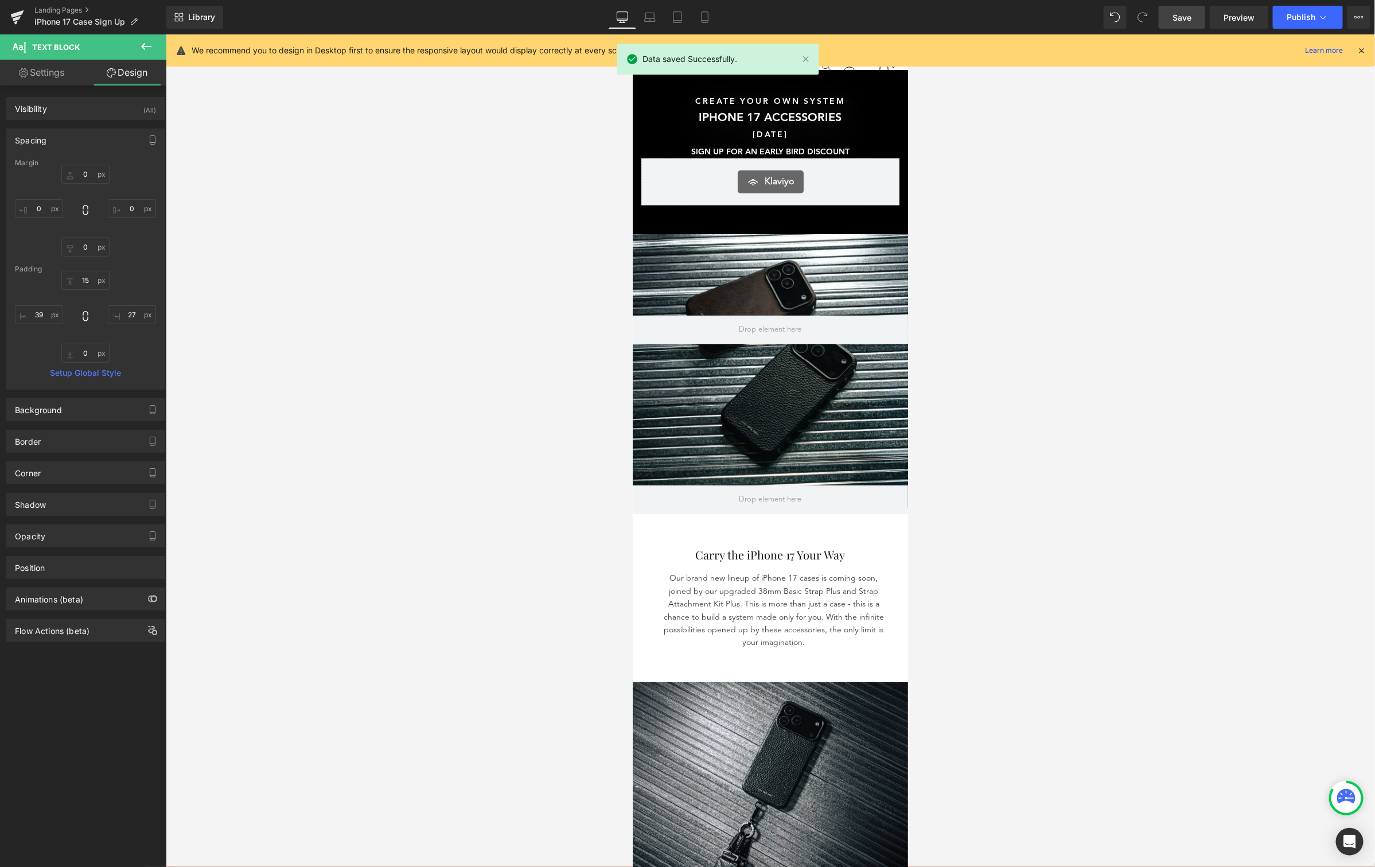
type input "0"
type input "15"
type input "150"
type input "0"
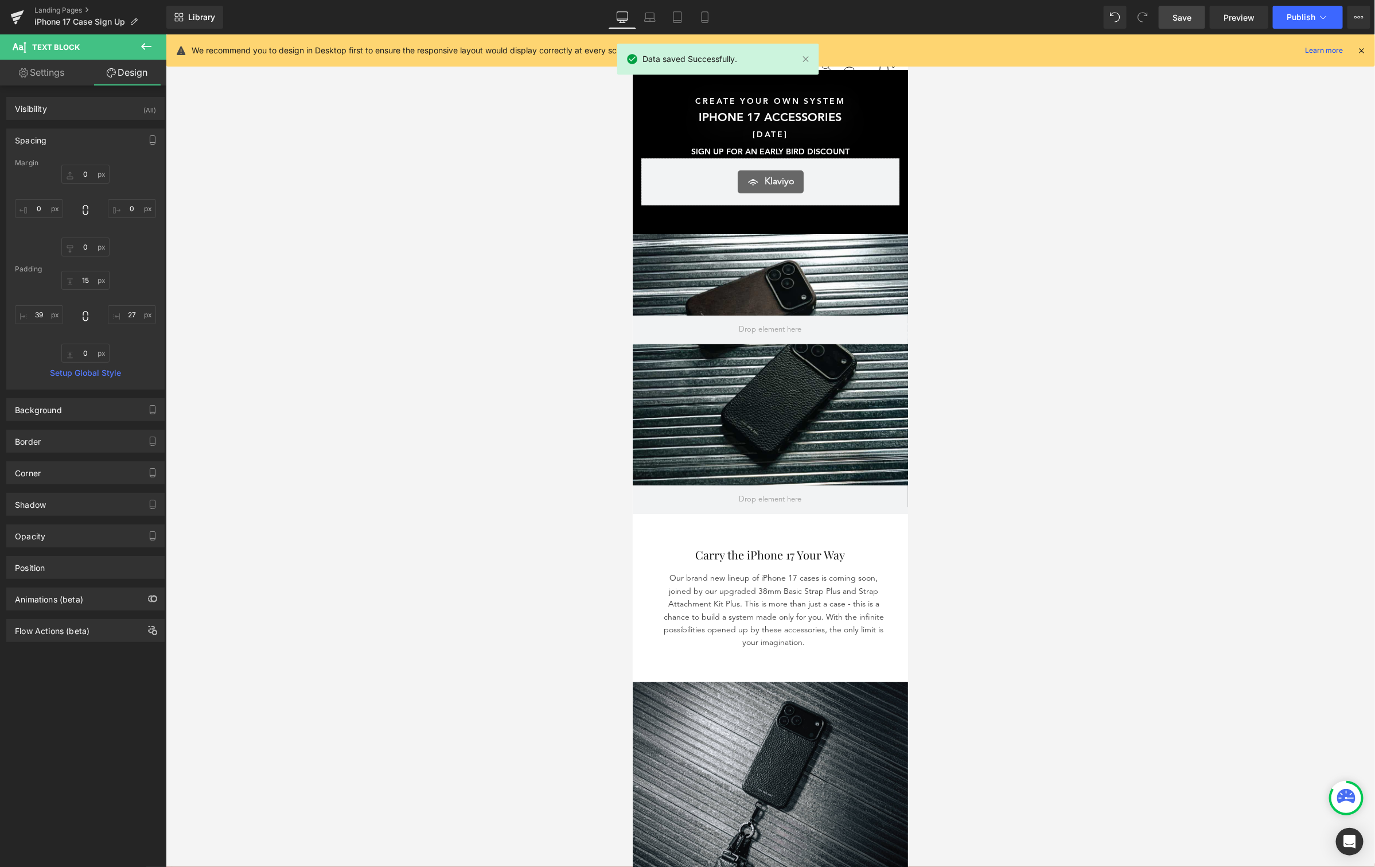
type input "150"
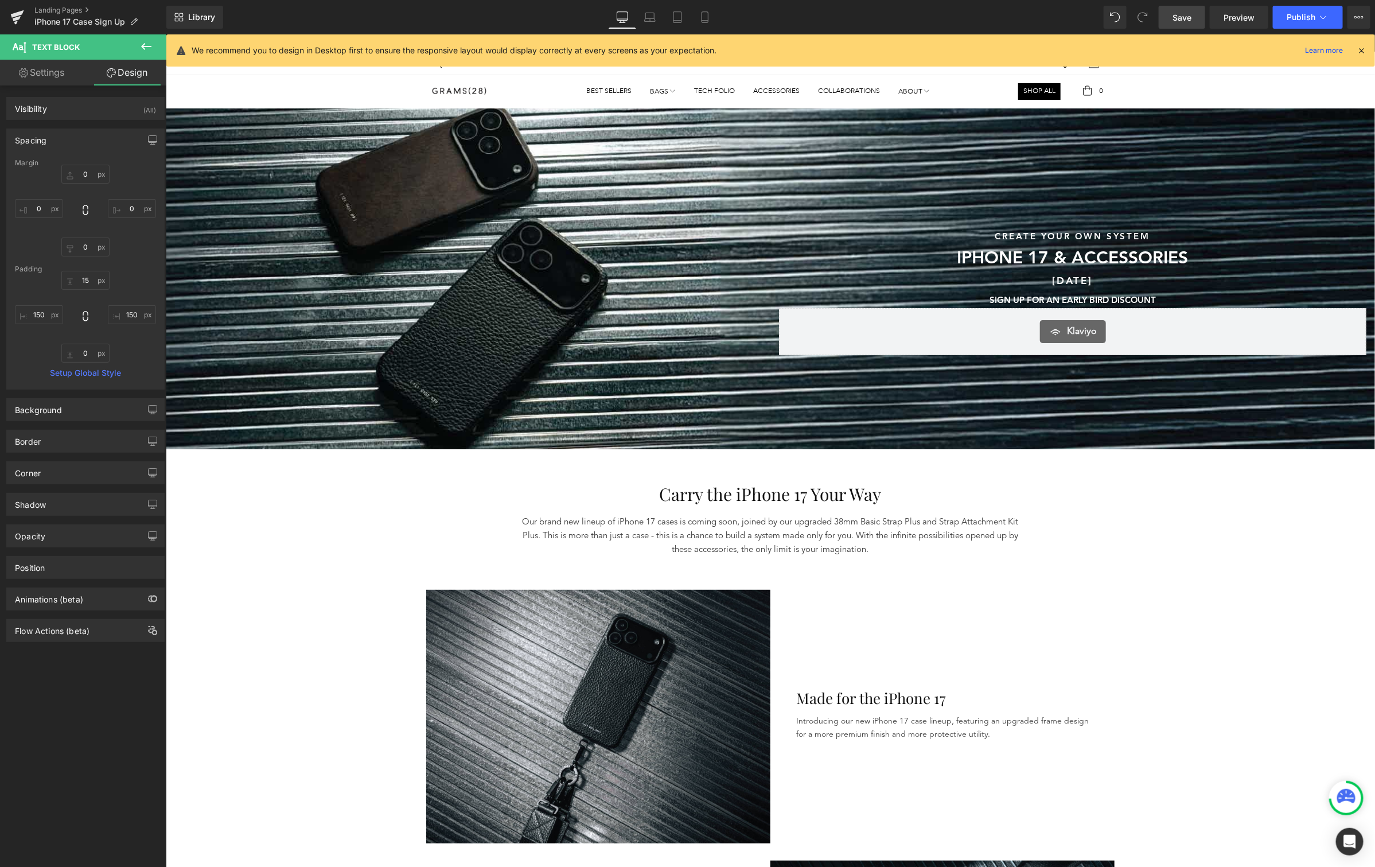
click at [1081, 14] on link "Save" at bounding box center [1182, 17] width 46 height 23
click at [638, 18] on link "Laptop" at bounding box center [650, 17] width 28 height 23
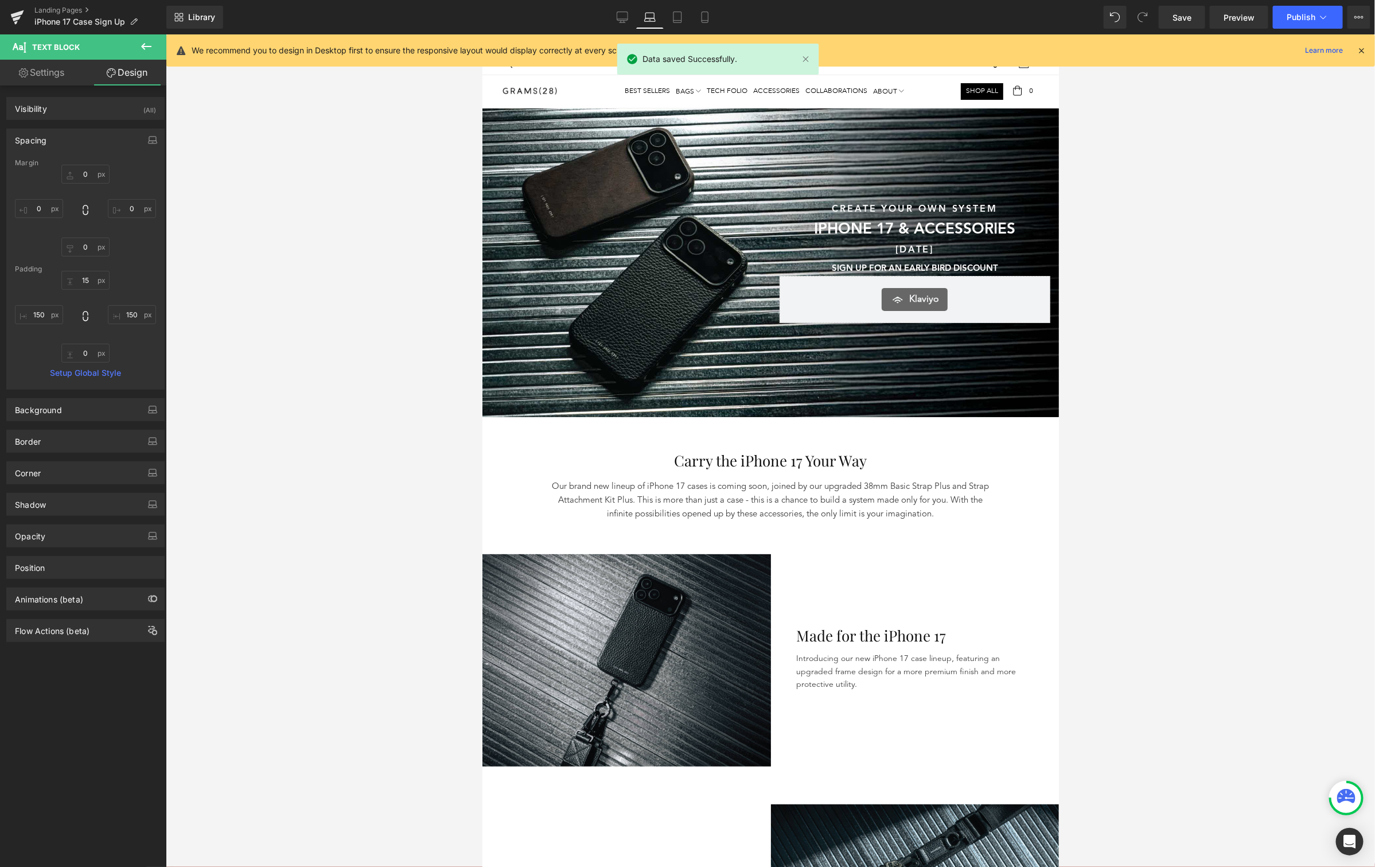
type input "0"
type input "15"
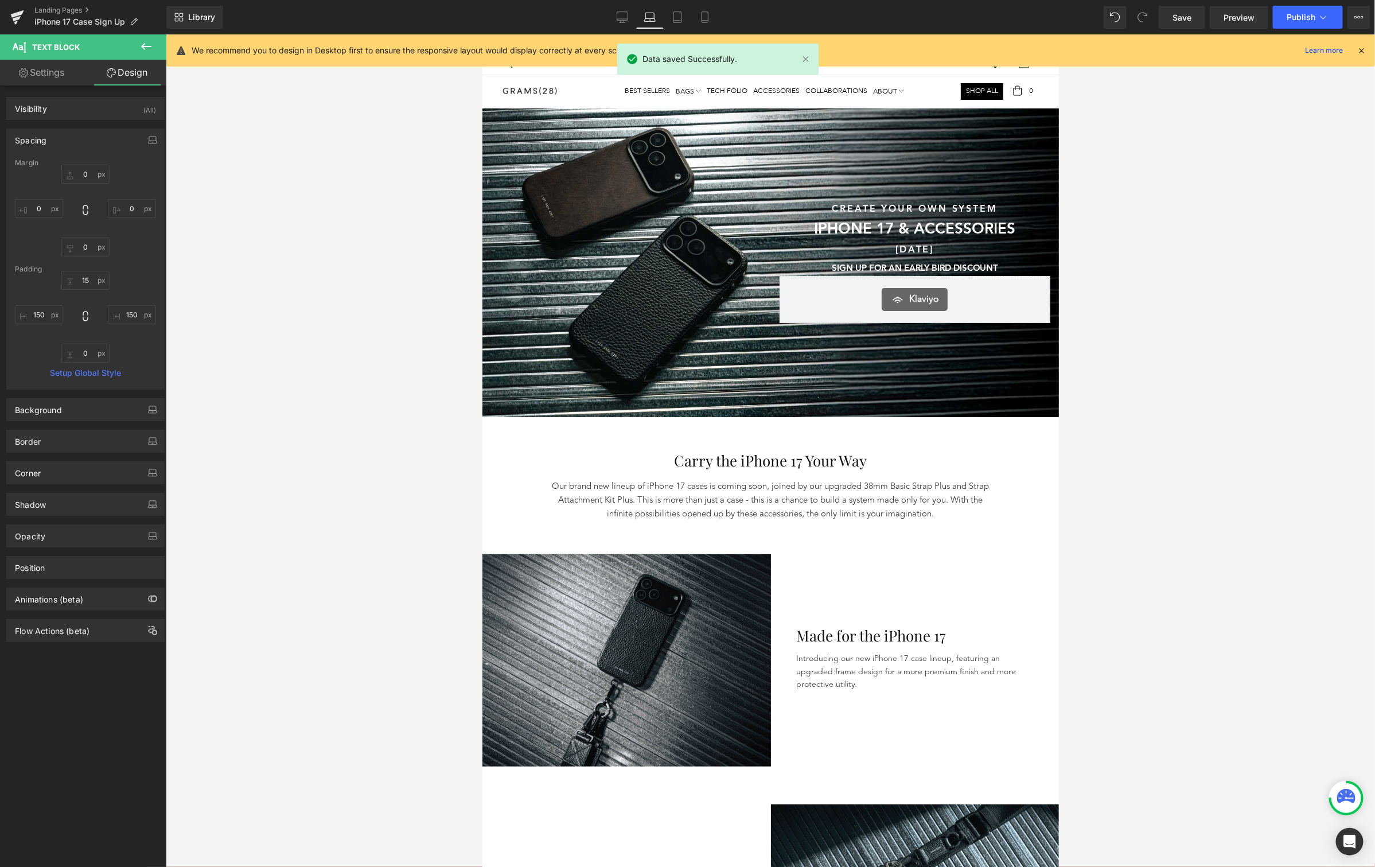
type input "100"
type input "0"
type input "100"
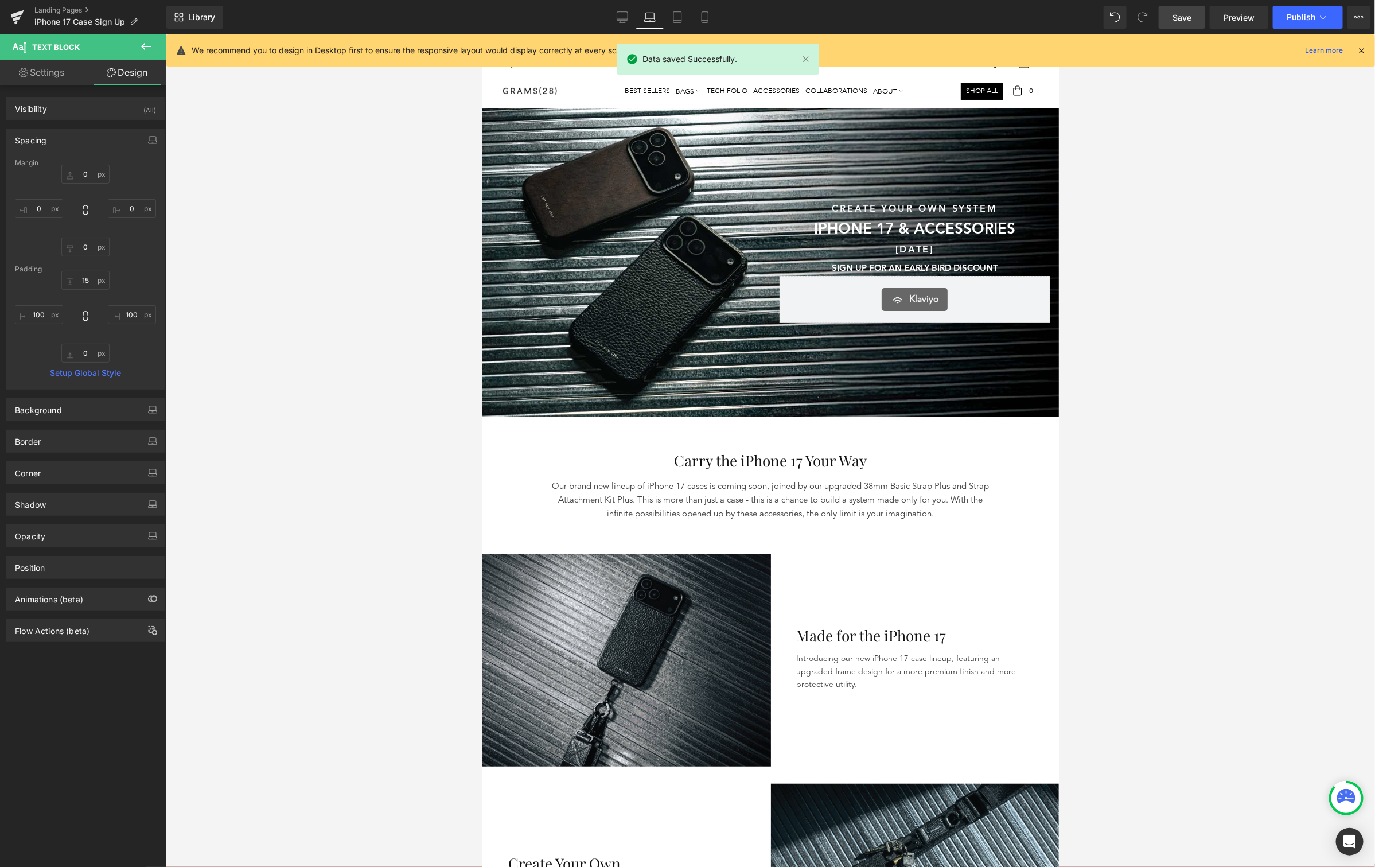
click at [1081, 13] on link "Save" at bounding box center [1182, 17] width 46 height 23
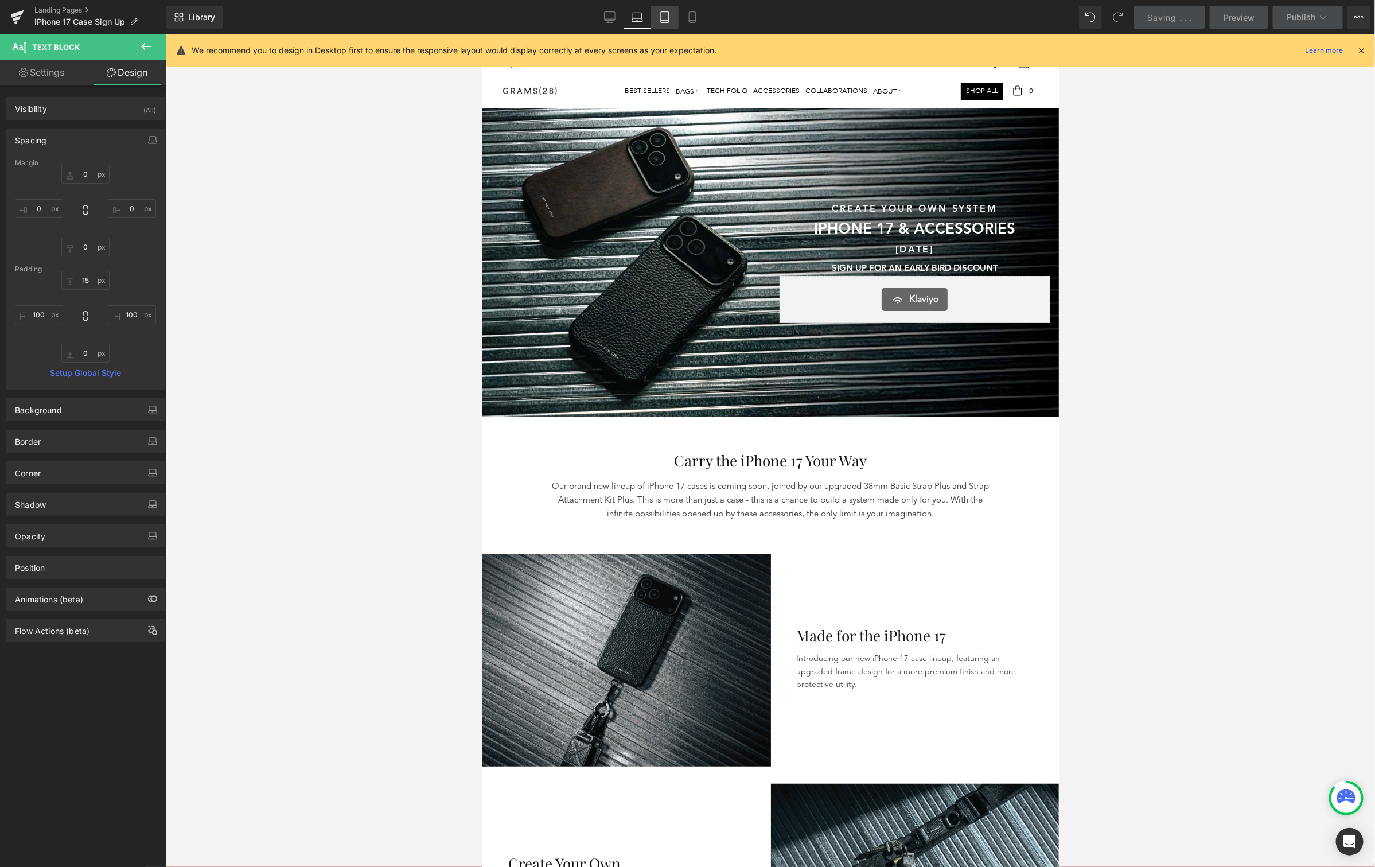
click at [668, 21] on icon at bounding box center [665, 21] width 8 height 0
type input "0"
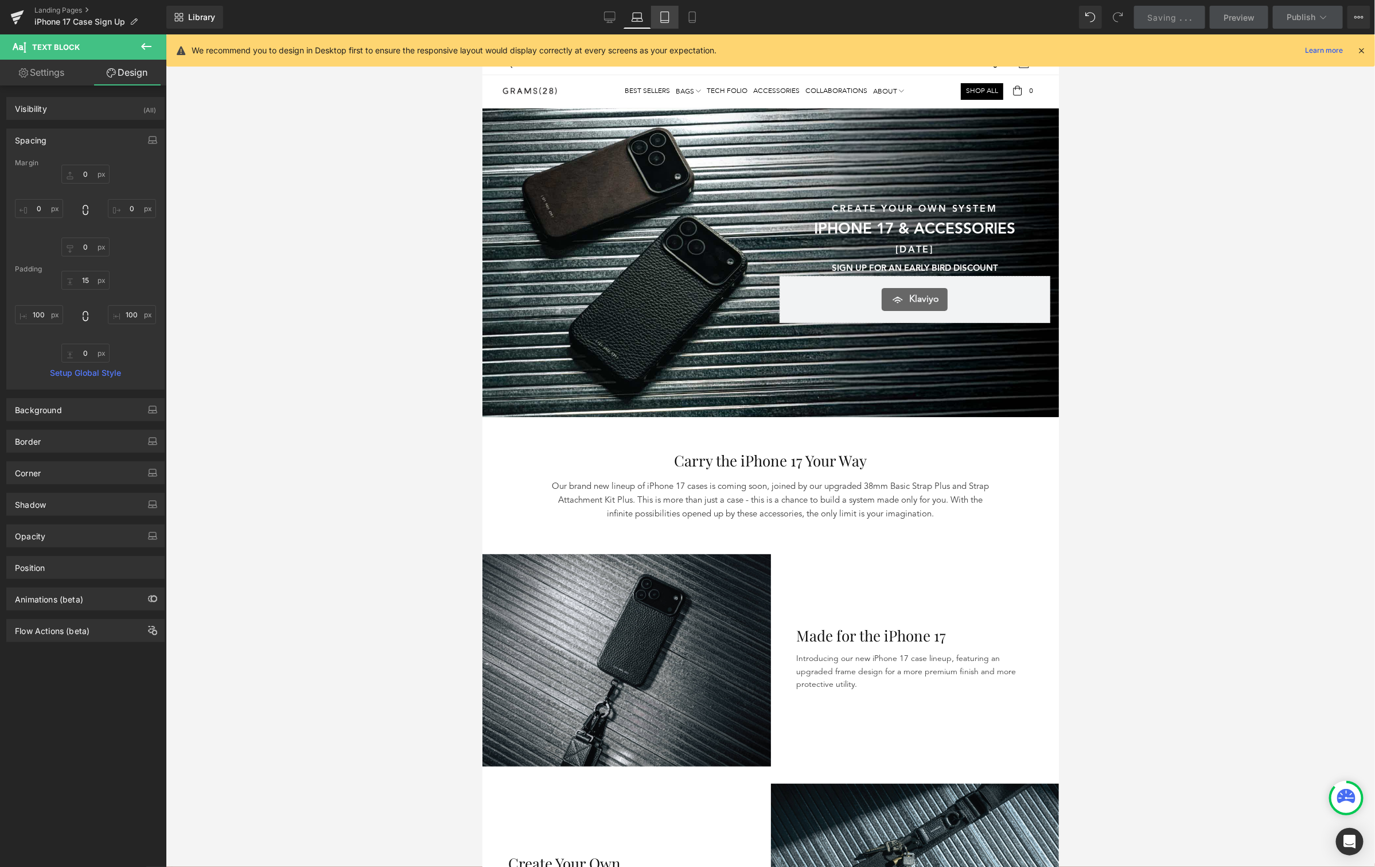
type input "15"
type input "45"
type input "0"
type input "45"
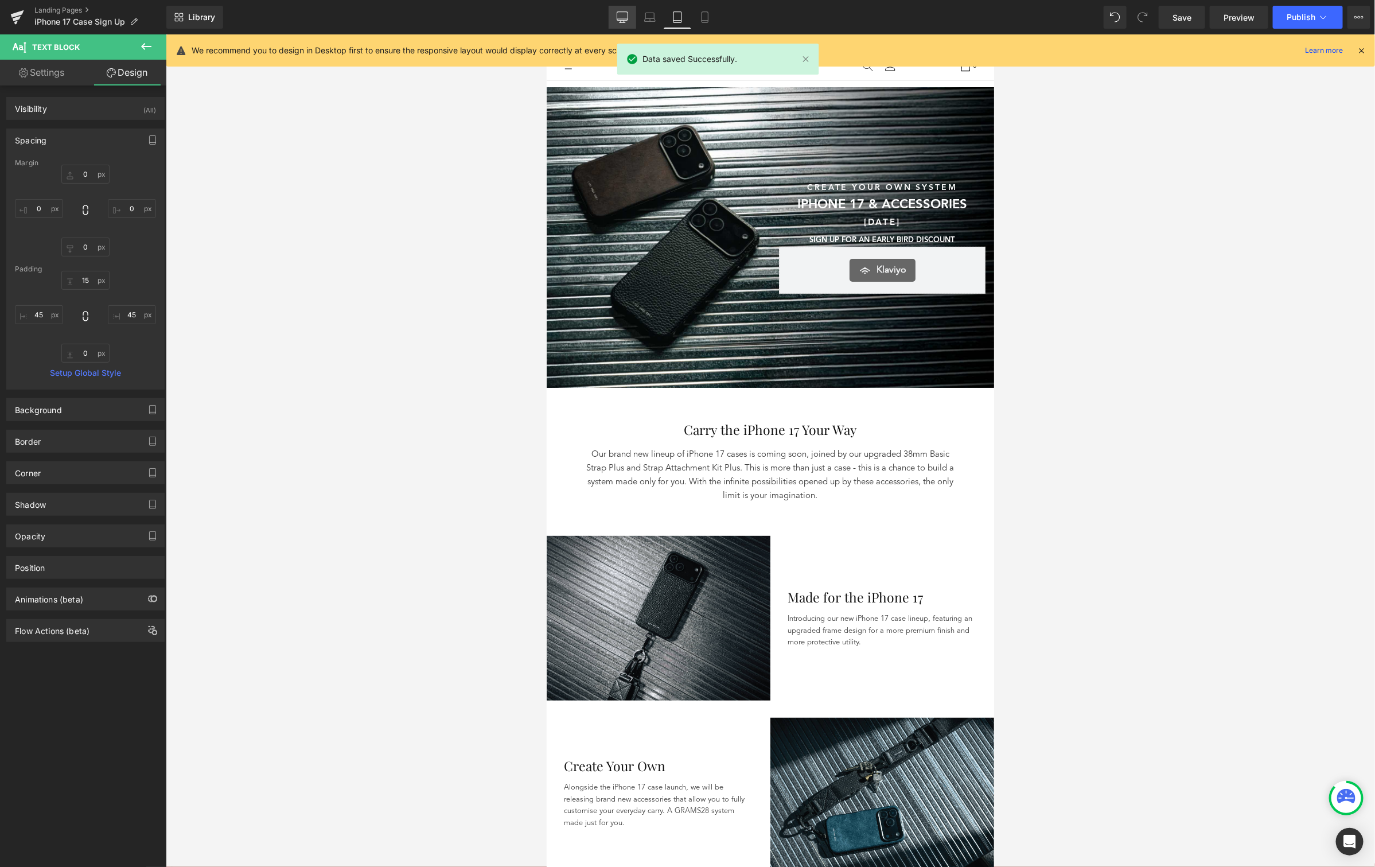
click at [619, 18] on icon at bounding box center [622, 16] width 11 height 11
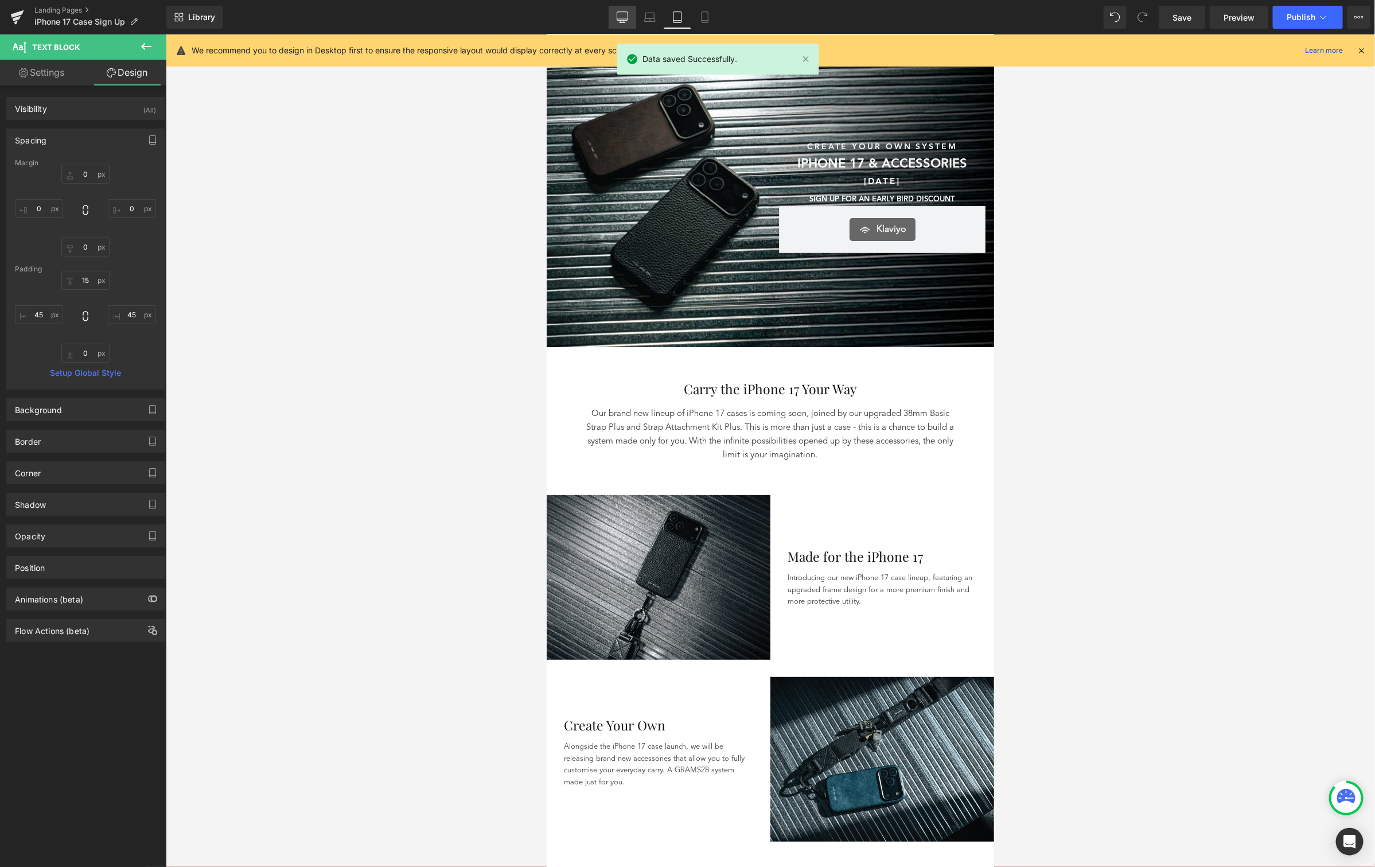
type input "0"
type input "15"
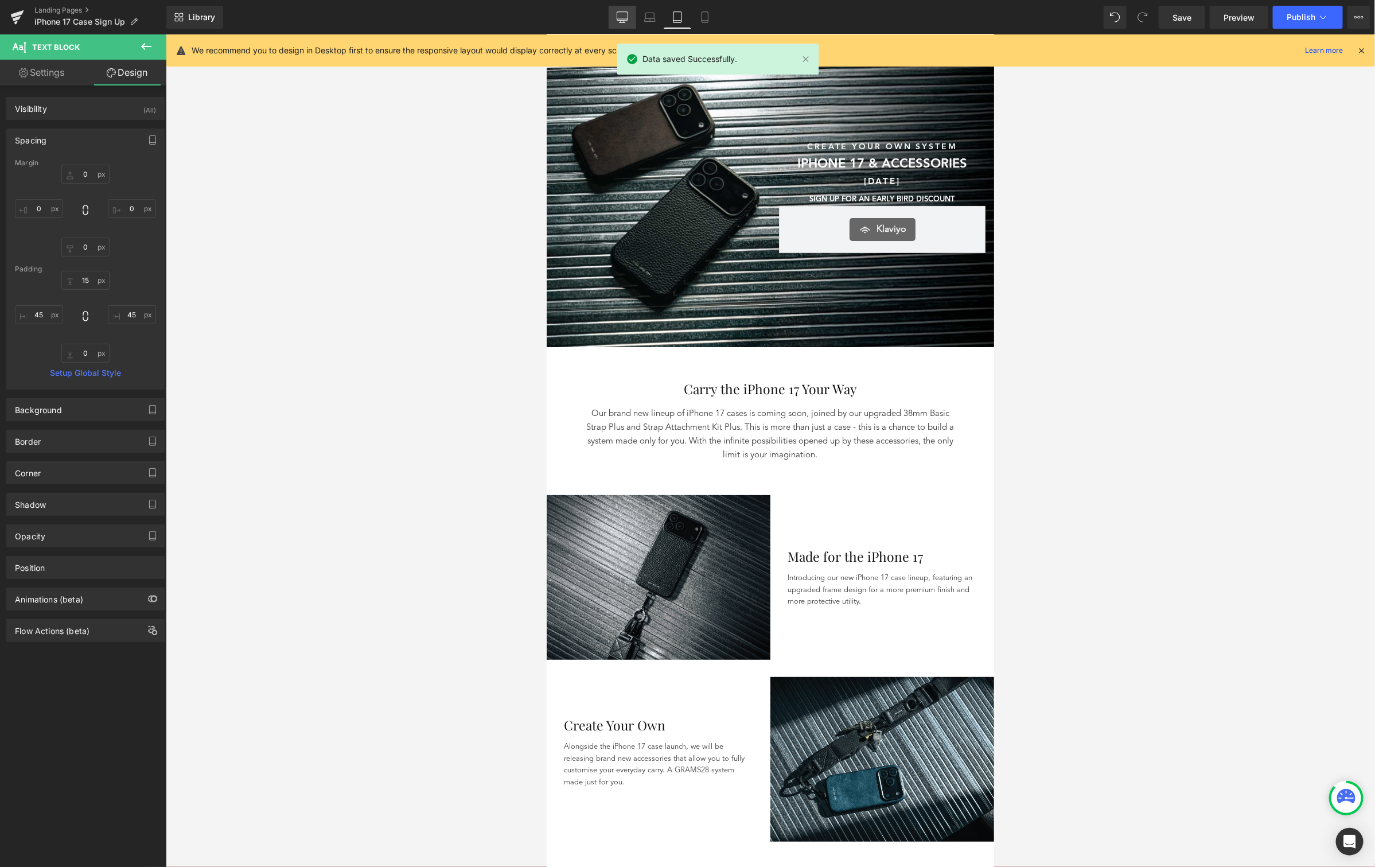
type input "150"
type input "0"
type input "150"
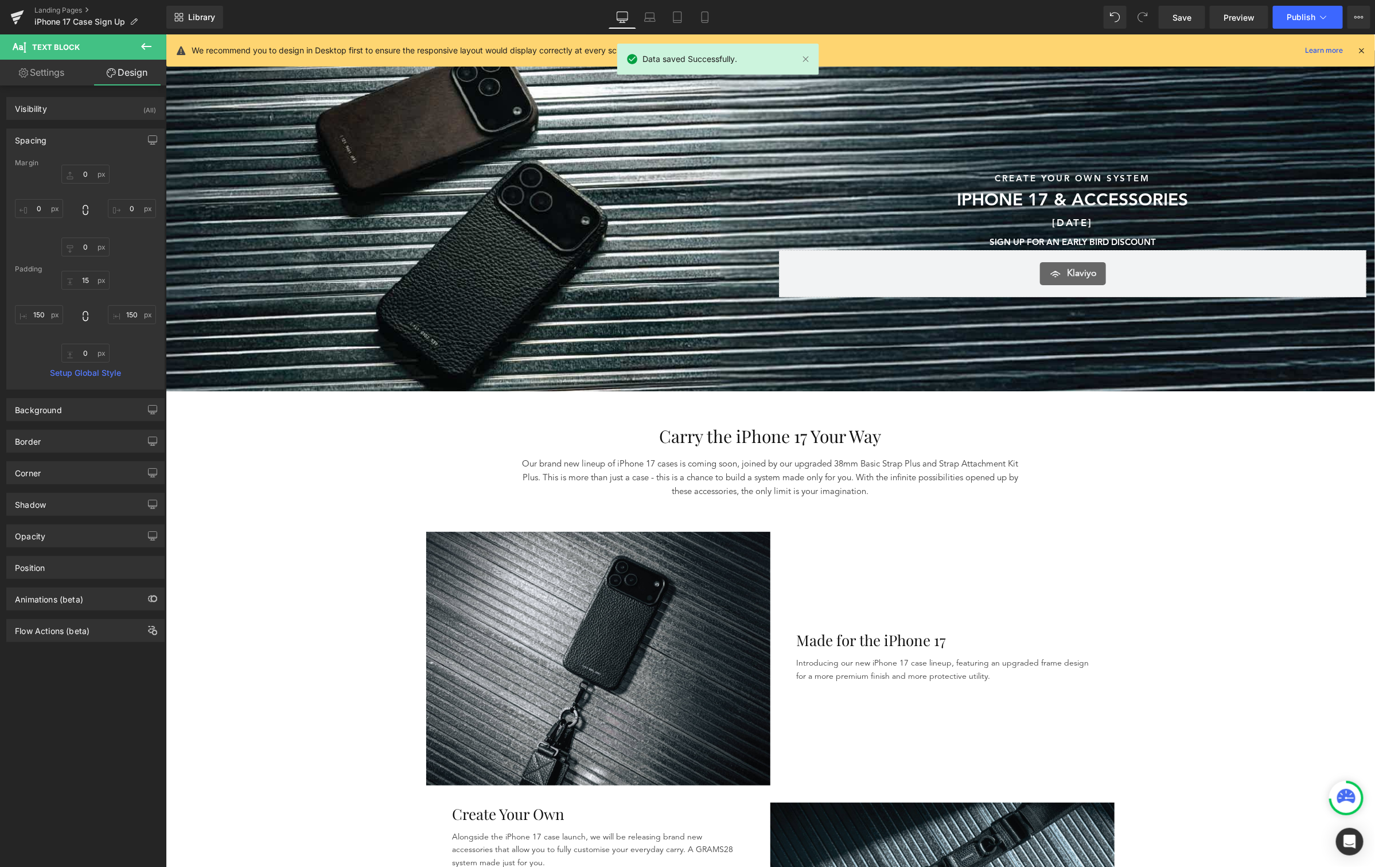
scroll to position [68, 0]
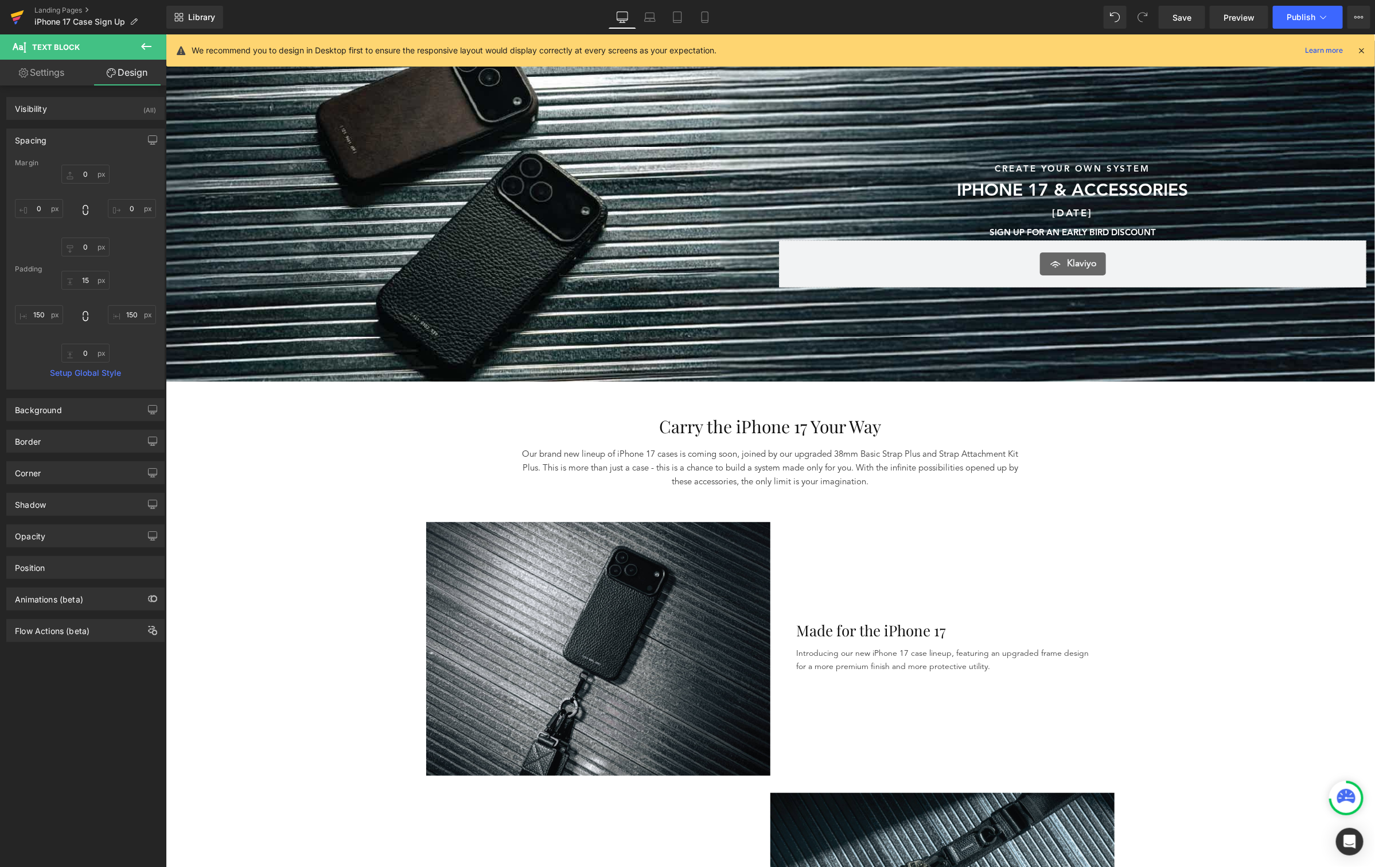
click at [15, 11] on icon at bounding box center [17, 17] width 14 height 29
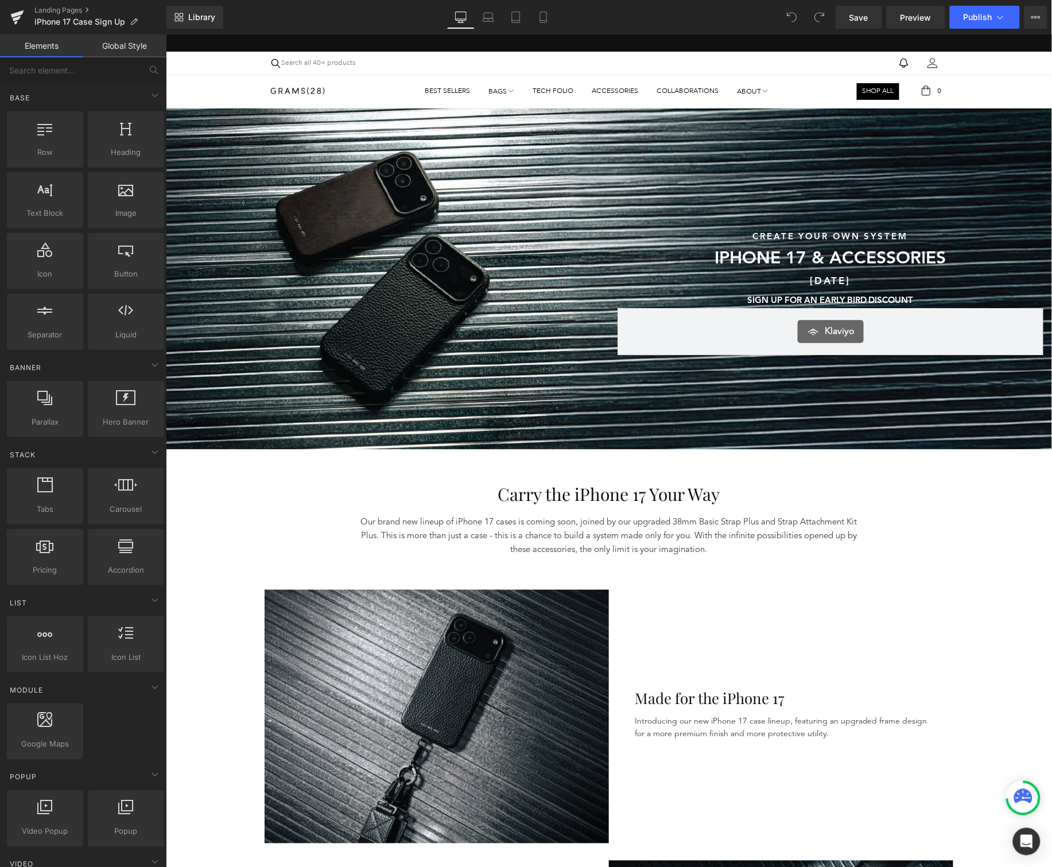
click at [591, 149] on div at bounding box center [608, 278] width 886 height 341
click at [333, 200] on div at bounding box center [608, 278] width 886 height 341
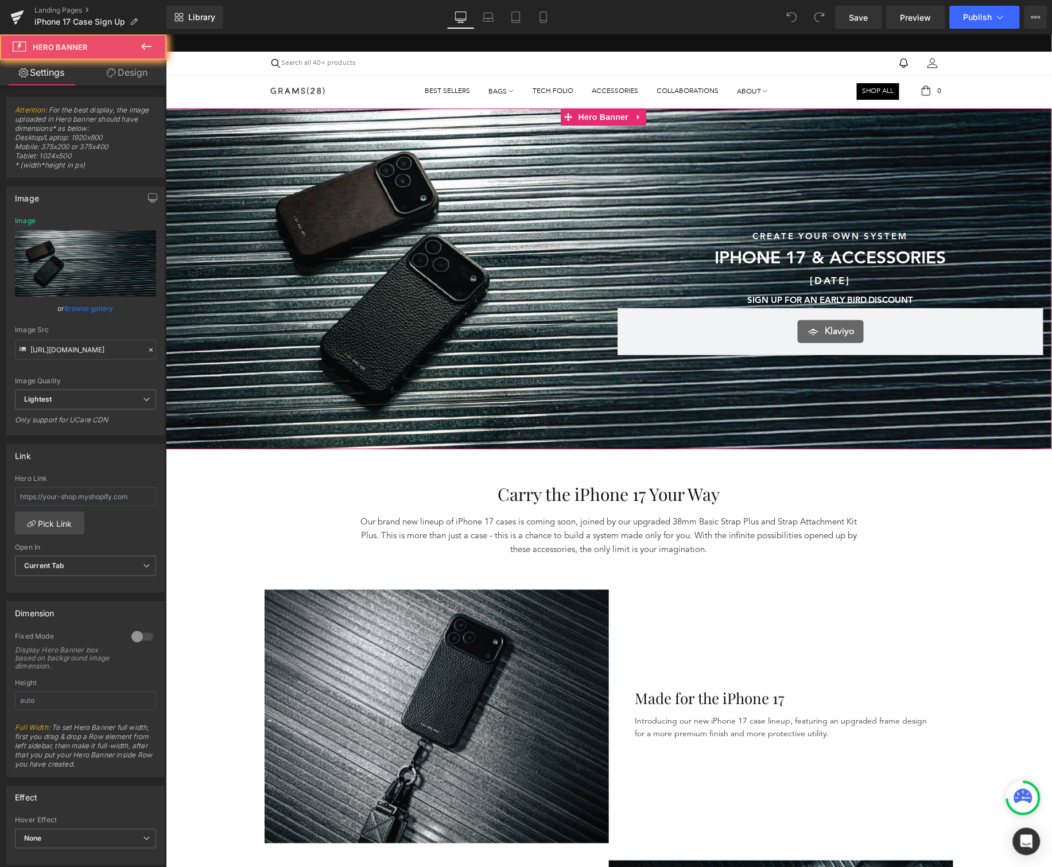
click at [87, 305] on link "Browse gallery" at bounding box center [89, 308] width 49 height 20
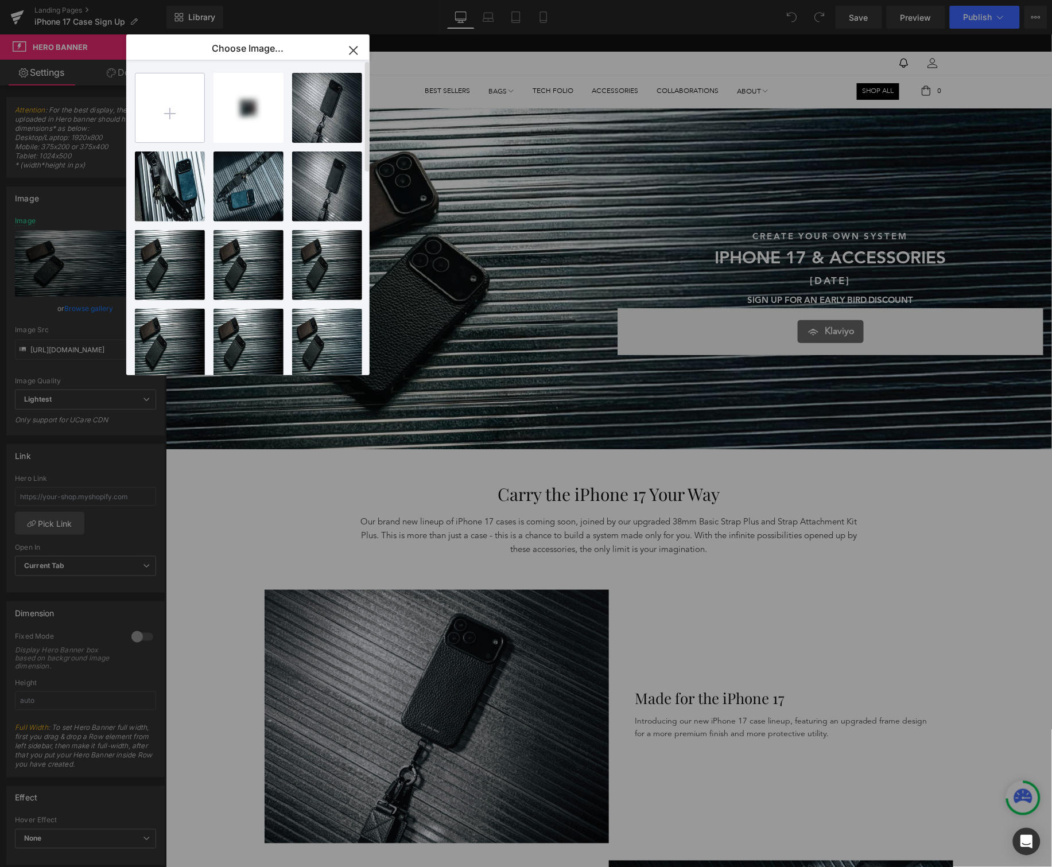
click at [153, 103] on input "file" at bounding box center [169, 107] width 69 height 69
type input "C:\fakepath\Banner.png"
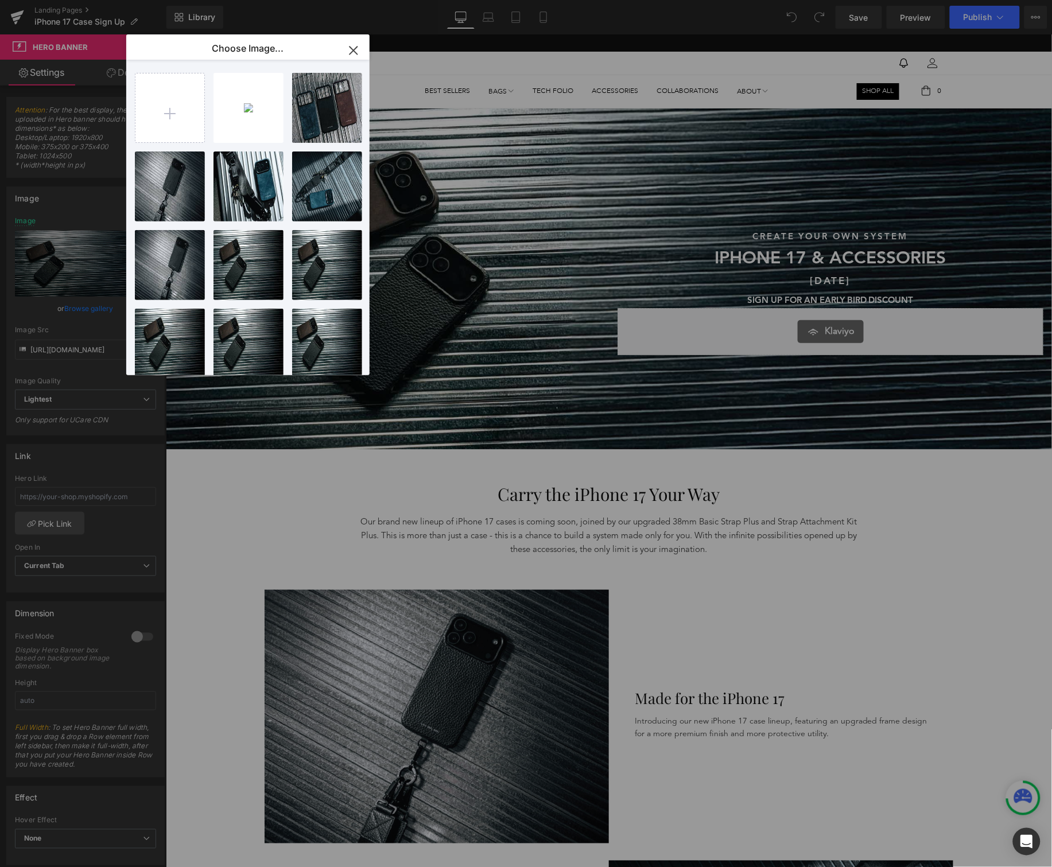
drag, startPoint x: 354, startPoint y: 47, endPoint x: 151, endPoint y: 251, distance: 287.6
click at [354, 47] on icon "button" at bounding box center [353, 50] width 18 height 18
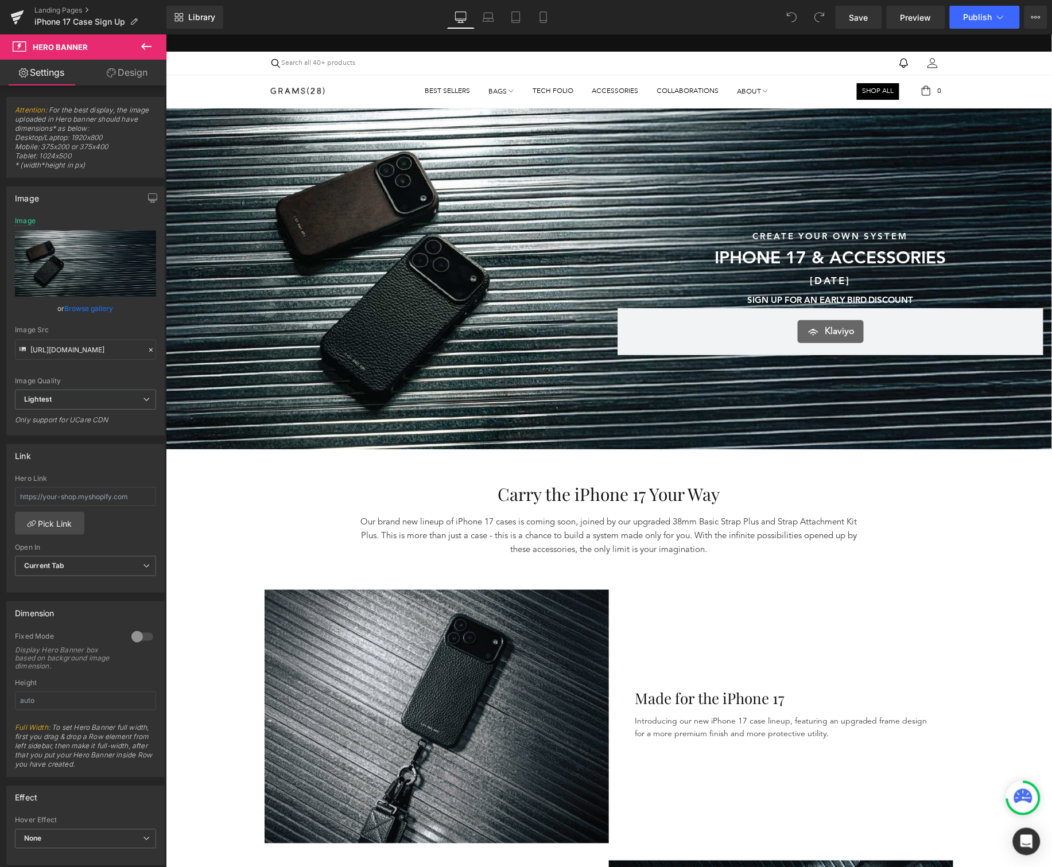
click at [316, 281] on div "Sunshine & Savings Text Block SAVE UP TO 40% SITEWIDE DURING OUR SUMMER SALE Te…" at bounding box center [386, 291] width 443 height 126
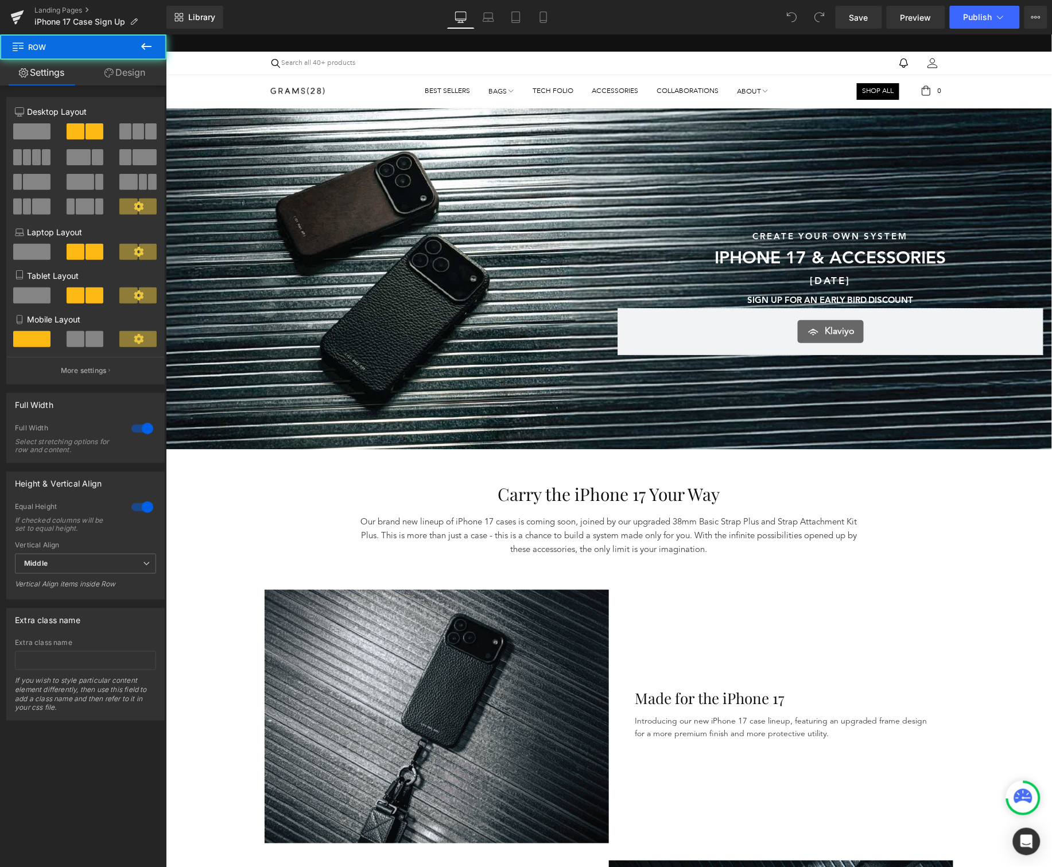
click at [256, 205] on div at bounding box center [608, 278] width 886 height 341
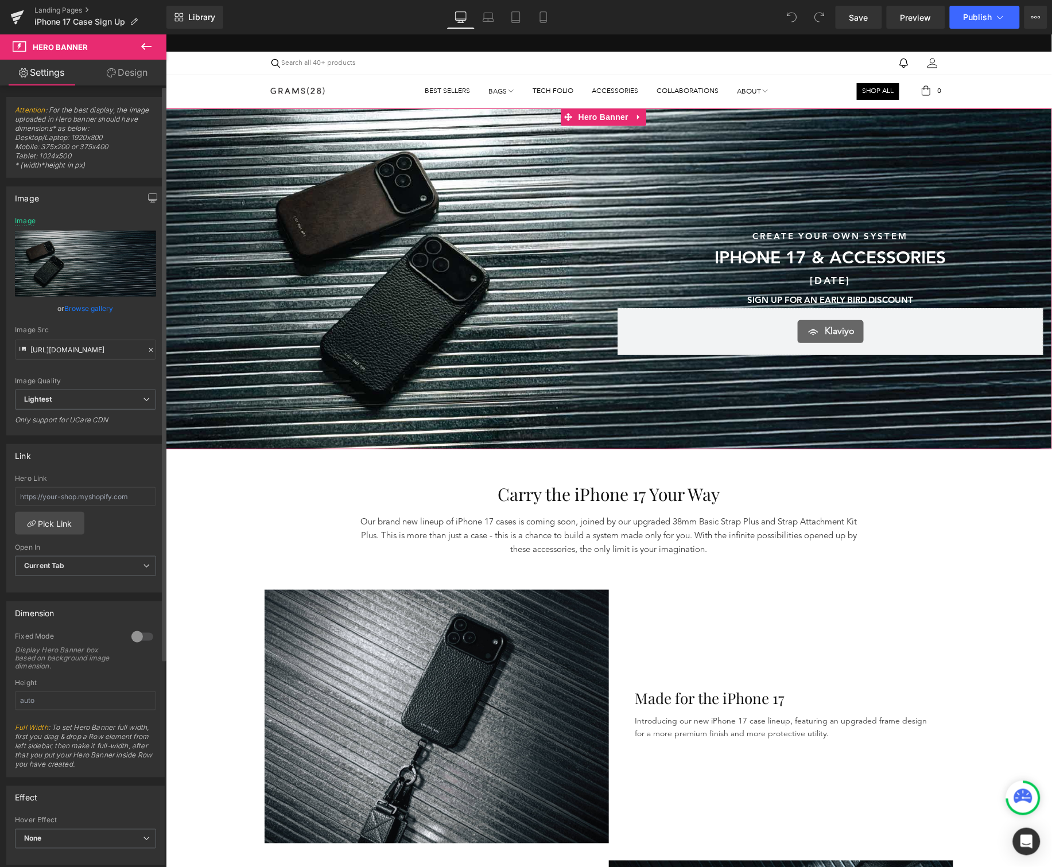
click at [74, 312] on link "Browse gallery" at bounding box center [89, 308] width 49 height 20
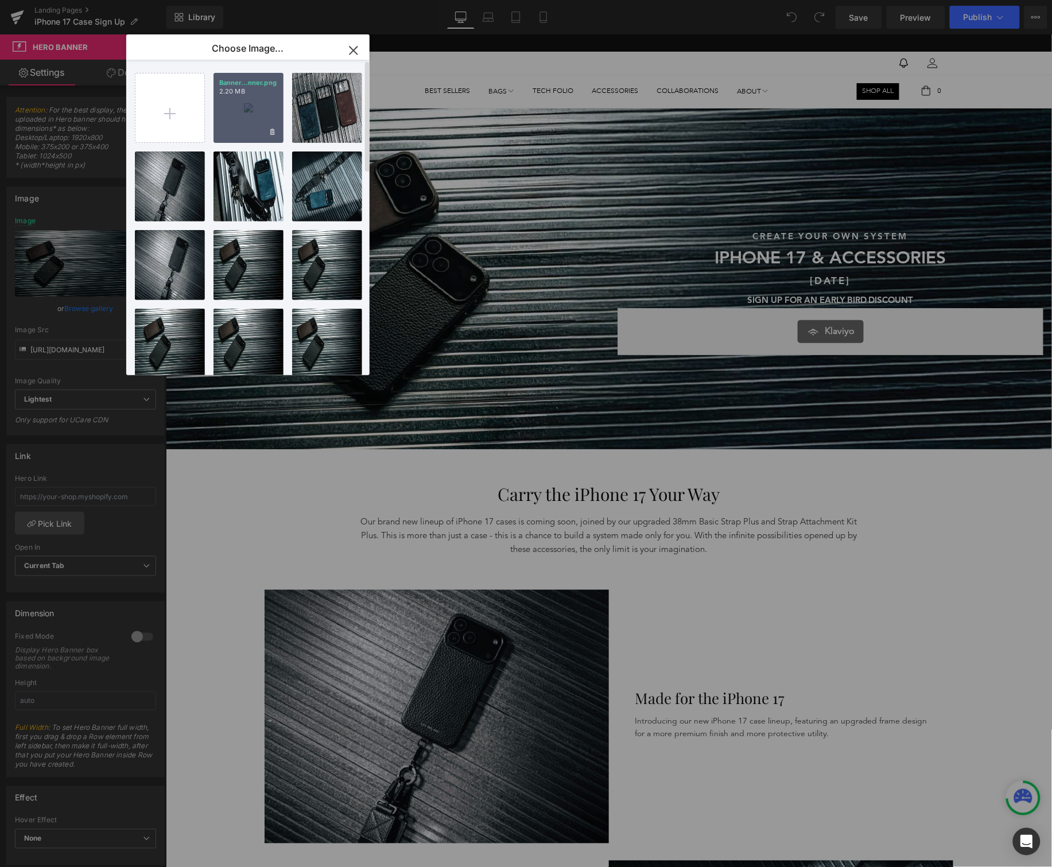
click at [262, 129] on div "Banner...nner.png 2.20 MB" at bounding box center [248, 108] width 70 height 70
type input "https://ucarecdn.com/2e1a4c84-acb4-4ad7-b069-fc2b1dd71909/-/format/auto/-/previ…"
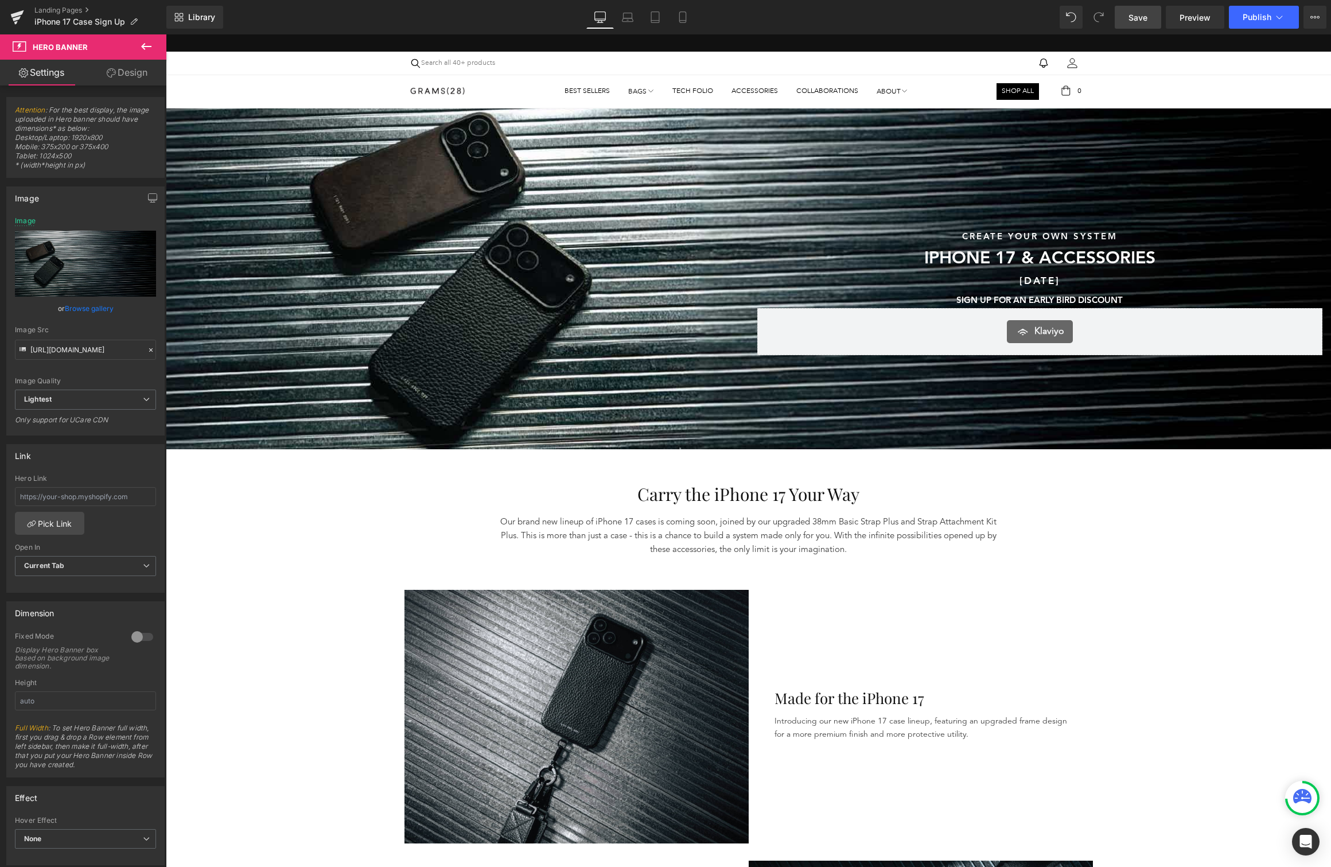
click at [1051, 18] on span "Save" at bounding box center [1138, 17] width 19 height 12
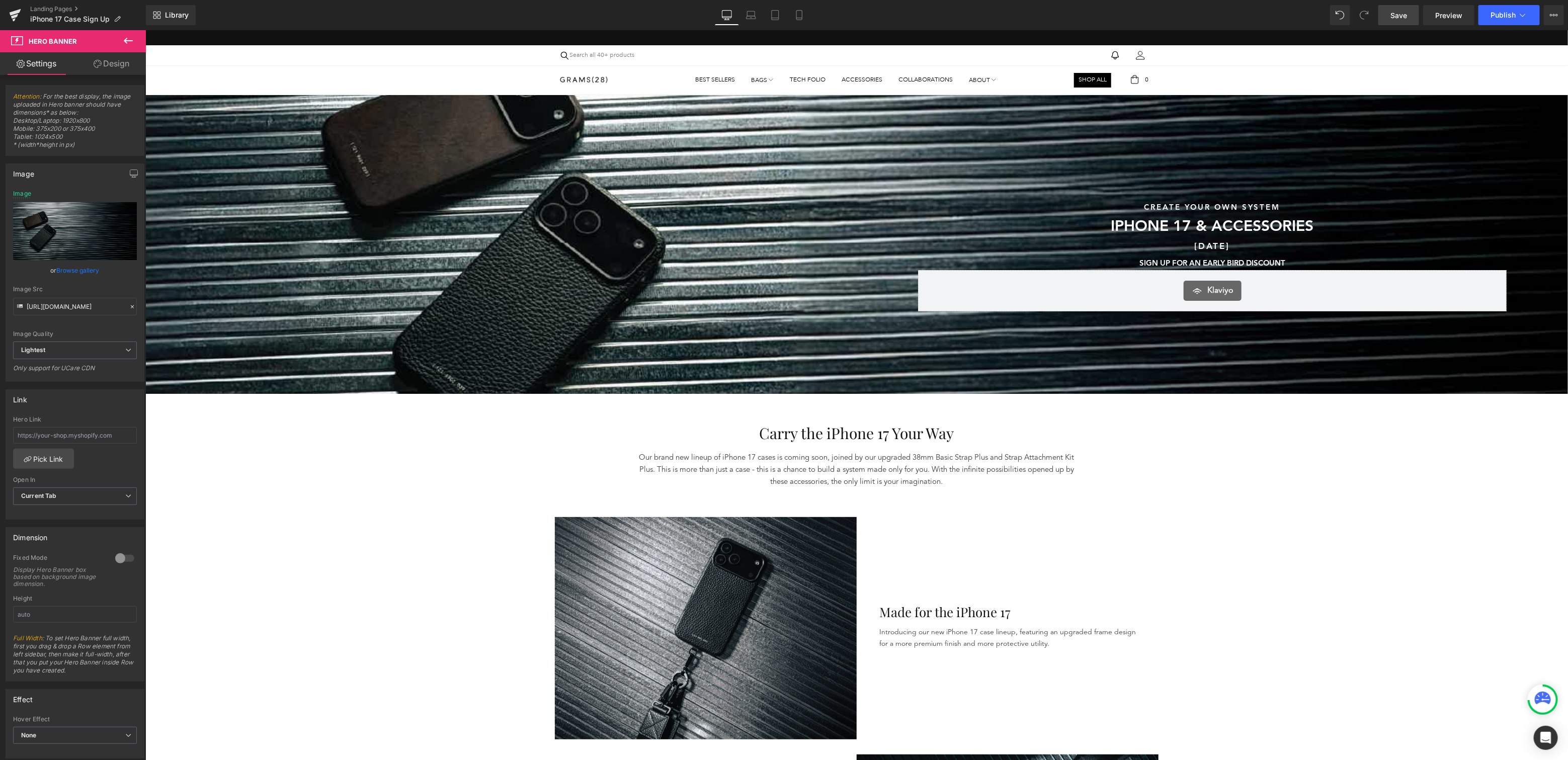
click at [922, 18] on span "Save" at bounding box center [1399, 15] width 17 height 11
click at [13, 13] on icon at bounding box center [15, 11] width 11 height 6
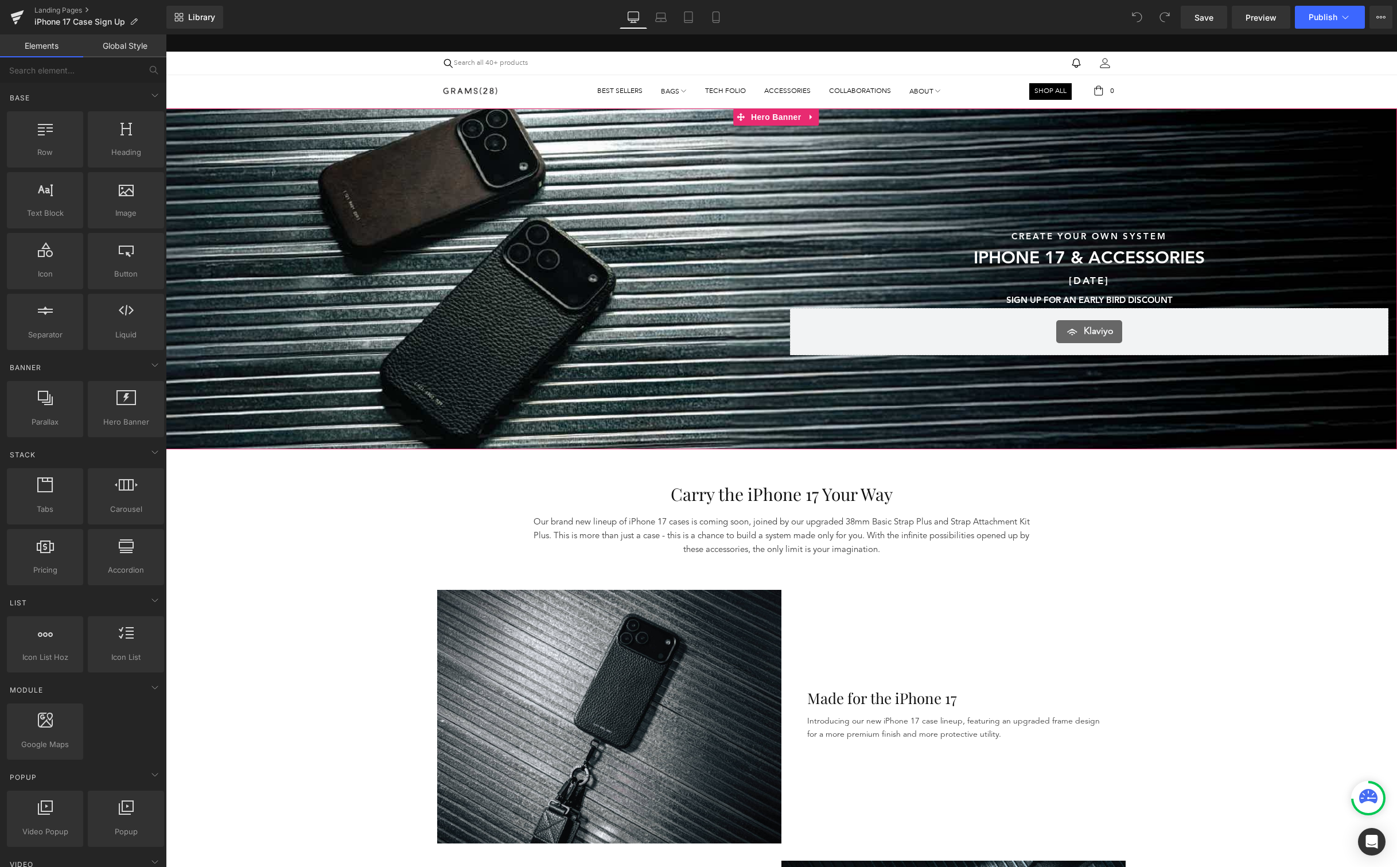
click at [444, 315] on div "Sunshine & Savings Text Block SAVE UP TO 40% SITEWIDE DURING OUR SUMMER SALE Te…" at bounding box center [474, 292] width 616 height 126
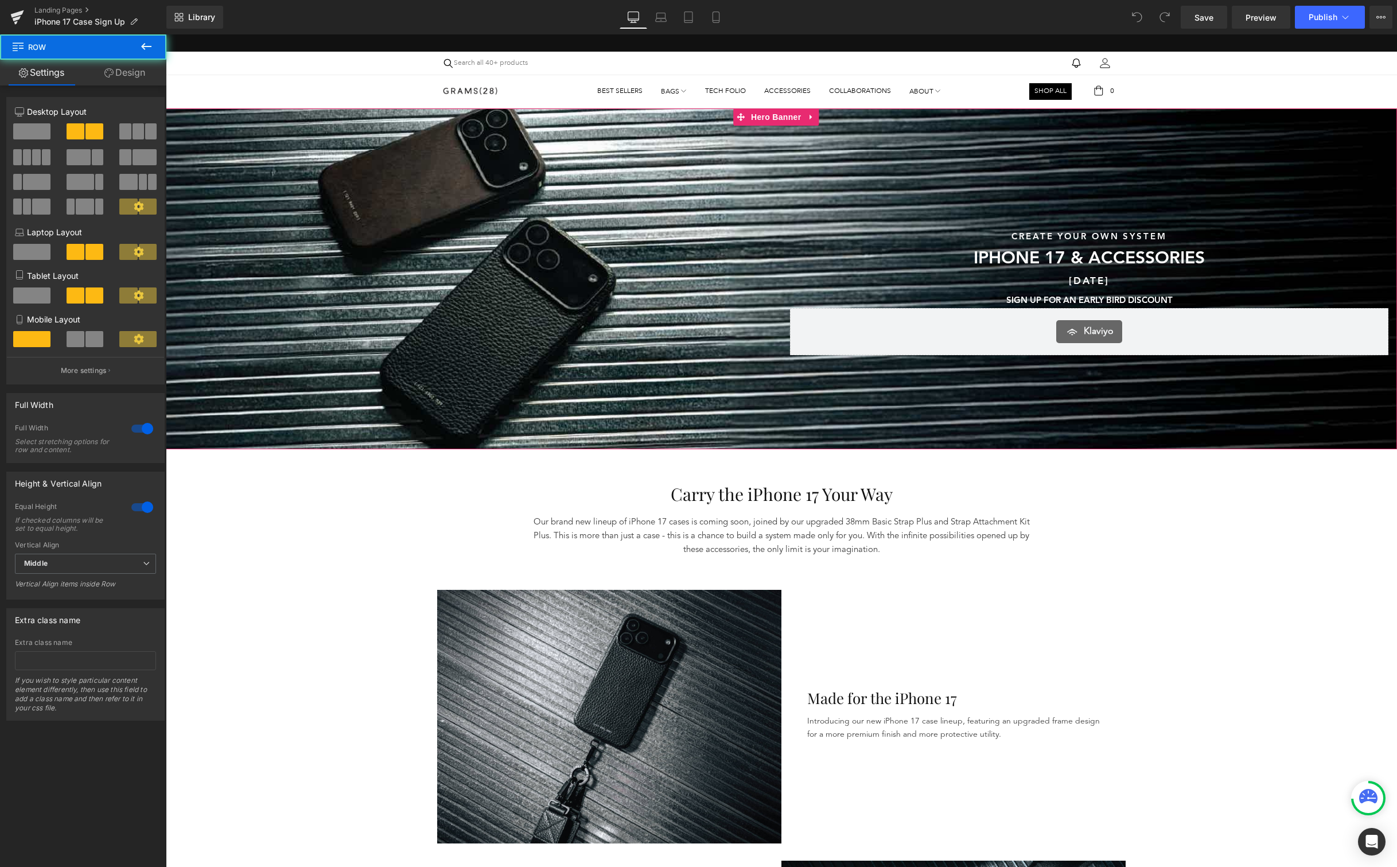
click at [303, 436] on div at bounding box center [781, 278] width 1231 height 341
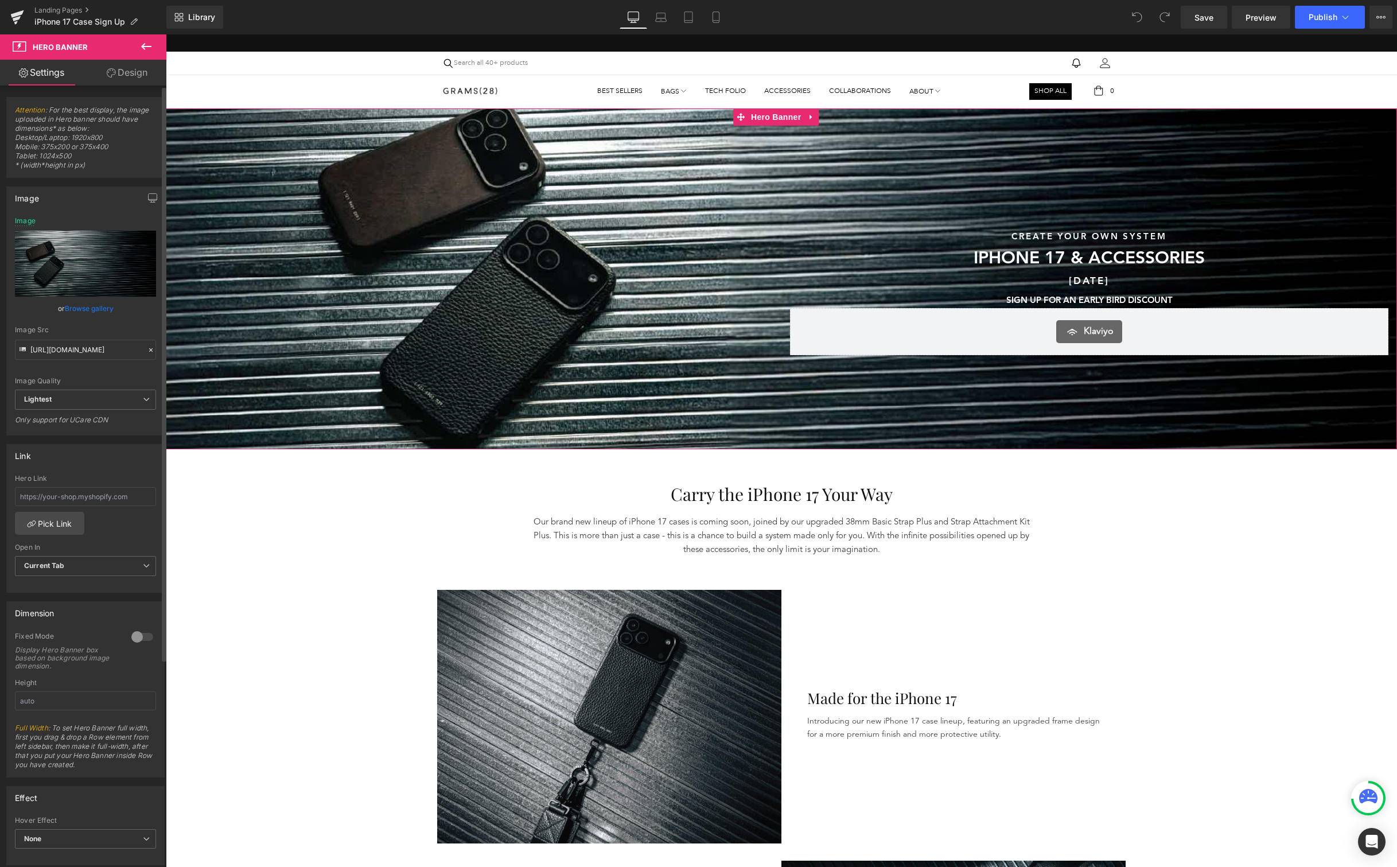
click at [92, 312] on link "Browse gallery" at bounding box center [89, 308] width 49 height 20
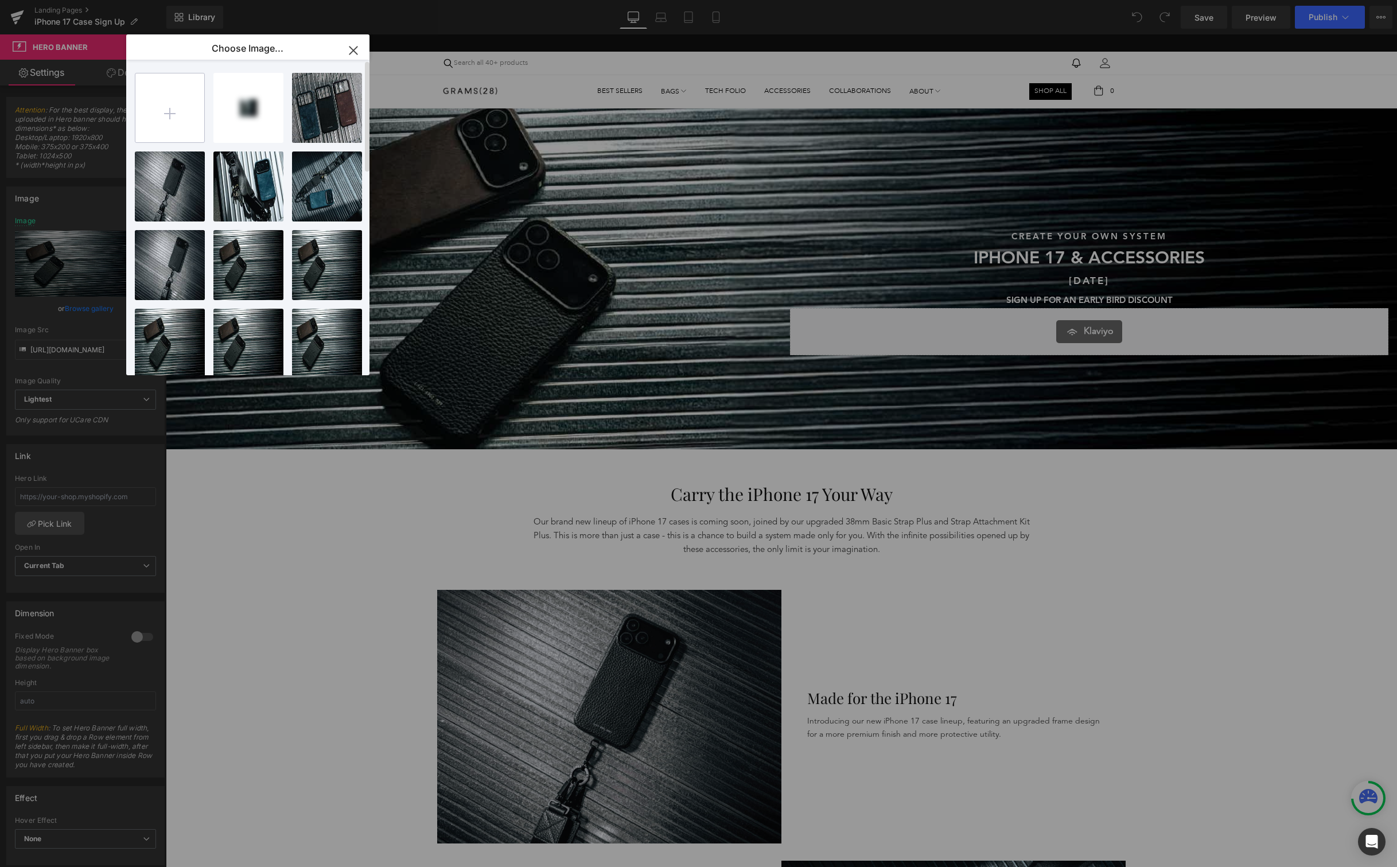
click at [163, 110] on input "file" at bounding box center [169, 107] width 69 height 69
click at [185, 92] on input "file" at bounding box center [169, 107] width 69 height 69
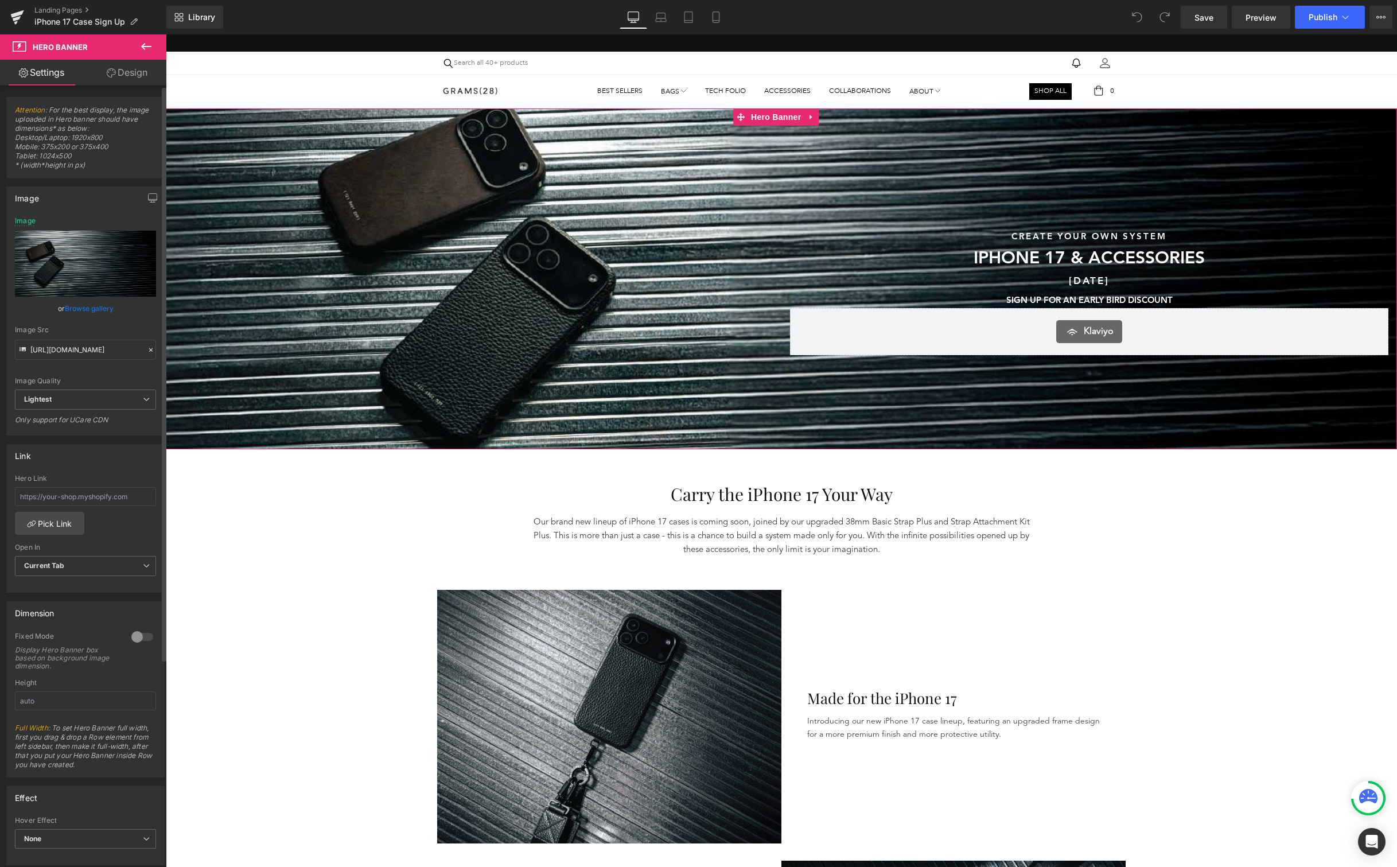
click at [87, 308] on link "Browse gallery" at bounding box center [89, 308] width 49 height 20
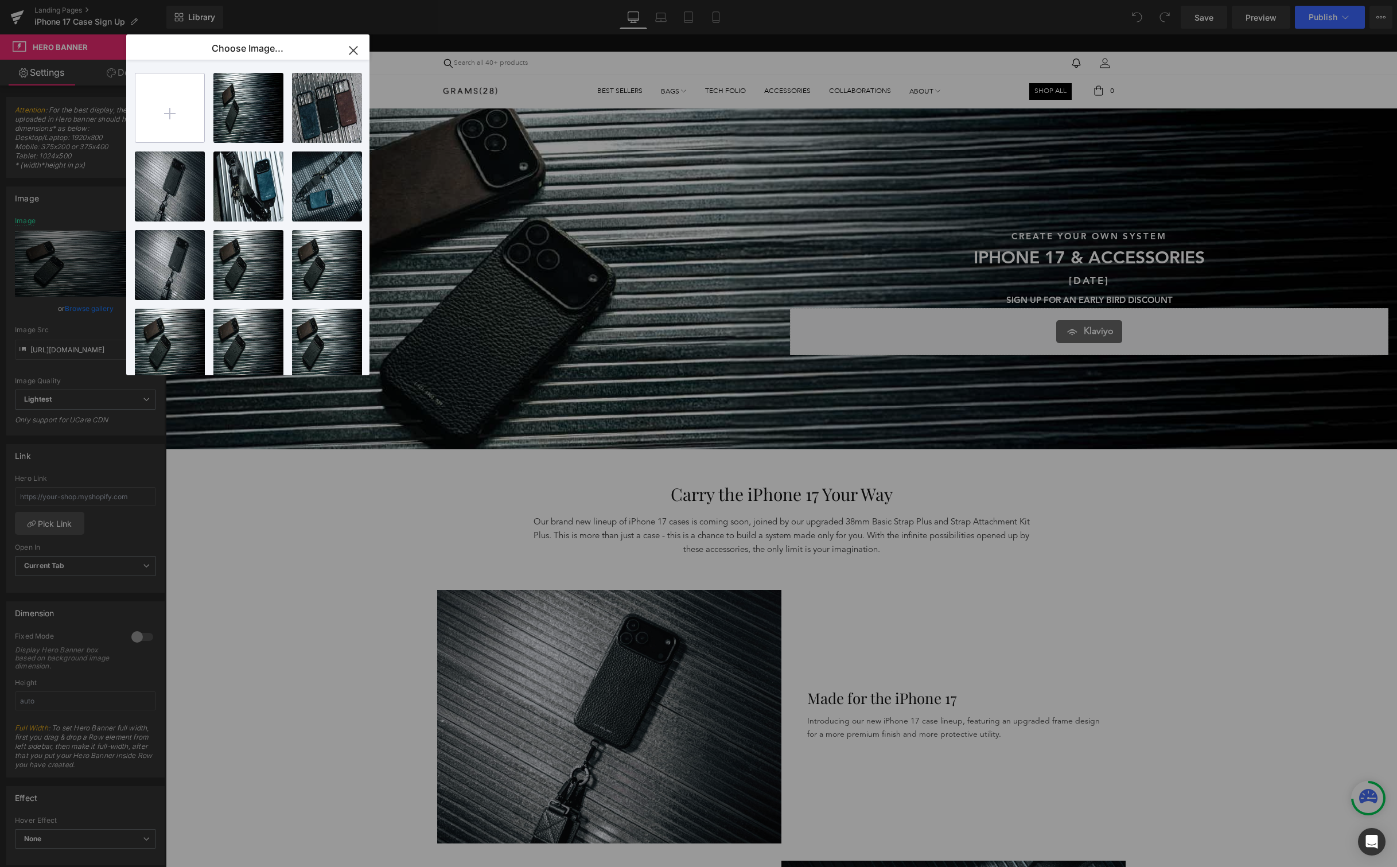
click at [143, 110] on input "file" at bounding box center [169, 107] width 69 height 69
click at [161, 100] on input "file" at bounding box center [169, 107] width 69 height 69
type input "C:\fakepath\Banner.png"
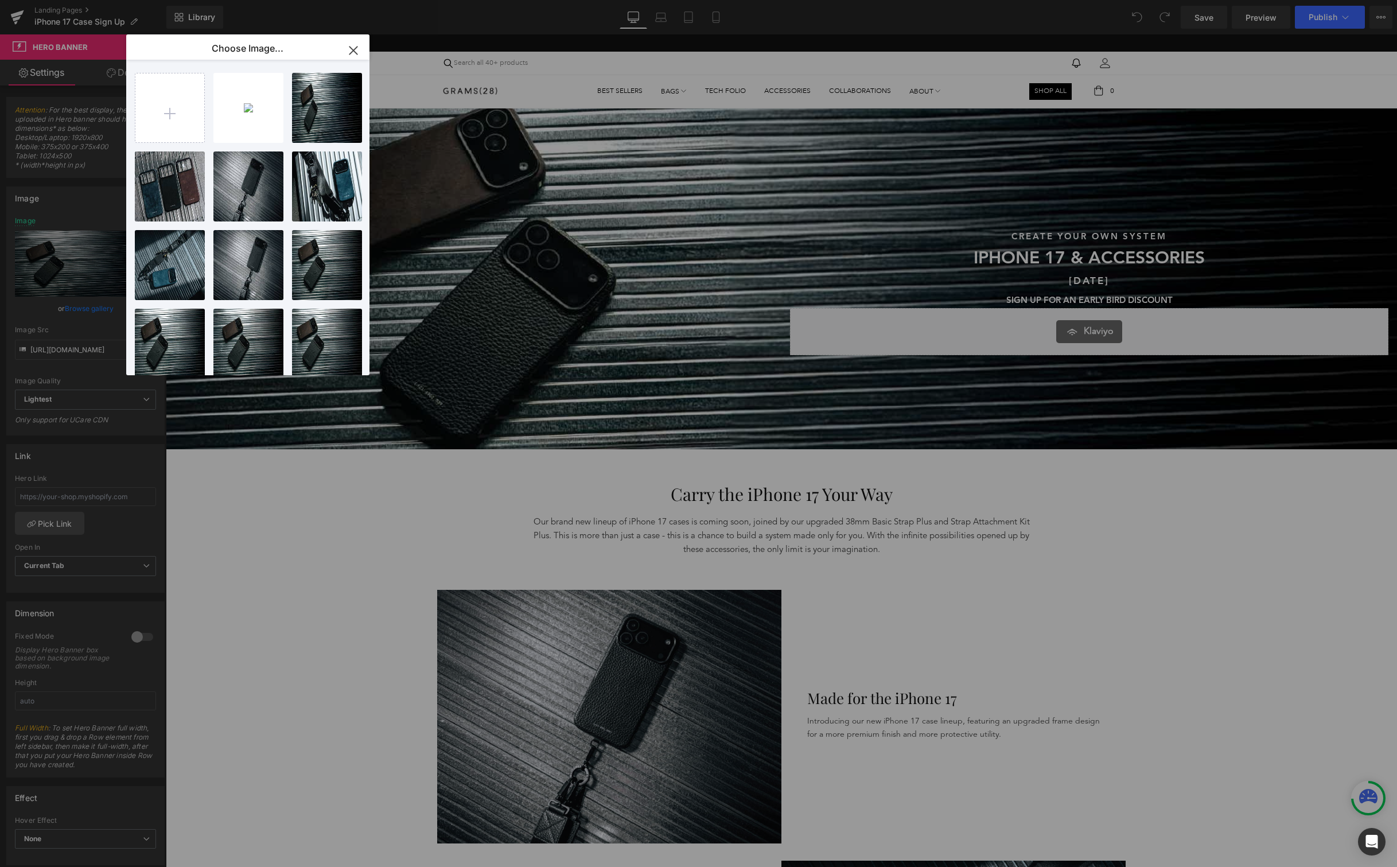
click at [357, 41] on icon "button" at bounding box center [353, 50] width 18 height 18
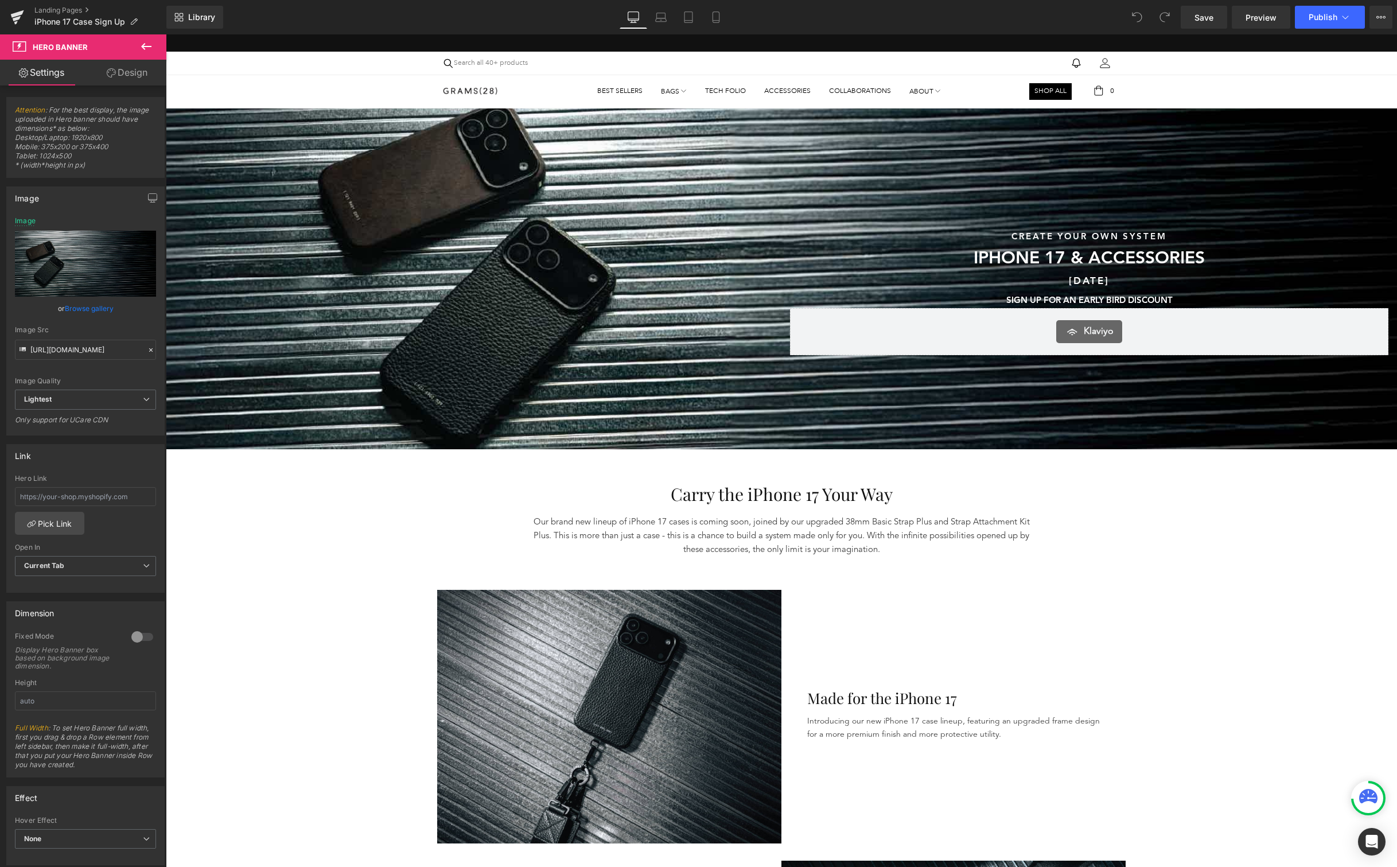
click at [323, 301] on div "Sunshine & Savings Text Block SAVE UP TO 40% SITEWIDE DURING OUR SUMMER SALE Te…" at bounding box center [474, 292] width 616 height 126
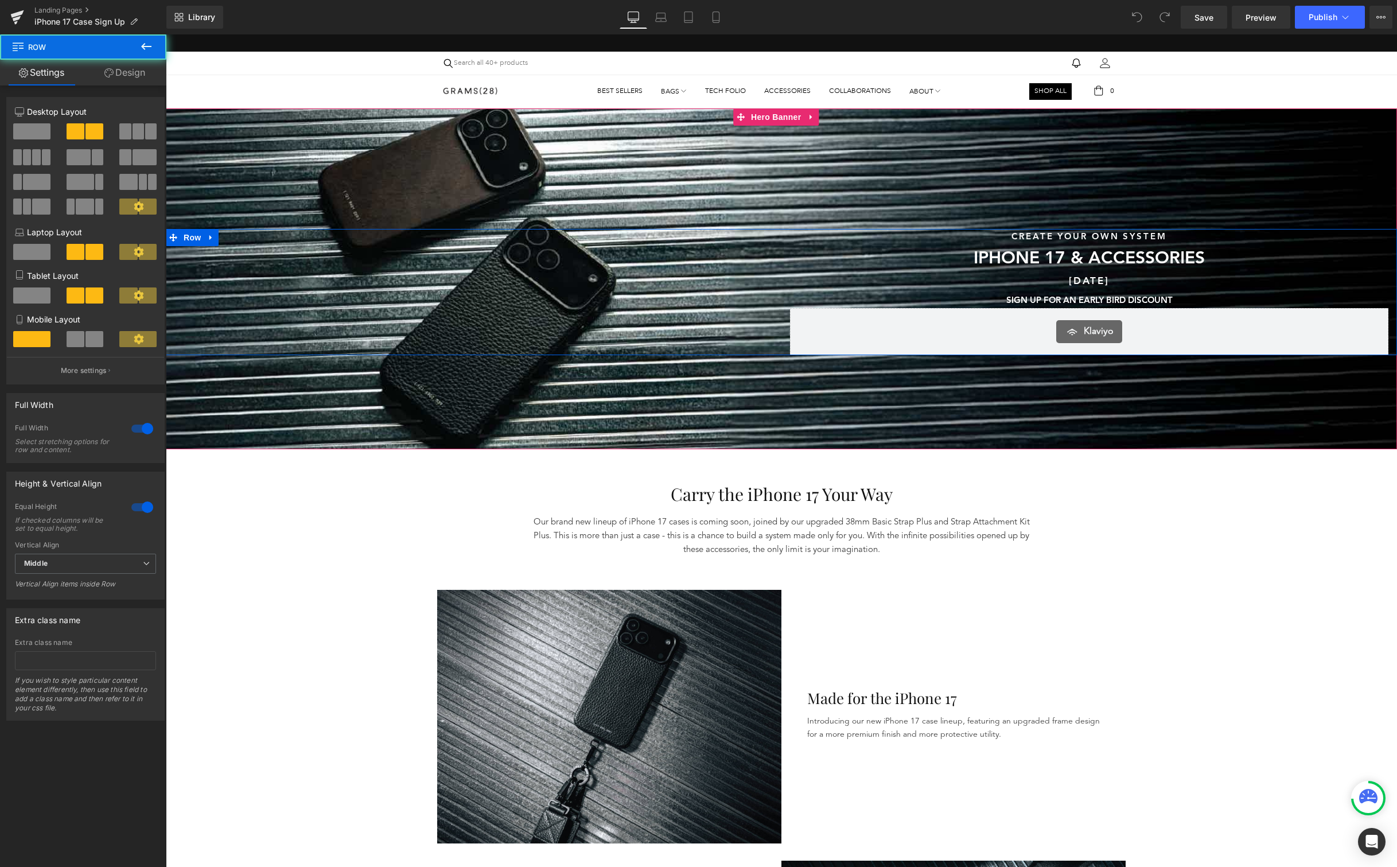
click at [264, 170] on div at bounding box center [781, 278] width 1231 height 341
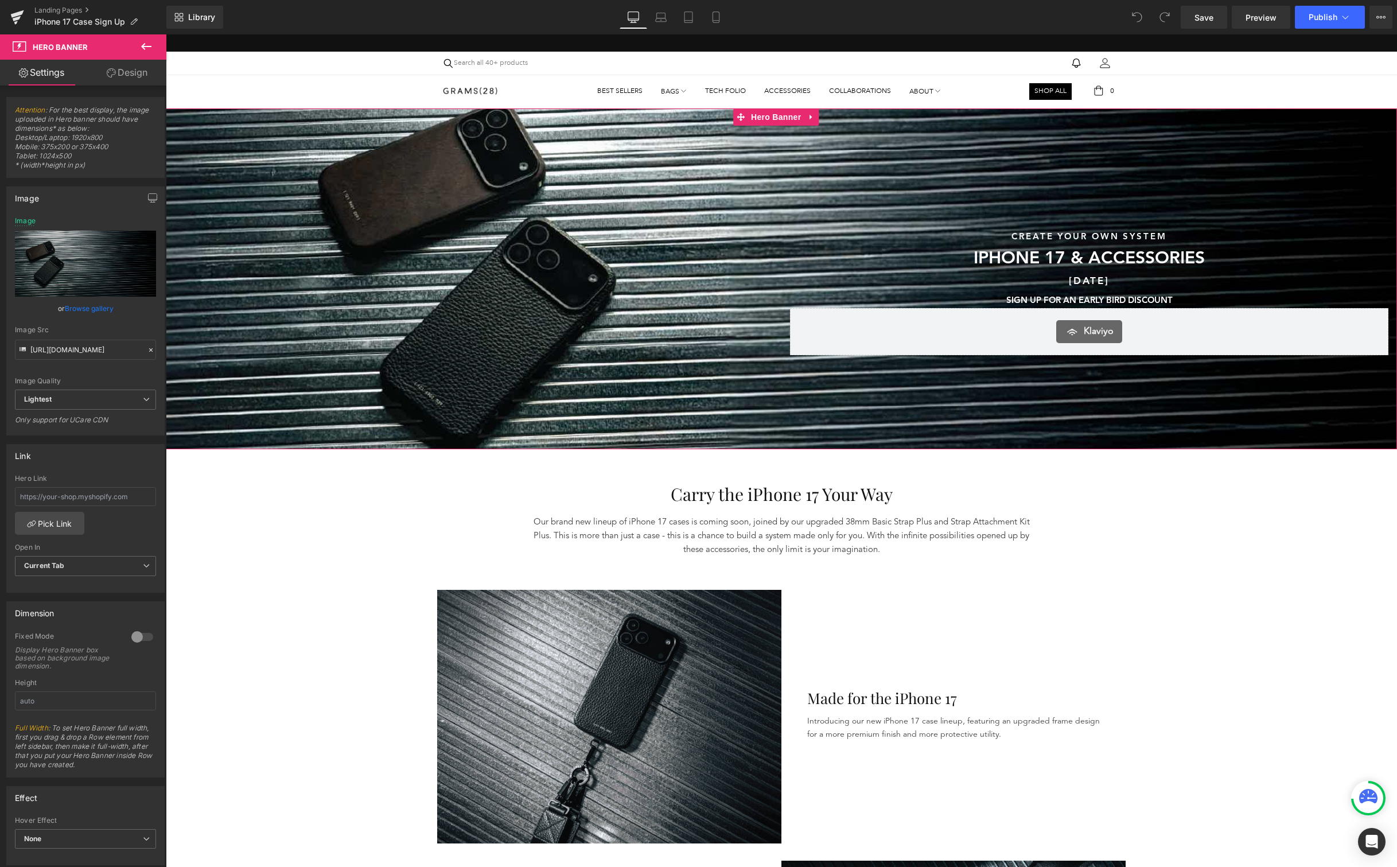
click at [85, 315] on link "Browse gallery" at bounding box center [89, 308] width 49 height 20
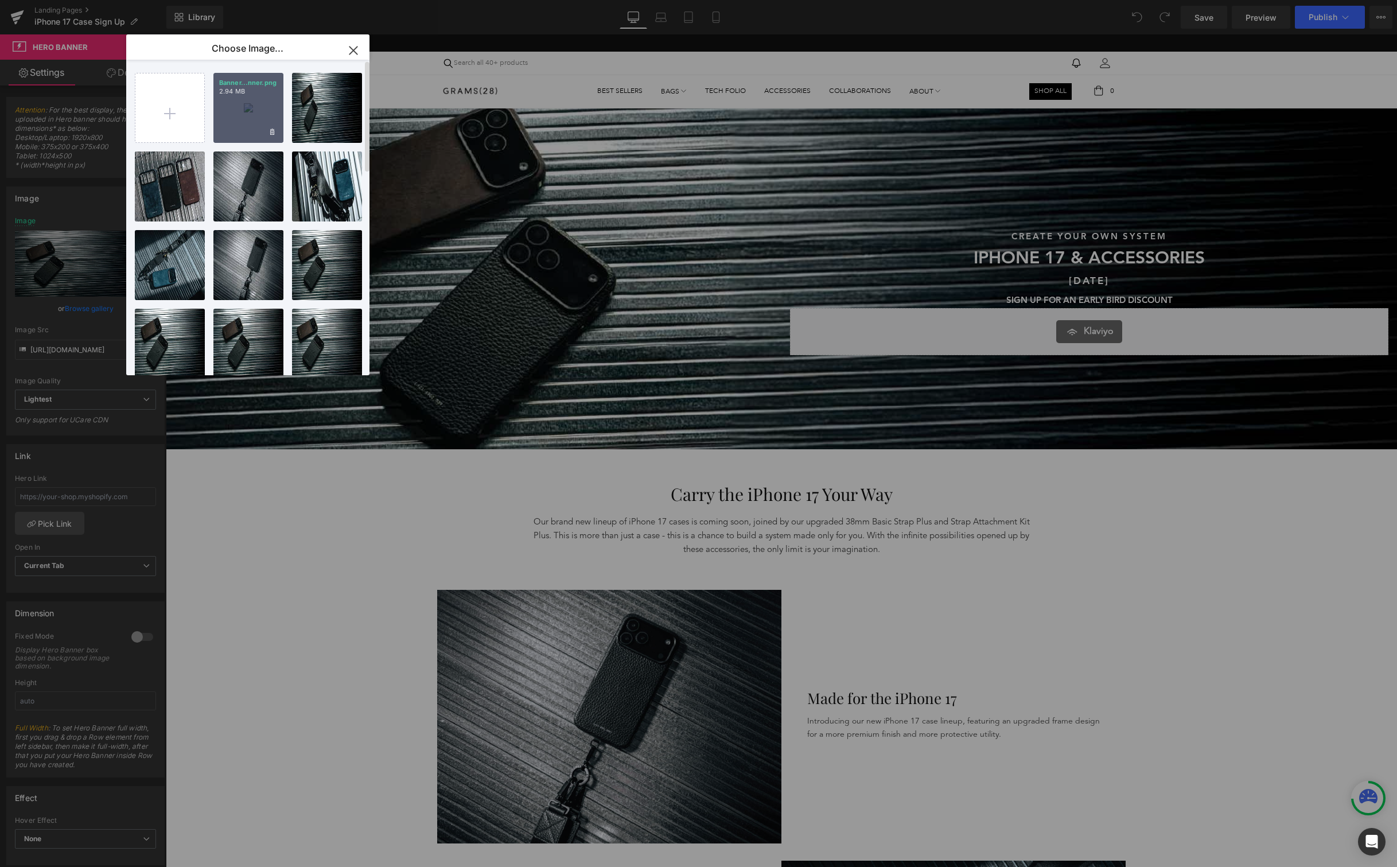
click at [239, 96] on div "Banner...nner.png 2.94 MB" at bounding box center [248, 108] width 70 height 70
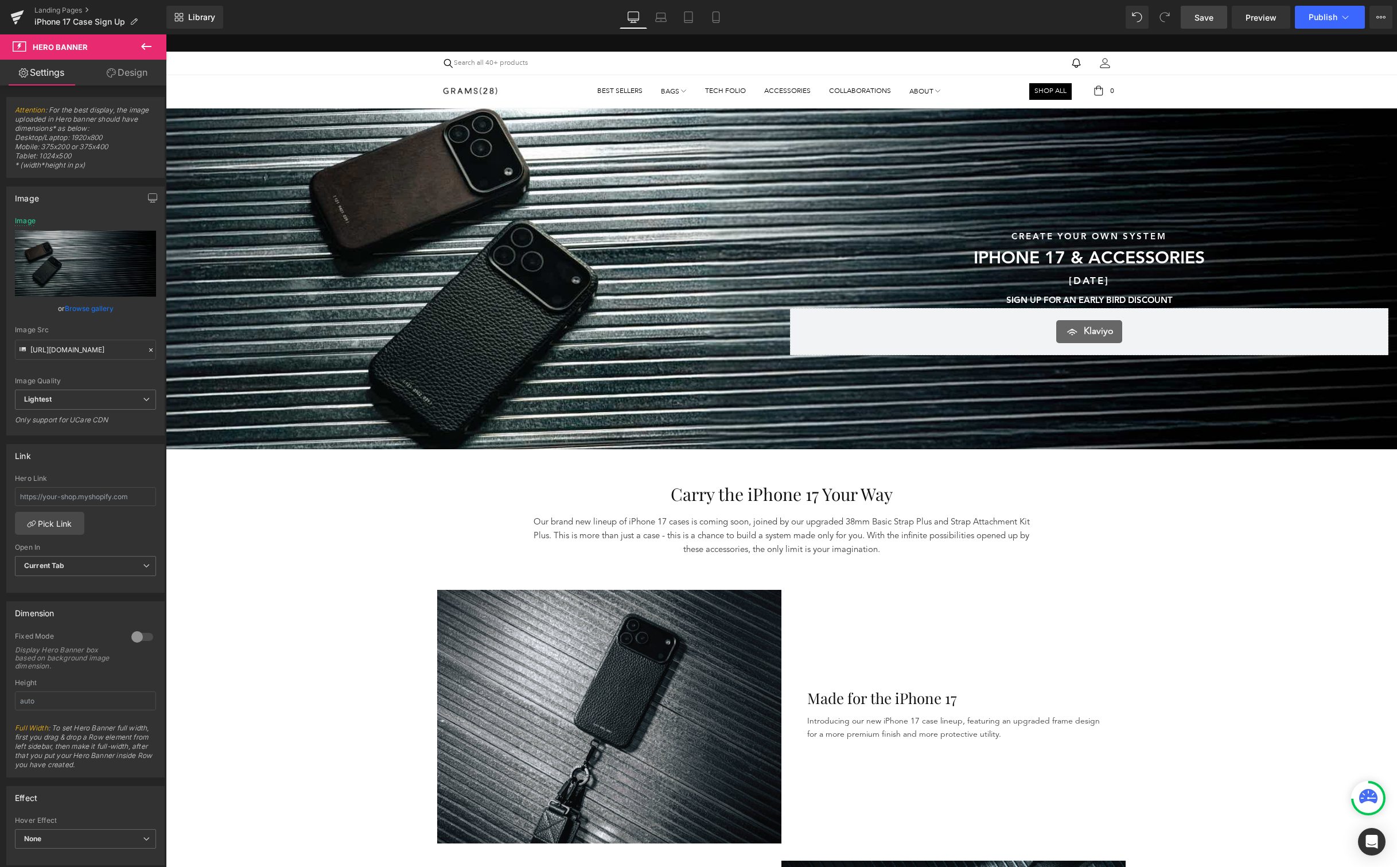
click at [1213, 18] on span "Save" at bounding box center [1204, 17] width 19 height 12
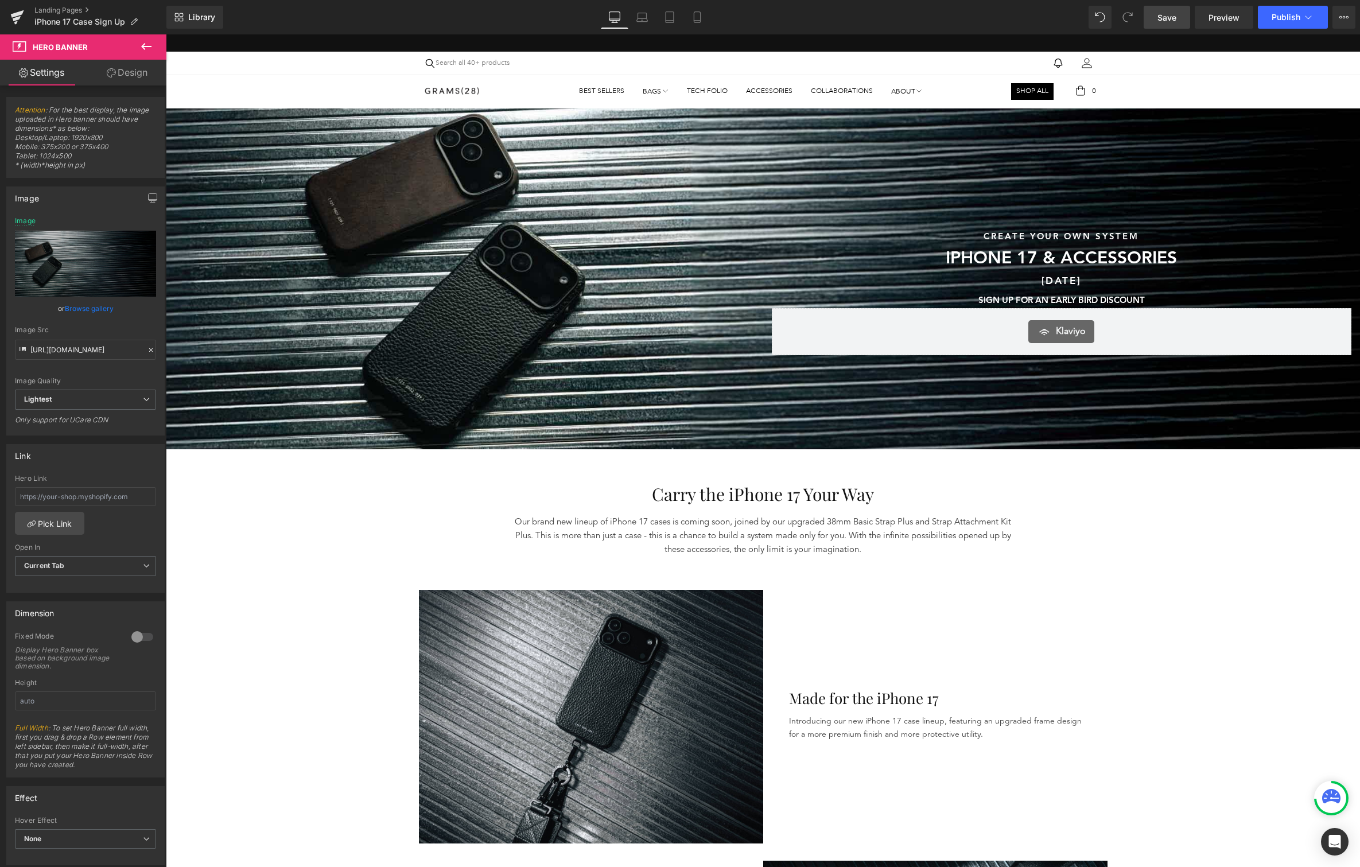
click at [1159, 14] on span "Save" at bounding box center [1166, 17] width 19 height 12
click at [640, 18] on icon at bounding box center [642, 19] width 11 height 3
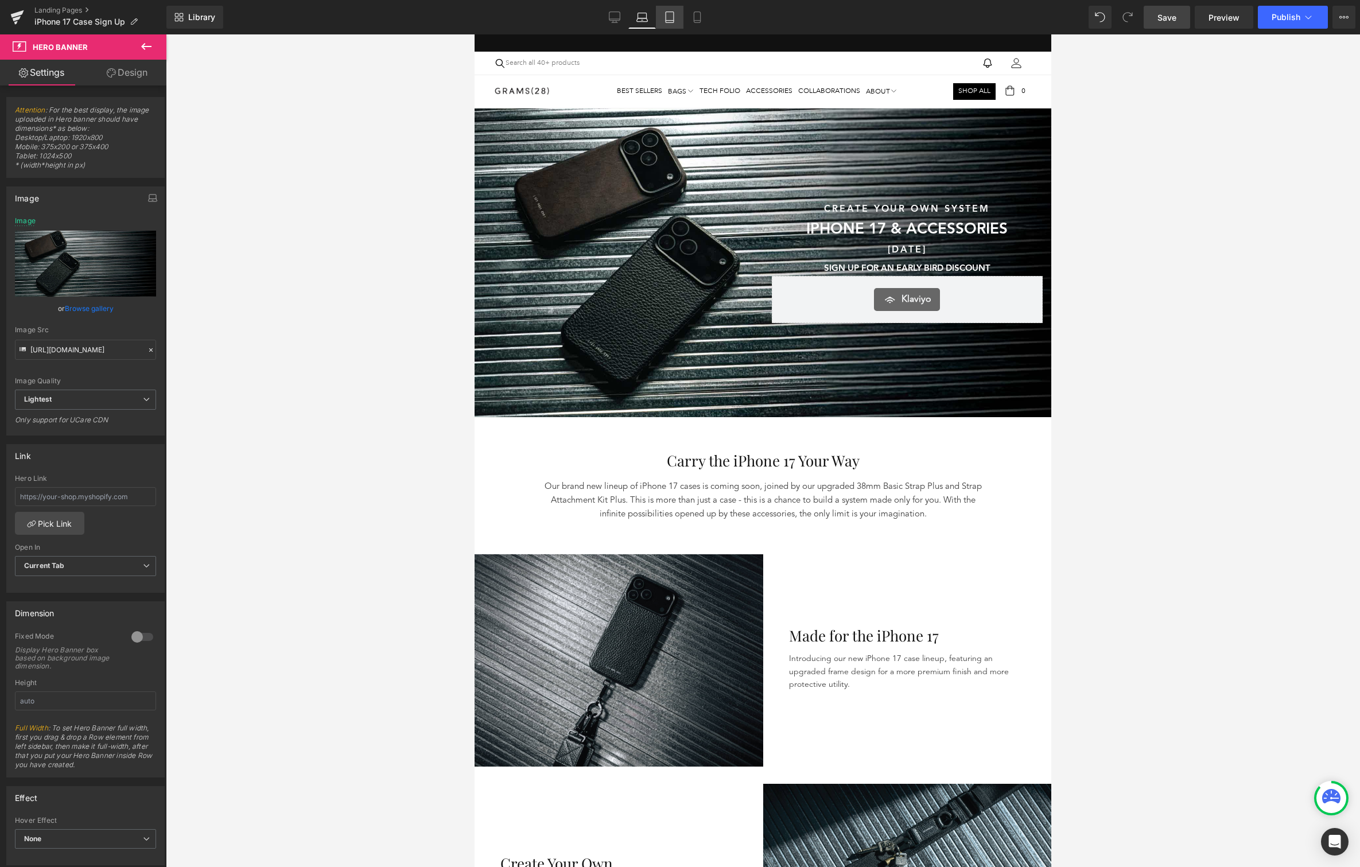
click at [674, 14] on icon at bounding box center [670, 17] width 8 height 11
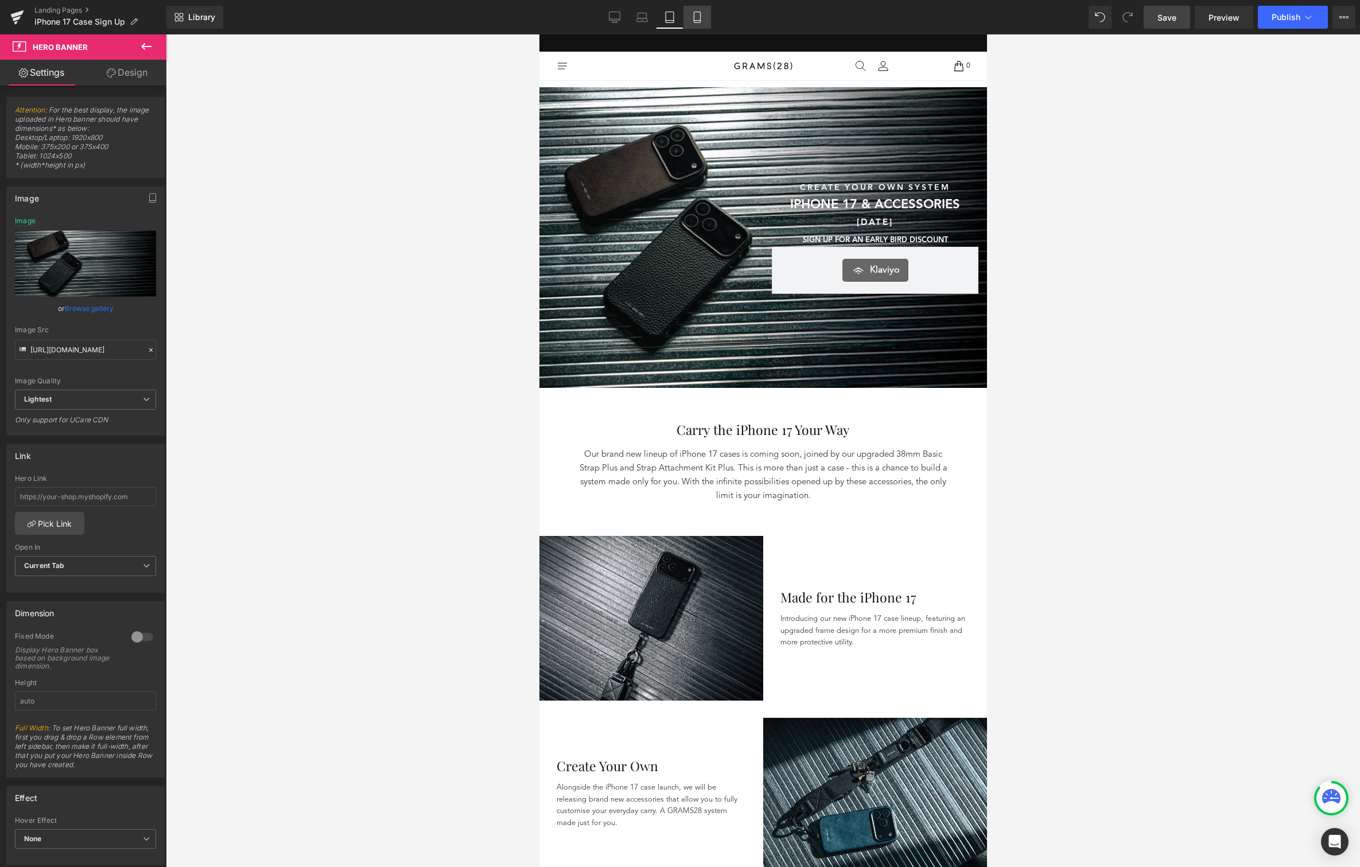
click at [695, 16] on icon at bounding box center [696, 16] width 11 height 11
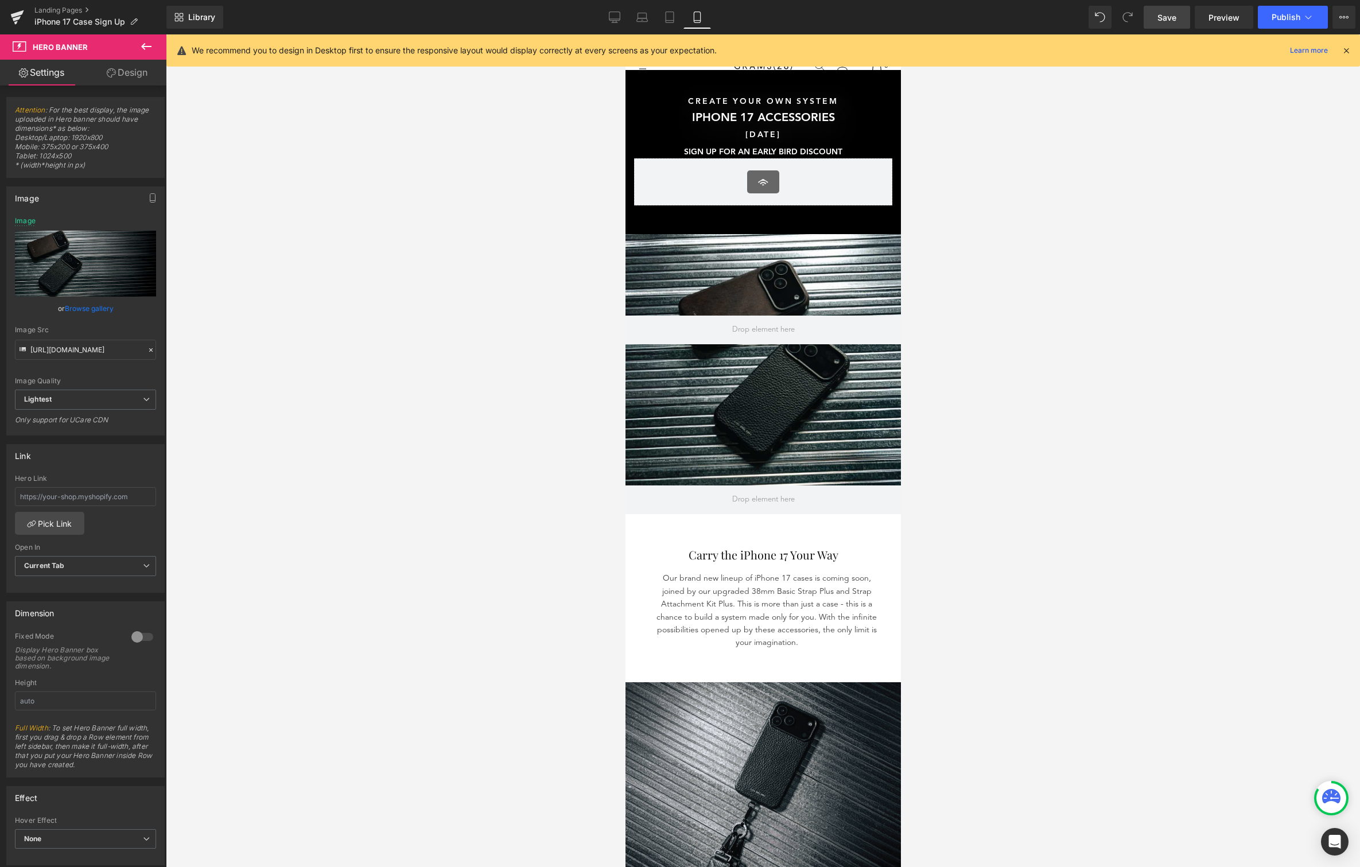
type input "https://ucarecdn.com/daafdefc-91b3-4c66-805c-da9142690b8c/-/format/auto/-/previ…"
click at [1172, 11] on span "Save" at bounding box center [1166, 17] width 19 height 12
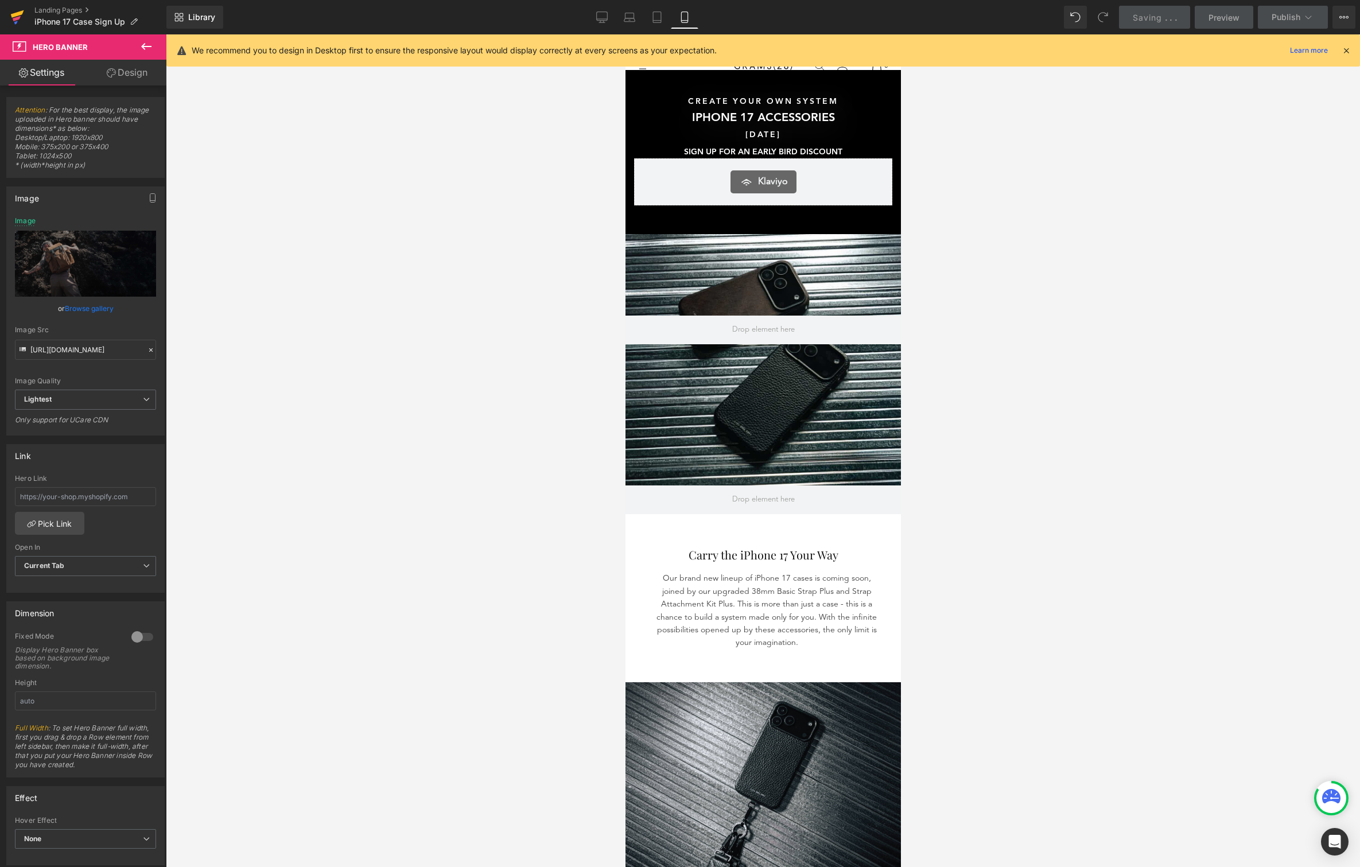
click at [19, 12] on icon at bounding box center [17, 13] width 13 height 7
